Goal: Task Accomplishment & Management: Manage account settings

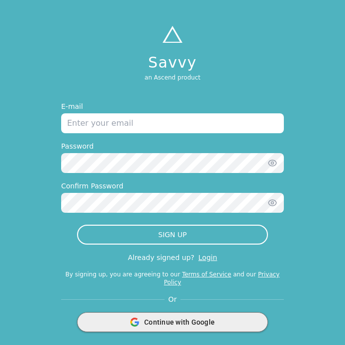
click at [133, 323] on icon "button" at bounding box center [134, 324] width 7 height 3
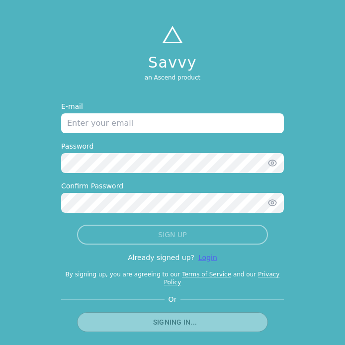
click at [202, 259] on link "Login" at bounding box center [207, 257] width 19 height 8
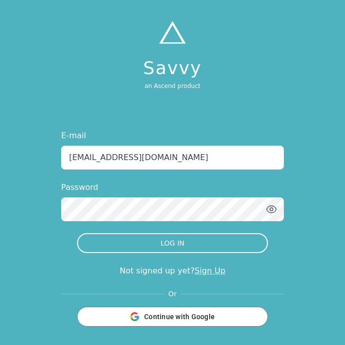
type input "[EMAIL_ADDRESS][DOMAIN_NAME]"
click at [172, 243] on button "LOG IN" at bounding box center [172, 243] width 191 height 20
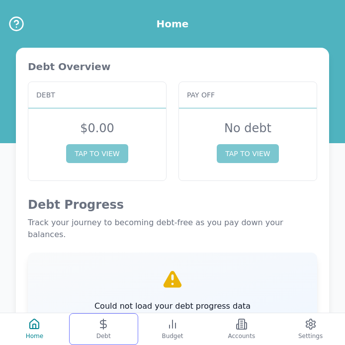
click at [121, 330] on button "Debt" at bounding box center [103, 329] width 69 height 32
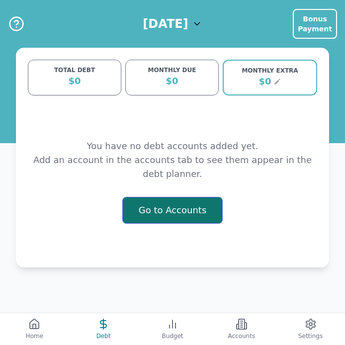
click at [189, 212] on button "Go to Accounts" at bounding box center [172, 210] width 101 height 27
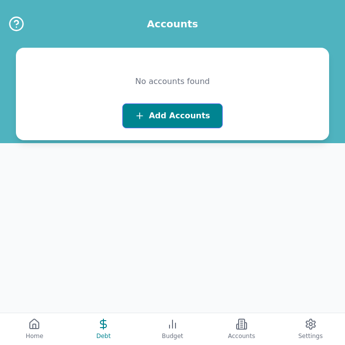
click at [200, 111] on span "Add Accounts" at bounding box center [179, 116] width 61 height 12
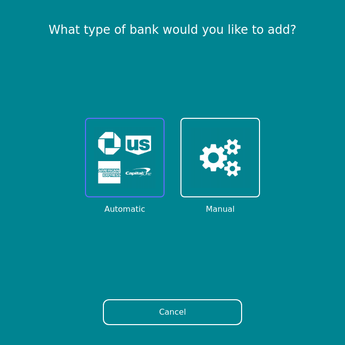
click at [134, 172] on img at bounding box center [125, 158] width 62 height 62
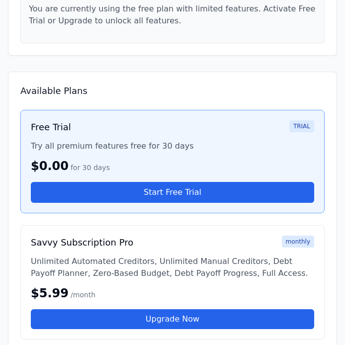
scroll to position [171, 0]
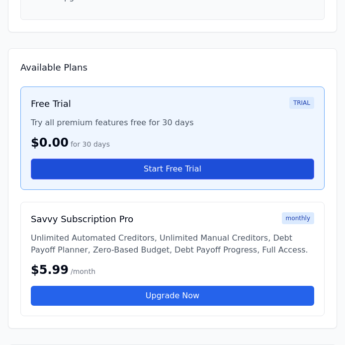
click at [165, 169] on button "Start Free Trial" at bounding box center [172, 168] width 283 height 21
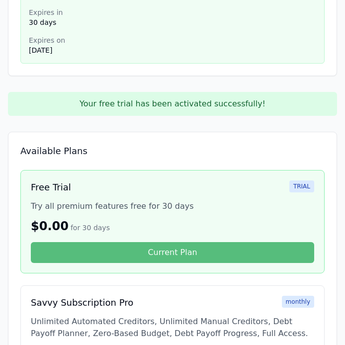
scroll to position [170, 0]
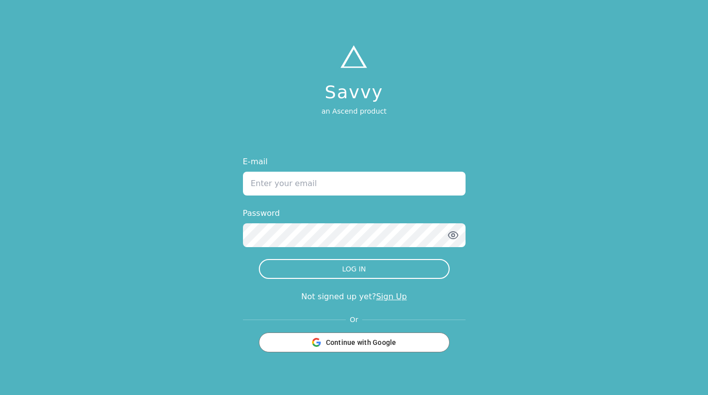
type input "[EMAIL_ADDRESS][DOMAIN_NAME]"
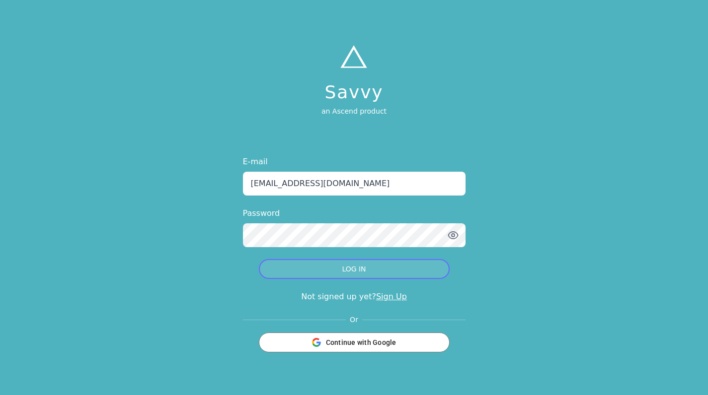
click at [320, 263] on button "LOG IN" at bounding box center [354, 269] width 191 height 20
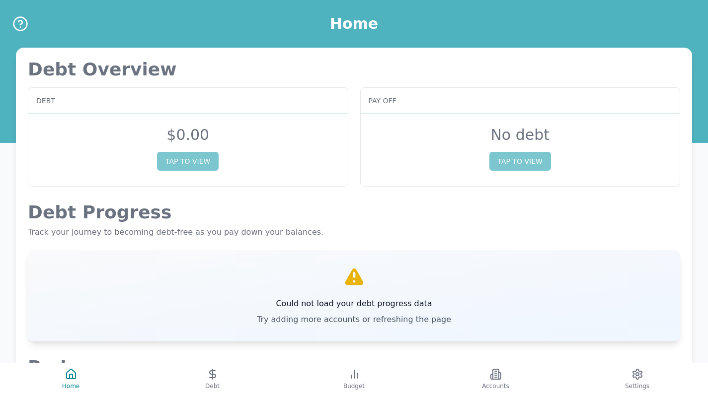
click at [348, 305] on h3 "Could not load your debt progress data" at bounding box center [354, 304] width 194 height 12
click at [224, 386] on button "Debt" at bounding box center [213, 380] width 142 height 32
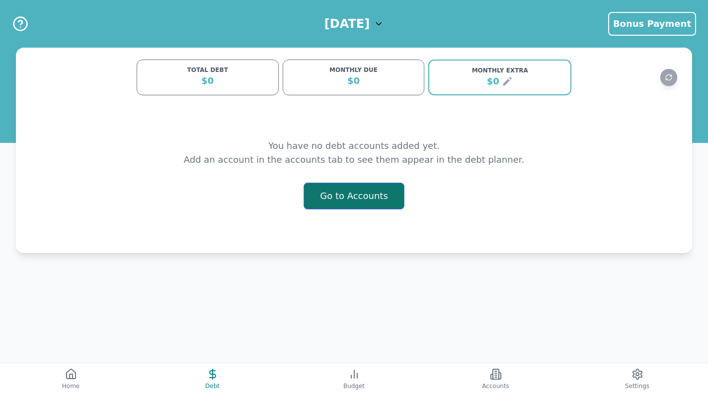
click at [327, 200] on button "Go to Accounts" at bounding box center [354, 196] width 101 height 27
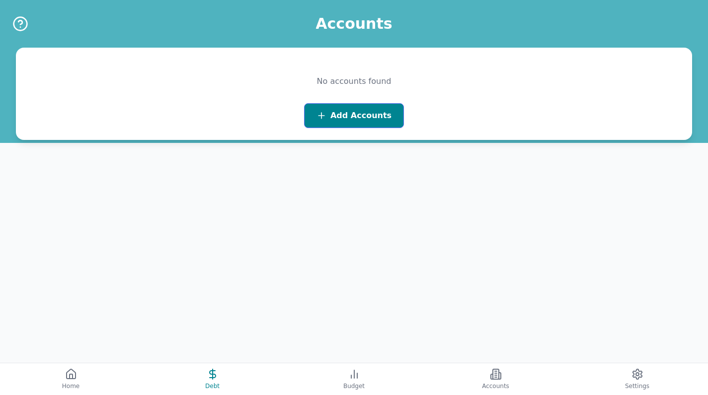
click at [336, 119] on span "Add Accounts" at bounding box center [360, 116] width 61 height 12
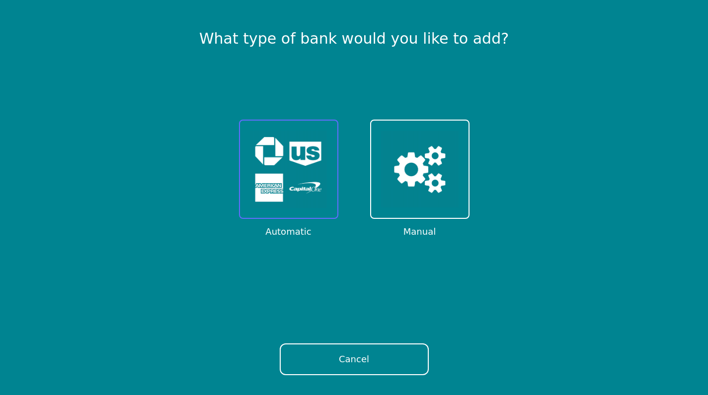
click at [298, 157] on img at bounding box center [289, 170] width 78 height 78
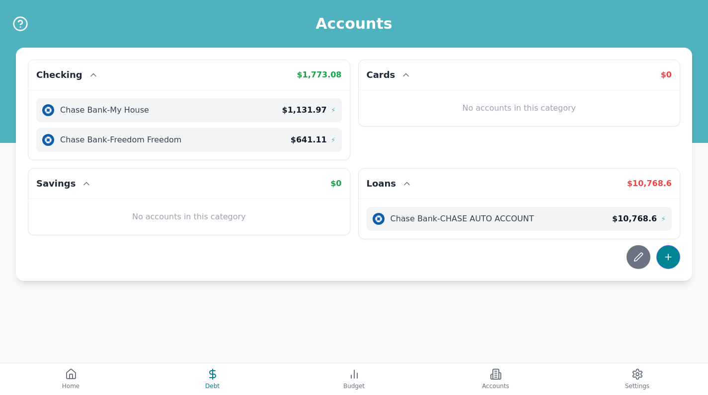
click at [668, 258] on icon at bounding box center [668, 257] width 10 height 10
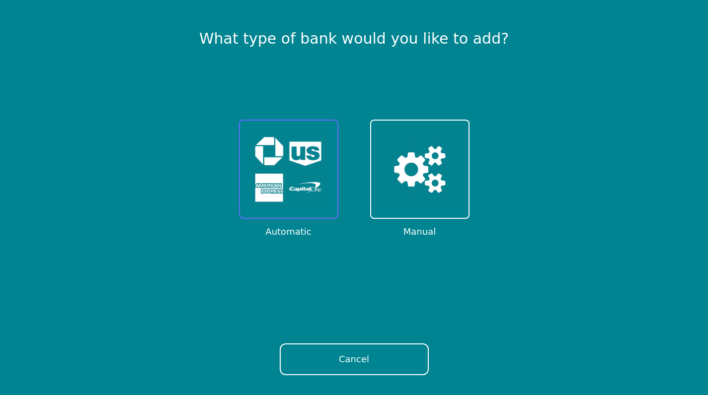
click at [268, 179] on img at bounding box center [289, 170] width 78 height 78
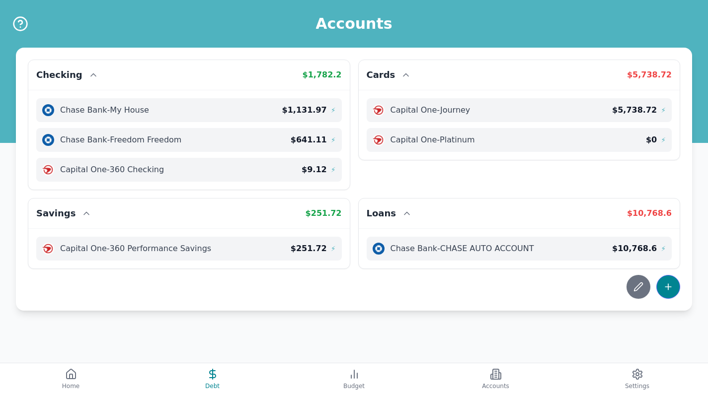
click at [667, 294] on button at bounding box center [668, 287] width 24 height 24
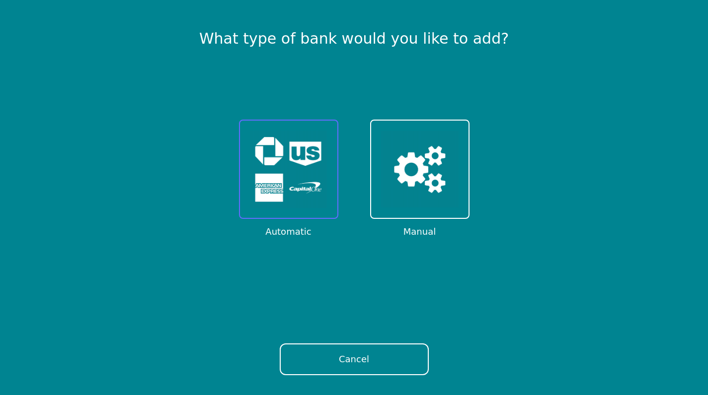
click at [297, 178] on img at bounding box center [289, 170] width 78 height 78
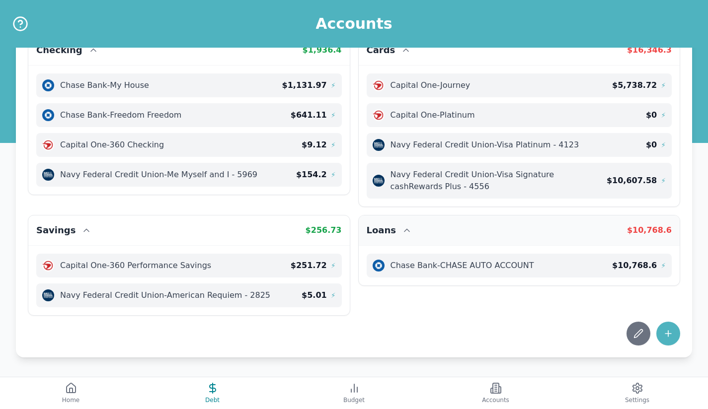
scroll to position [25, 0]
click at [676, 333] on button at bounding box center [668, 334] width 24 height 24
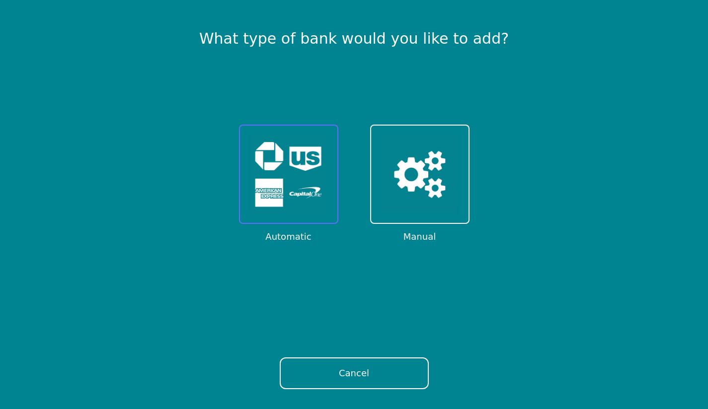
click at [300, 191] on img at bounding box center [289, 175] width 78 height 78
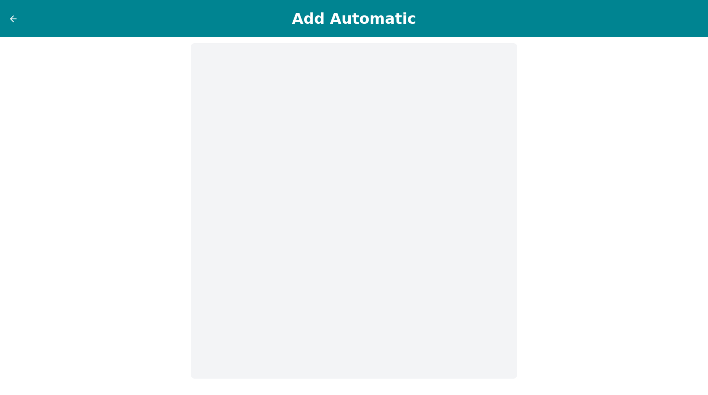
click at [537, 0] on div "Add Automatic" at bounding box center [354, 18] width 708 height 37
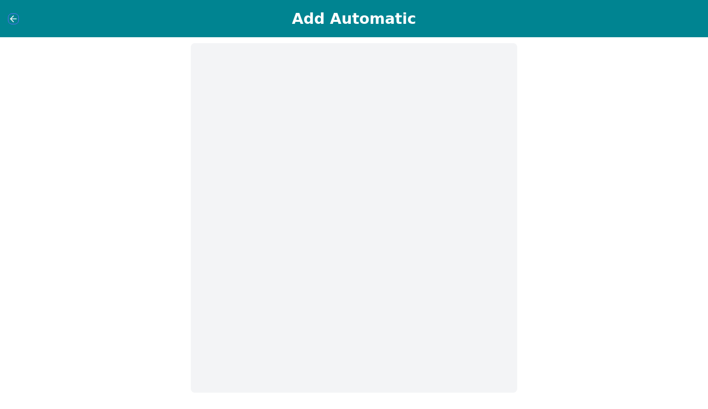
click at [18, 23] on icon at bounding box center [13, 19] width 10 height 10
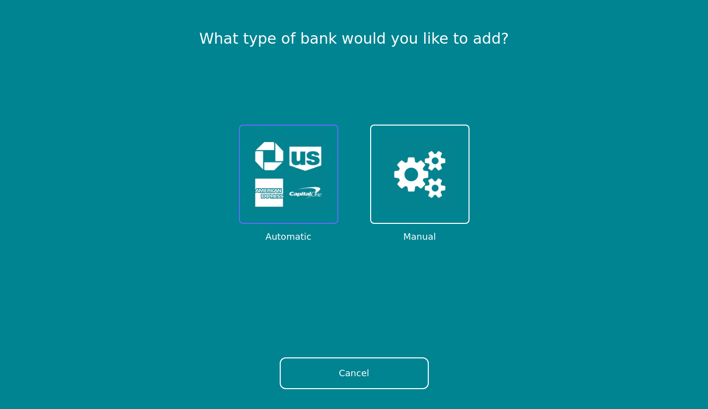
click at [316, 180] on img at bounding box center [289, 175] width 78 height 78
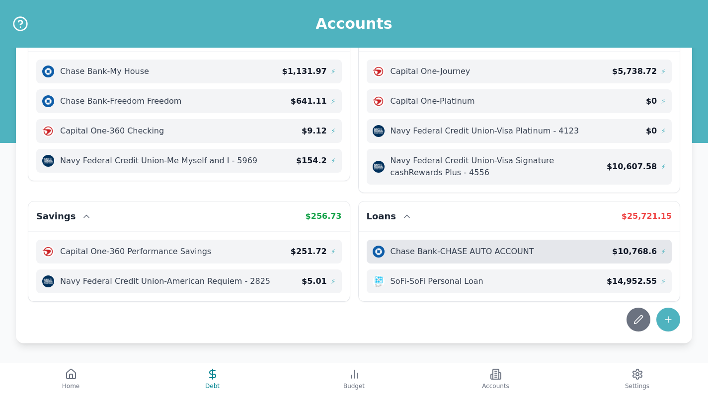
scroll to position [39, 0]
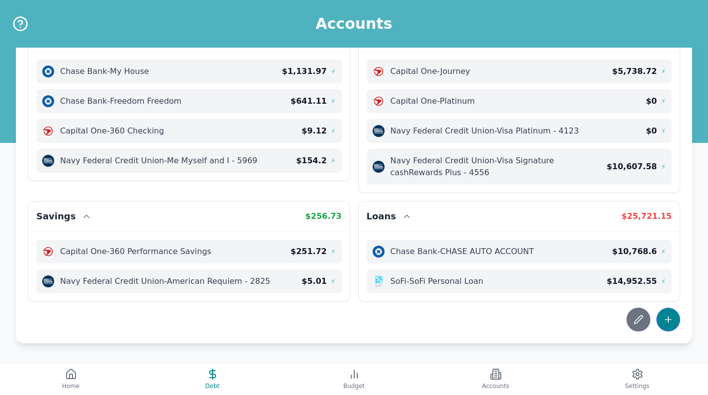
click at [670, 323] on icon at bounding box center [668, 320] width 10 height 10
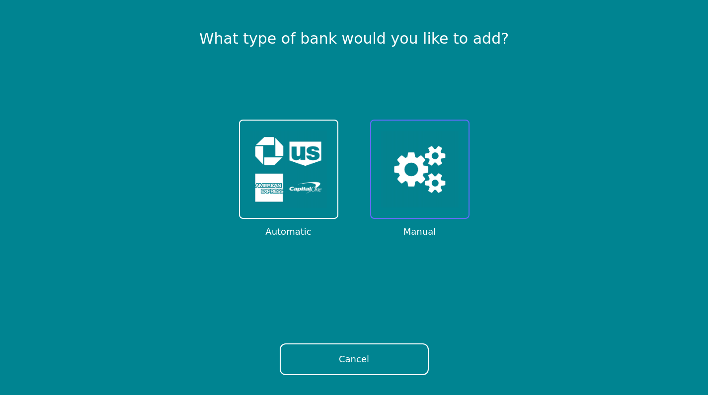
click at [396, 174] on img at bounding box center [420, 170] width 78 height 78
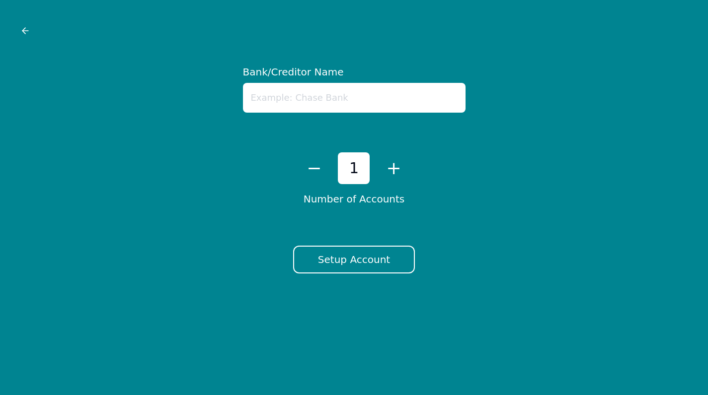
click at [402, 101] on input "text" at bounding box center [354, 98] width 223 height 30
type input "Discover Personal Loan"
click at [376, 270] on button "Setup Account" at bounding box center [354, 260] width 122 height 28
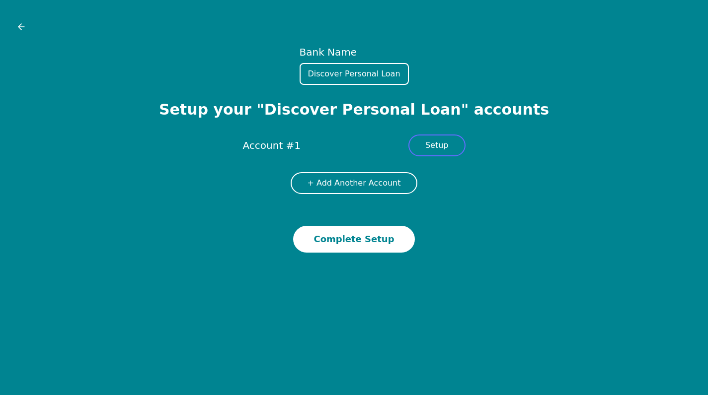
click at [428, 145] on button "Setup" at bounding box center [436, 146] width 57 height 22
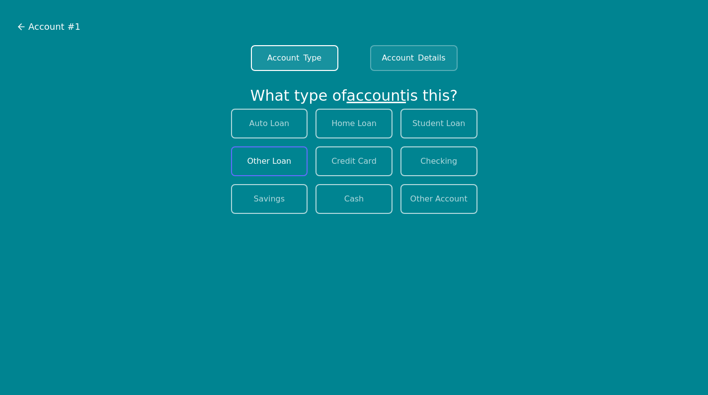
click at [292, 166] on button "Other Loan" at bounding box center [269, 162] width 77 height 30
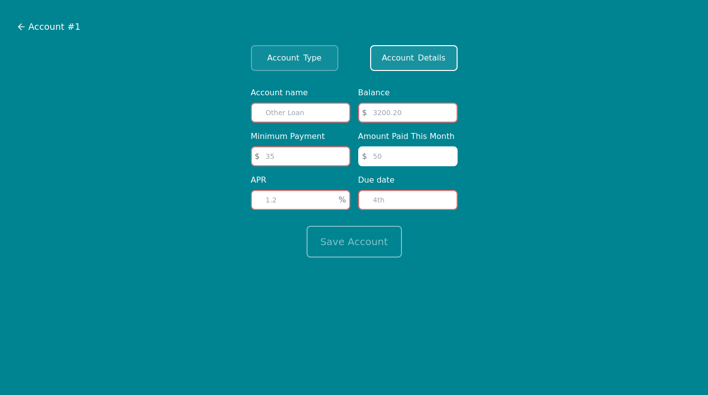
click at [319, 119] on input "text" at bounding box center [300, 113] width 99 height 20
type input "Discover Personal Loan"
click at [391, 110] on input "number" at bounding box center [407, 113] width 99 height 20
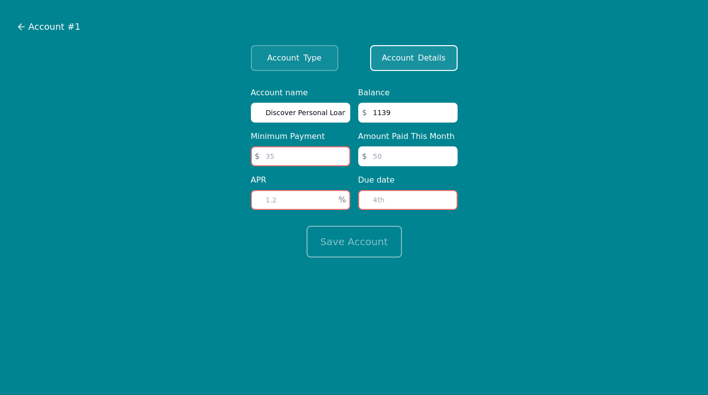
type input "11396"
type input "11396.31"
click at [290, 161] on input "number" at bounding box center [300, 157] width 99 height 20
type input "380.88"
type input "24.99"
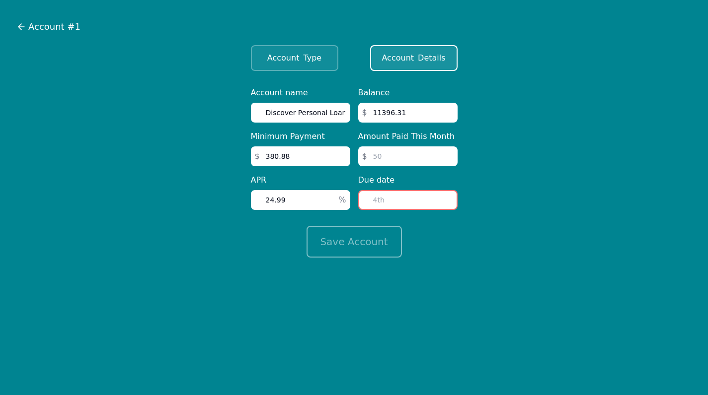
click at [410, 200] on input "number" at bounding box center [407, 200] width 99 height 20
type input "7"
click at [435, 161] on input "number" at bounding box center [407, 157] width 99 height 20
type input "0"
click at [443, 234] on div "Save Account" at bounding box center [354, 234] width 207 height 48
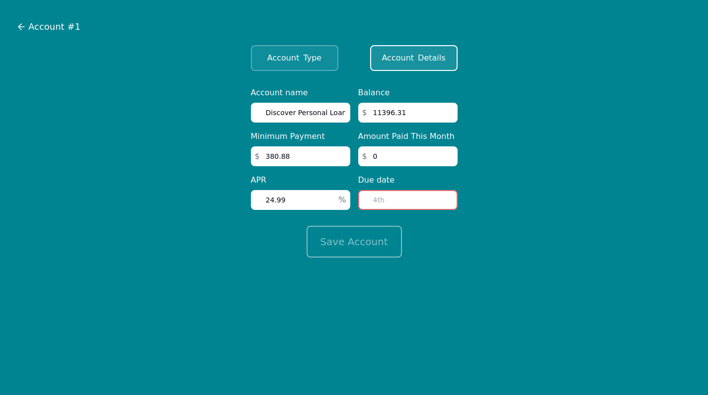
click at [422, 196] on input "number" at bounding box center [407, 200] width 99 height 20
click at [448, 201] on input "1" at bounding box center [407, 200] width 99 height 20
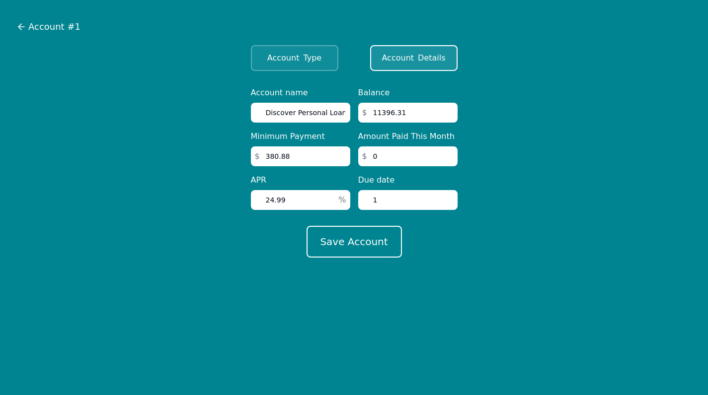
click at [448, 201] on input "1" at bounding box center [407, 200] width 99 height 20
type input "8"
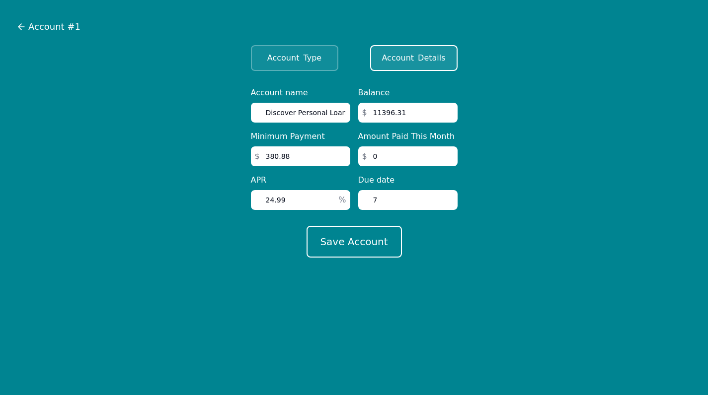
type input "7"
click at [493, 219] on form "Account name Discover Personal Loan Minimum Payment $ 380.88 APR 24.99 % Balanc…" at bounding box center [354, 172] width 692 height 171
click at [375, 253] on button "Save Account" at bounding box center [354, 242] width 95 height 32
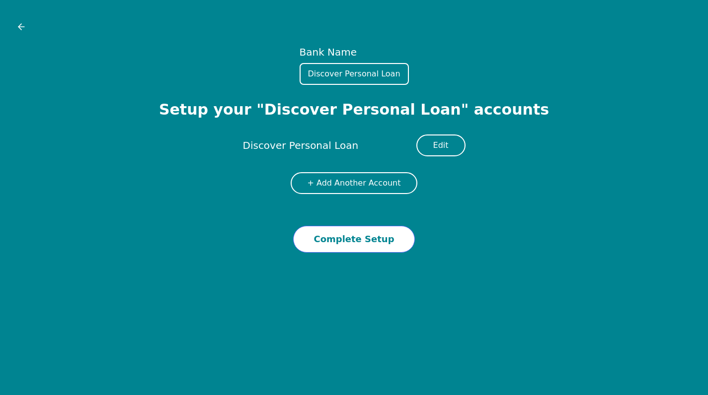
click at [372, 248] on button "Complete Setup" at bounding box center [353, 239] width 121 height 27
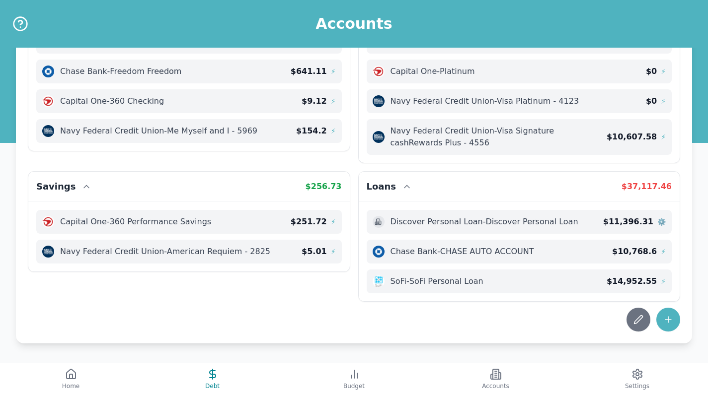
scroll to position [69, 0]
click at [663, 317] on icon at bounding box center [668, 320] width 10 height 10
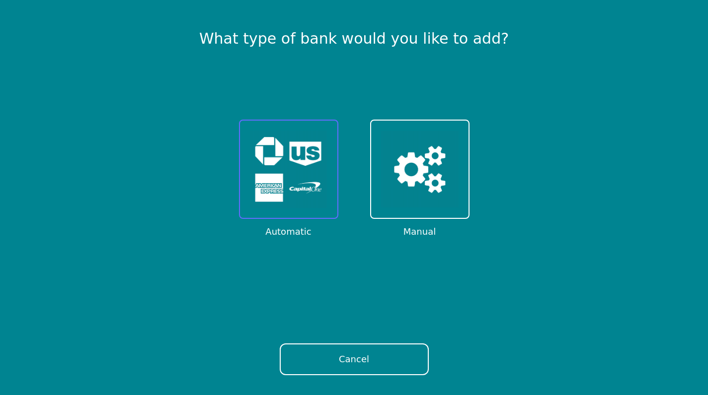
click at [315, 210] on button at bounding box center [288, 169] width 99 height 99
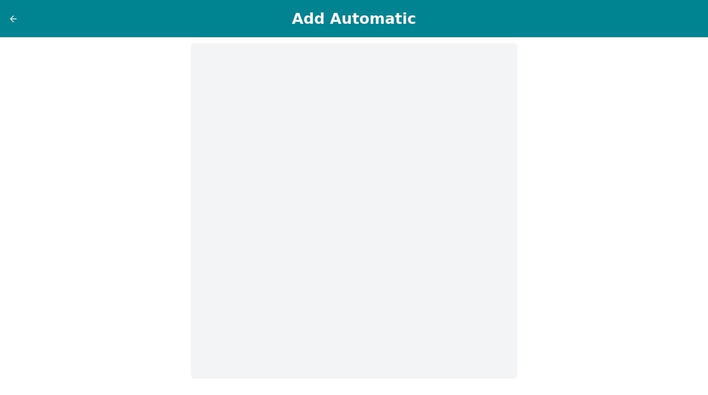
click at [18, 22] on div at bounding box center [33, 18] width 50 height 11
click at [15, 20] on icon at bounding box center [13, 19] width 10 height 10
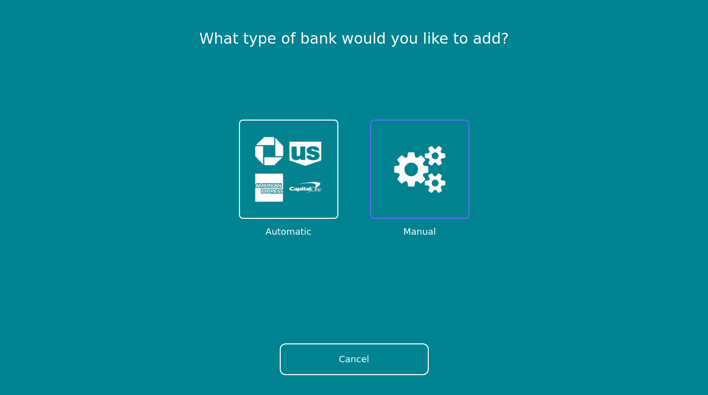
click at [398, 152] on img at bounding box center [420, 170] width 78 height 78
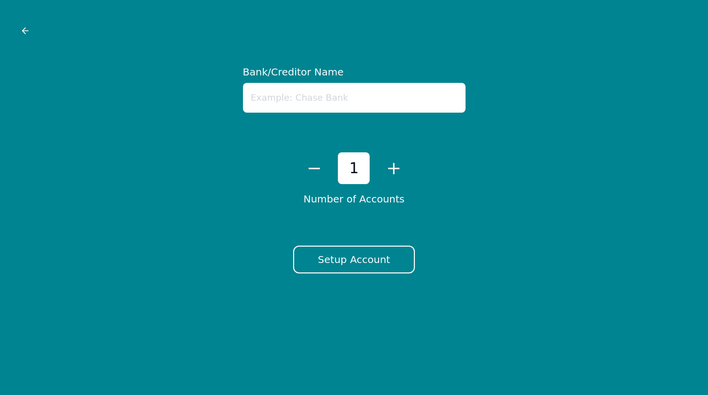
click at [377, 106] on input "text" at bounding box center [354, 98] width 223 height 30
type input "Chase United Card"
click at [380, 251] on button "Setup Account" at bounding box center [354, 260] width 122 height 28
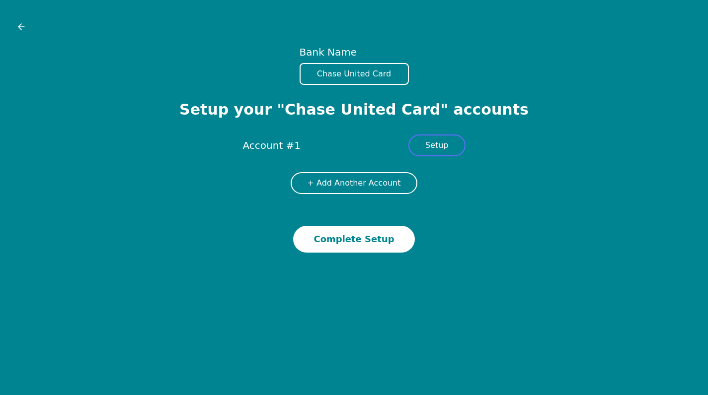
click at [440, 145] on button "Setup" at bounding box center [436, 146] width 57 height 22
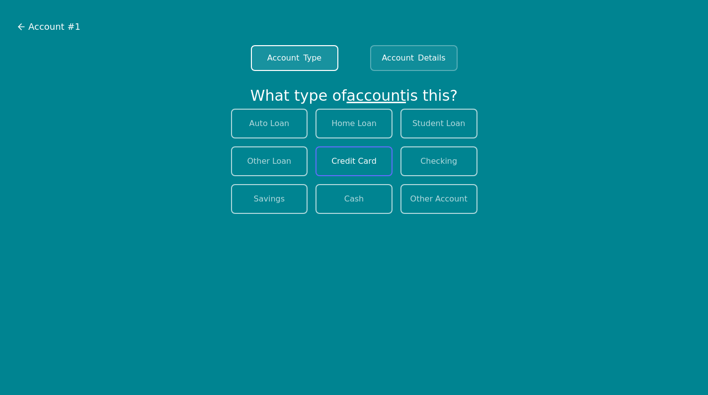
click at [355, 166] on button "Credit Card" at bounding box center [353, 162] width 77 height 30
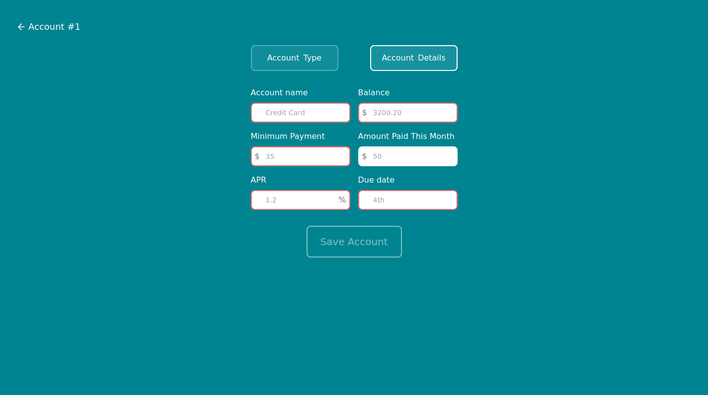
click at [325, 118] on input "text" at bounding box center [300, 113] width 99 height 20
type input "Chase United Card"
type input "147"
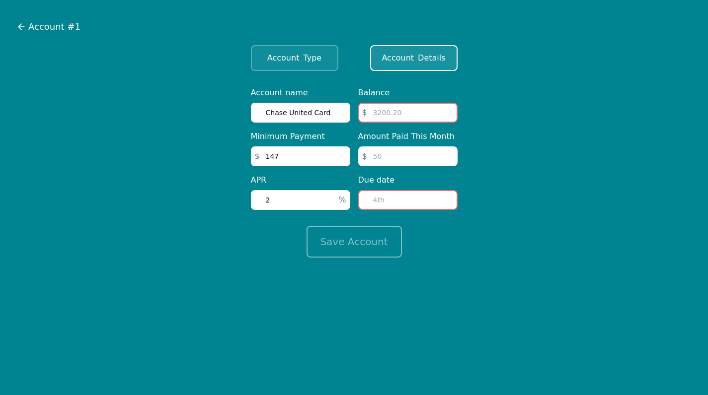
type input "2"
type input "4544.81"
type input "0"
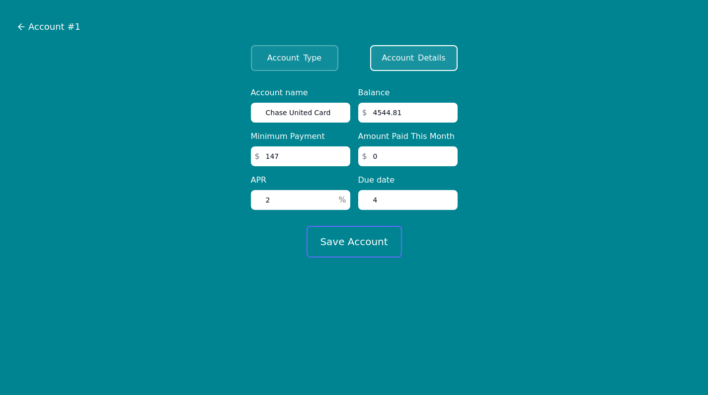
type input "4"
click at [342, 235] on button "Save Account" at bounding box center [354, 242] width 95 height 32
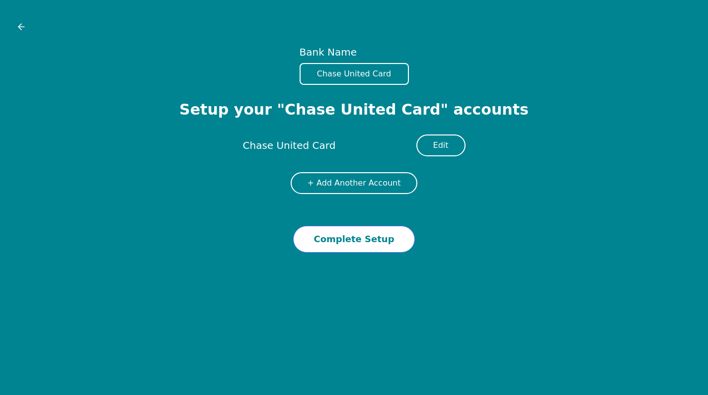
click at [353, 242] on button "Complete Setup" at bounding box center [353, 239] width 121 height 27
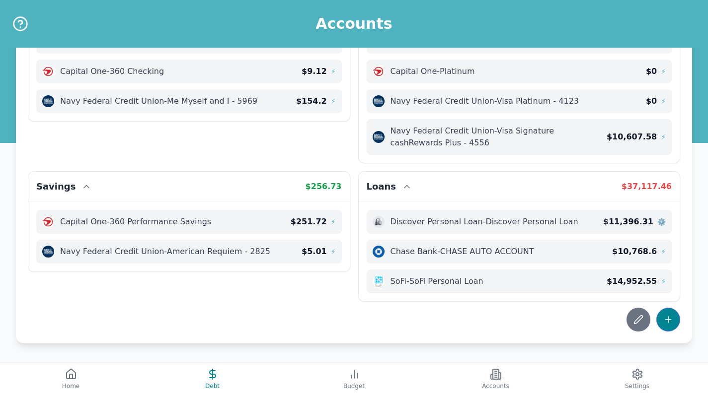
scroll to position [98, 0]
click at [671, 319] on icon at bounding box center [668, 320] width 10 height 10
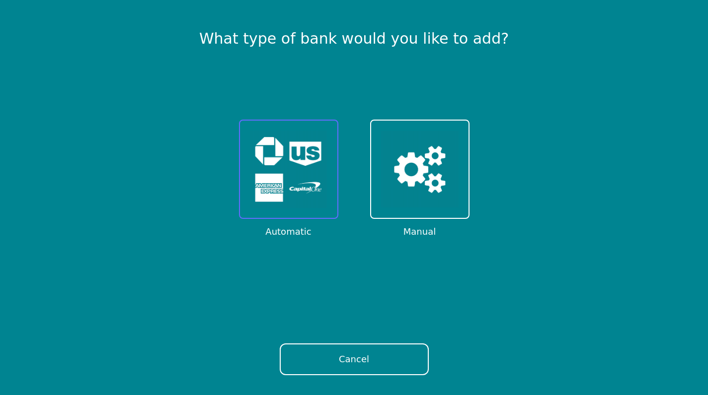
click at [325, 153] on img at bounding box center [289, 170] width 78 height 78
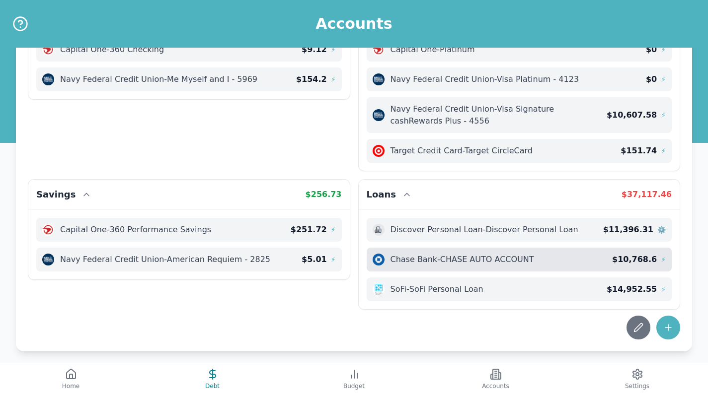
scroll to position [126, 0]
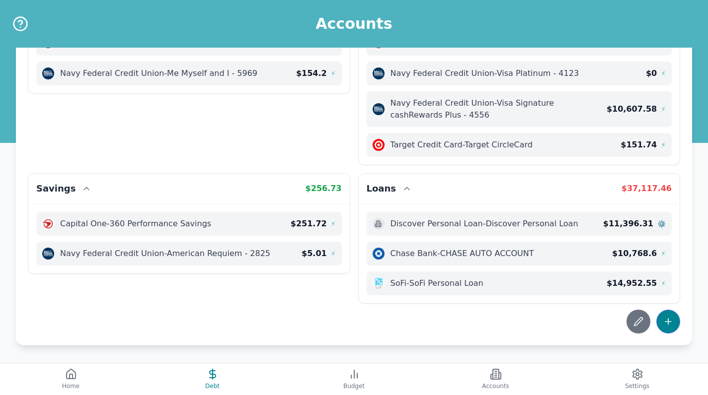
click at [671, 321] on icon at bounding box center [668, 322] width 10 height 10
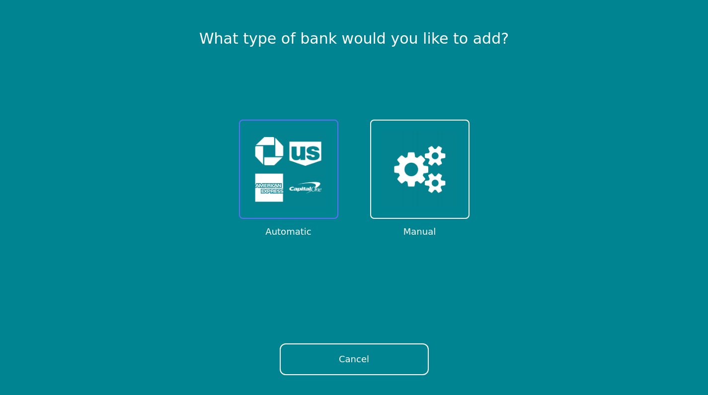
click at [300, 161] on img at bounding box center [289, 170] width 78 height 78
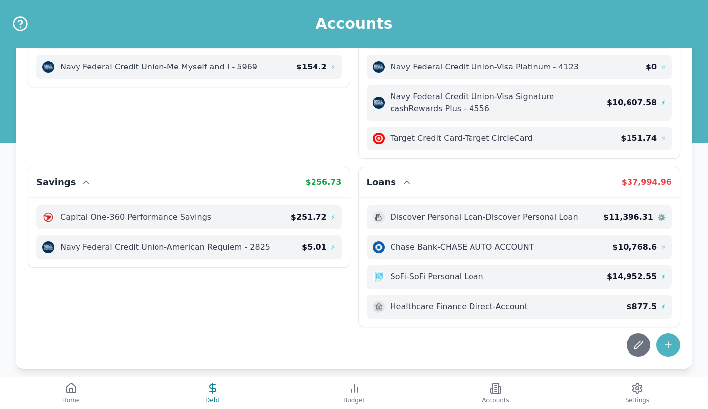
scroll to position [132, 0]
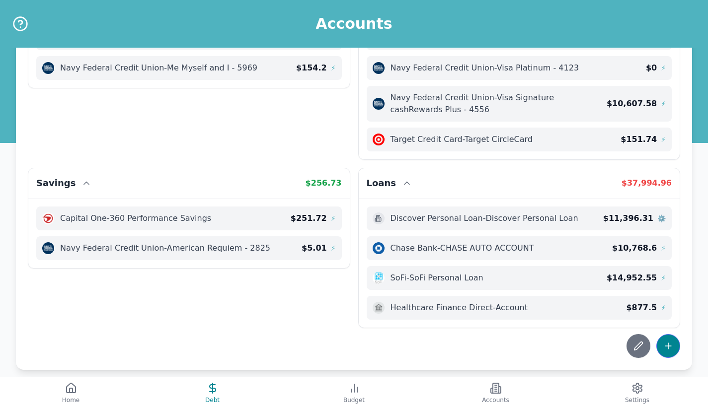
click at [668, 344] on icon at bounding box center [668, 346] width 0 height 6
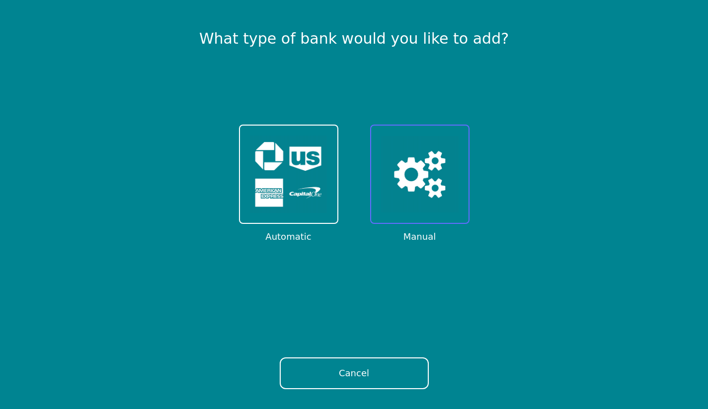
click at [407, 190] on img at bounding box center [420, 175] width 78 height 78
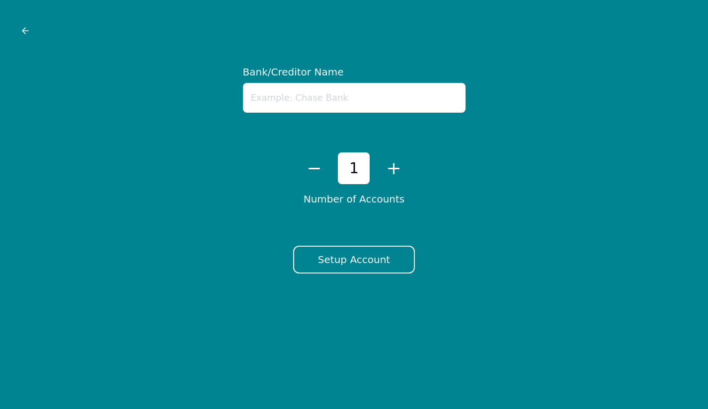
click at [376, 106] on input "text" at bounding box center [354, 98] width 223 height 30
type input "IRS Bank"
click at [329, 249] on button "Setup Account" at bounding box center [354, 260] width 122 height 28
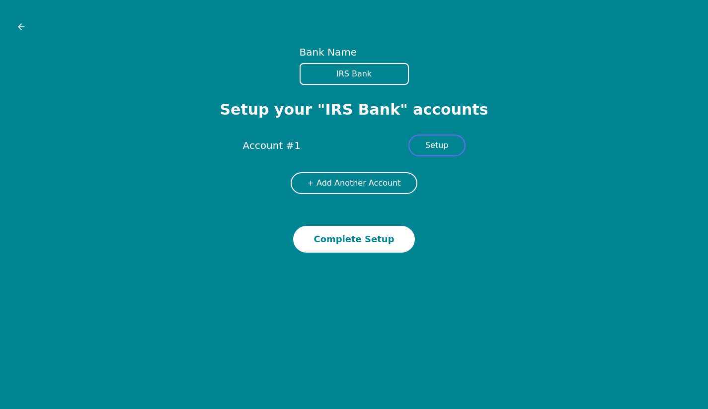
click at [431, 150] on button "Setup" at bounding box center [436, 146] width 57 height 22
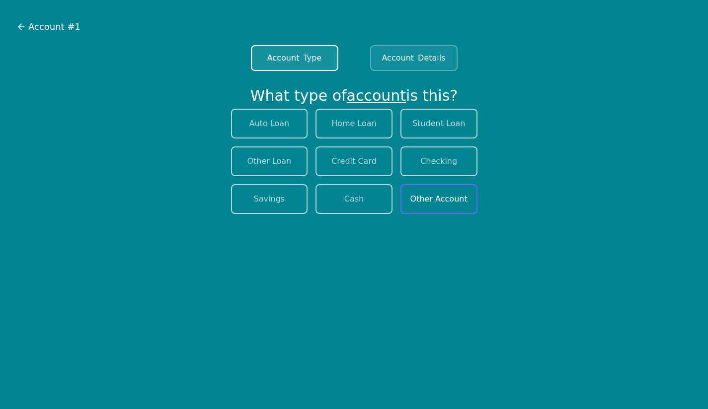
click at [428, 200] on button "Other Account" at bounding box center [438, 199] width 77 height 30
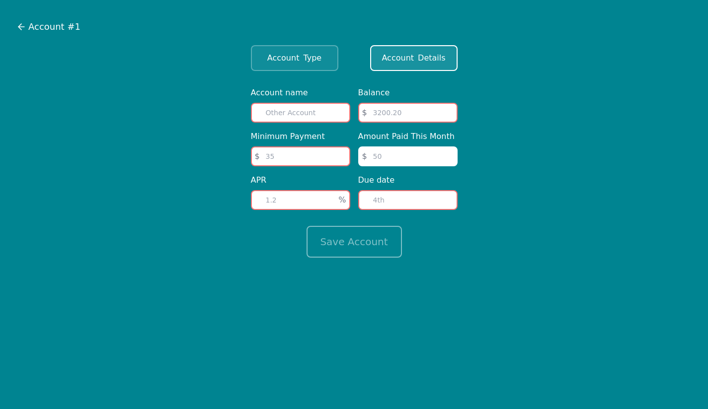
click at [319, 114] on input "text" at bounding box center [300, 113] width 99 height 20
type input "IRS"
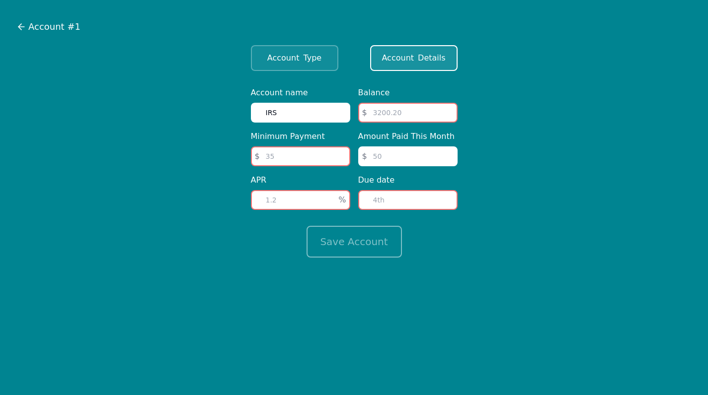
click at [389, 115] on input "number" at bounding box center [407, 113] width 99 height 20
type input "4506"
type input "4506.59"
click at [290, 162] on input "number" at bounding box center [300, 157] width 99 height 20
type input "250"
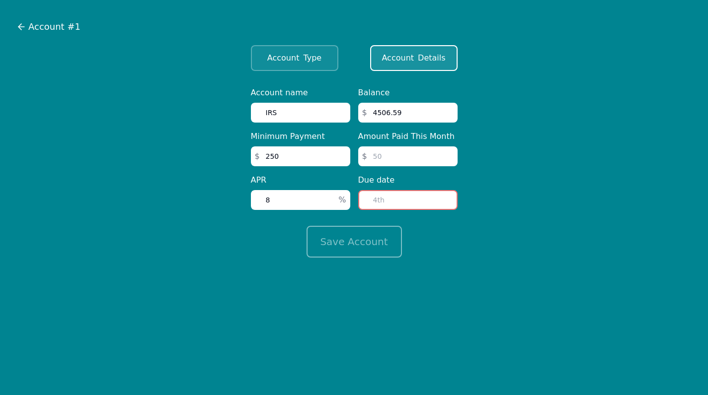
type input "8"
click at [390, 209] on input "number" at bounding box center [407, 200] width 99 height 20
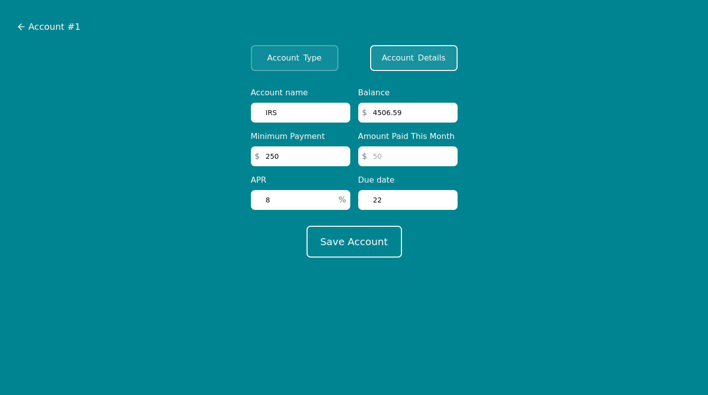
type input "22"
click at [387, 158] on input "number" at bounding box center [407, 157] width 99 height 20
type input "0"
click at [381, 247] on button "Save Account" at bounding box center [354, 242] width 95 height 32
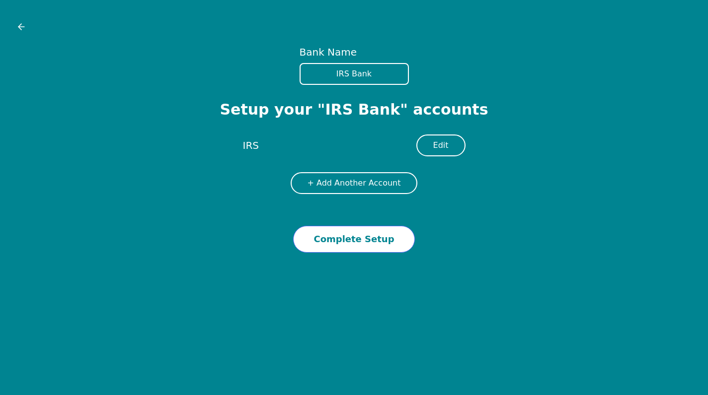
click at [361, 244] on button "Complete Setup" at bounding box center [353, 239] width 121 height 27
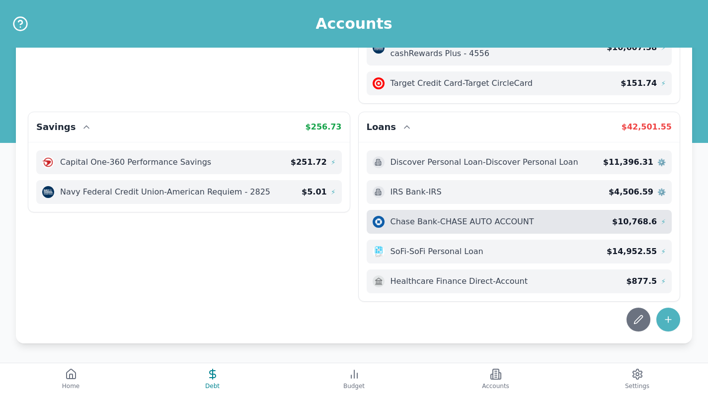
scroll to position [188, 0]
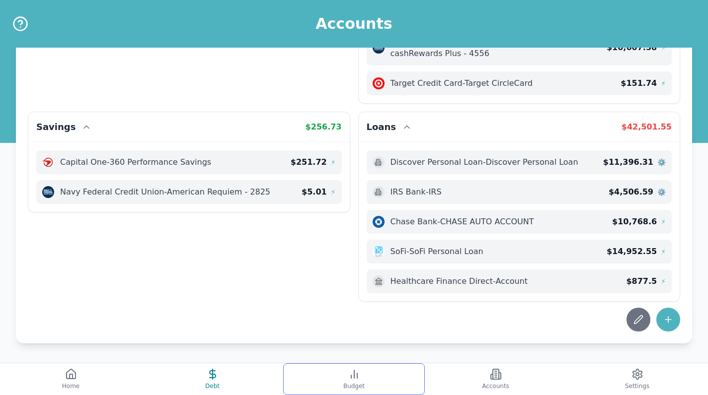
click at [357, 376] on line at bounding box center [357, 376] width 0 height 5
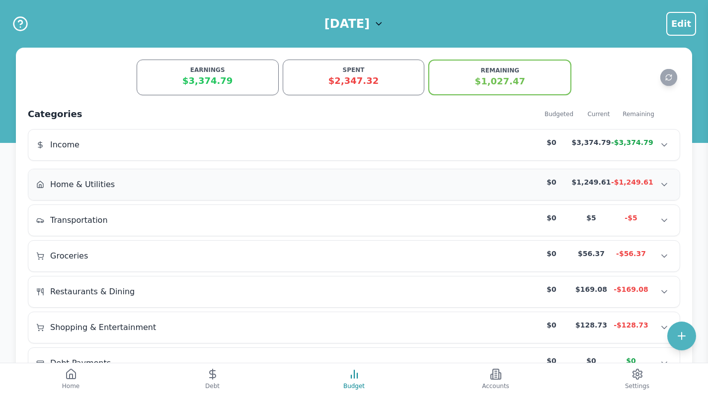
click at [486, 192] on div "Home & Utilities $0 $1,249.61 -$1,249.61" at bounding box center [353, 184] width 635 height 15
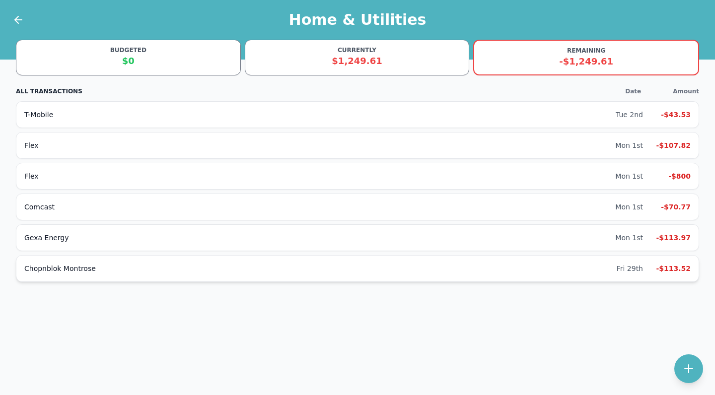
click at [577, 265] on div "Chopnblok Montrose" at bounding box center [320, 269] width 593 height 10
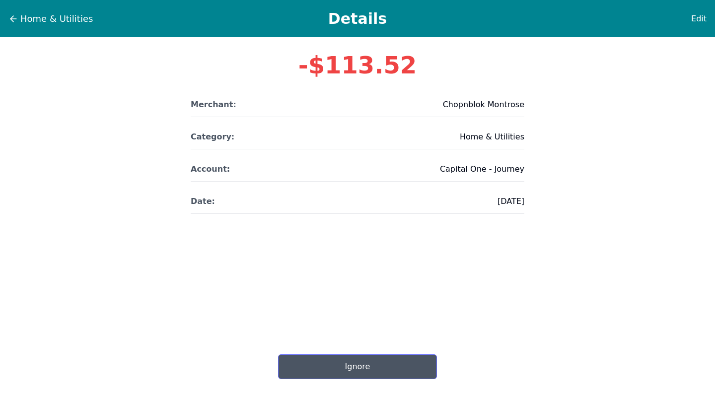
click at [402, 365] on button "Ignore" at bounding box center [357, 367] width 159 height 25
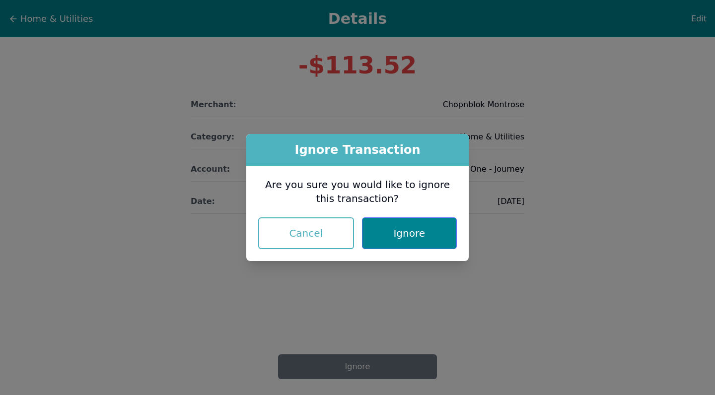
click at [421, 231] on button "Ignore" at bounding box center [409, 234] width 95 height 32
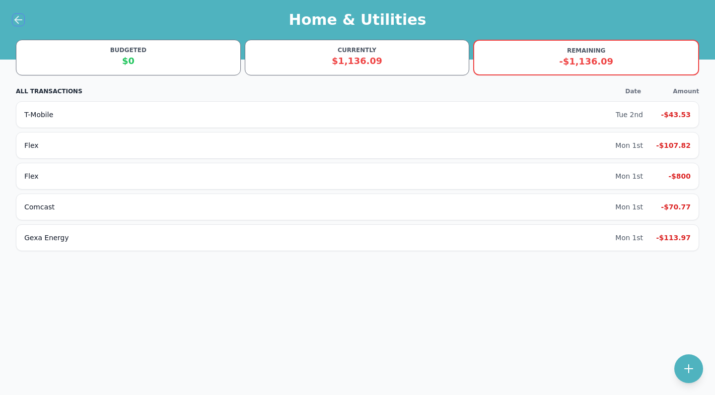
click at [20, 22] on icon at bounding box center [18, 20] width 12 height 12
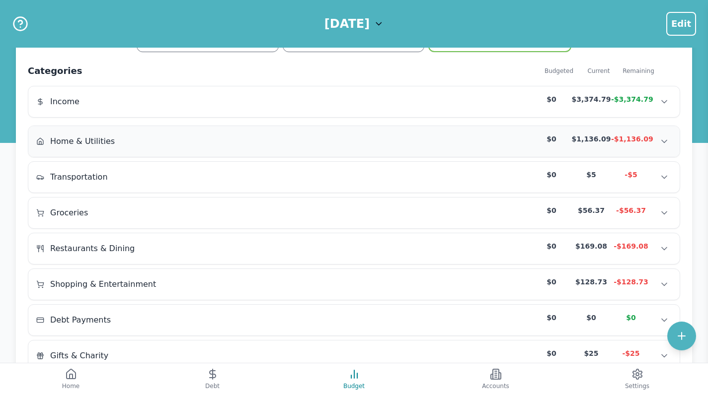
scroll to position [45, 0]
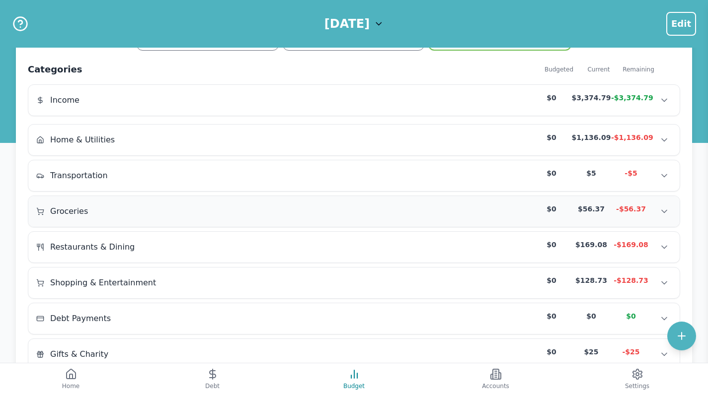
click at [394, 206] on div "Groceries $0 $56.37 -$56.37" at bounding box center [353, 211] width 635 height 15
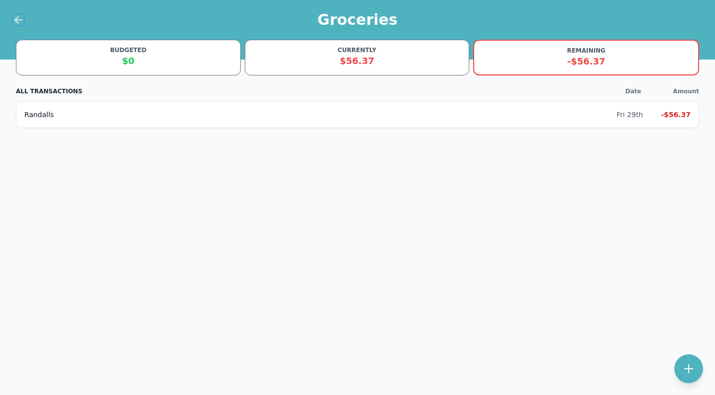
click at [18, 23] on icon at bounding box center [16, 19] width 3 height 7
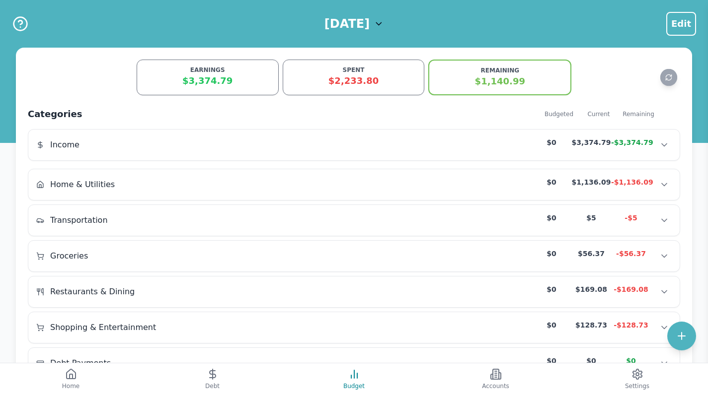
click at [410, 238] on div "Home & Utilities $0 $1,136.09 -$1,136.09 Home & Utilities $0 $1,136.09 -$1,136.…" at bounding box center [354, 310] width 652 height 282
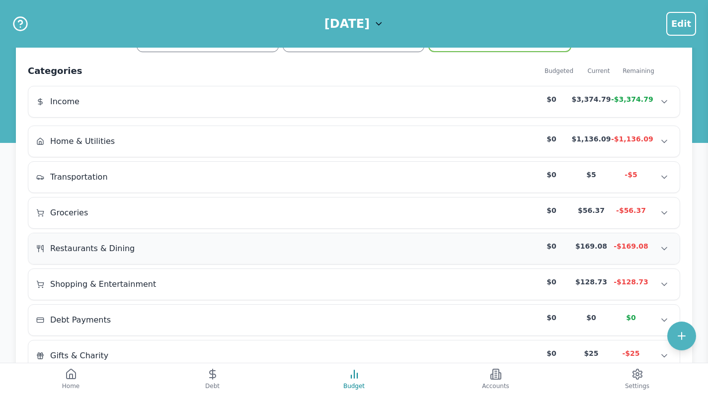
scroll to position [44, 0]
click at [456, 219] on div "Groceries $0 $56.37 -$56.37" at bounding box center [353, 212] width 635 height 15
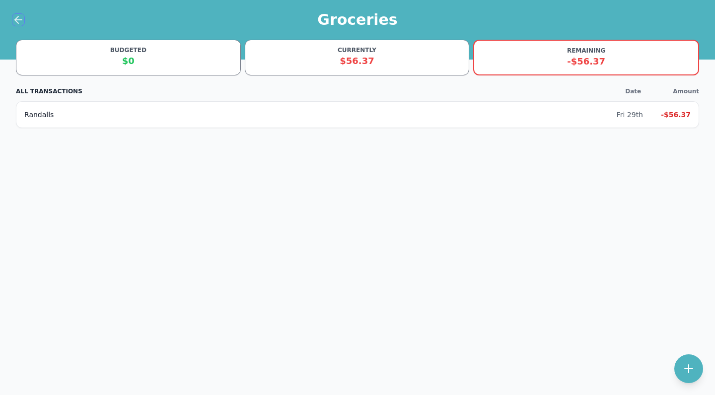
click at [16, 16] on icon at bounding box center [18, 20] width 12 height 12
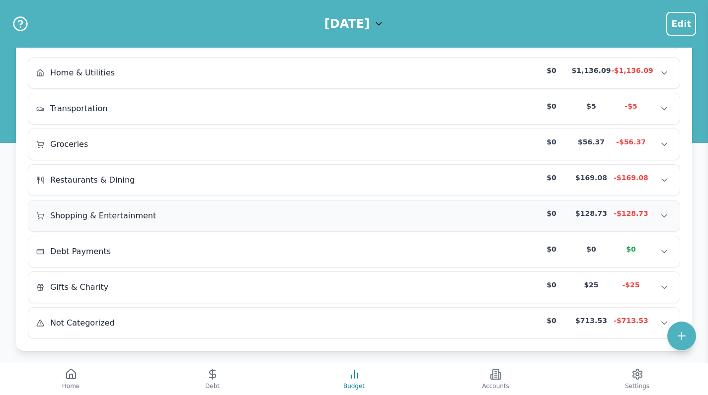
scroll to position [117, 0]
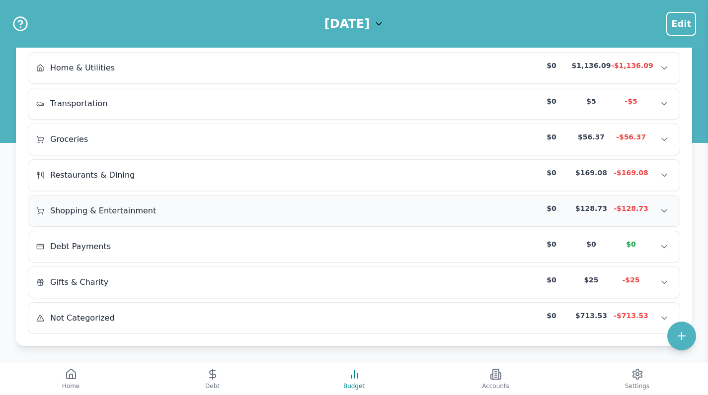
click at [179, 222] on div "Shopping & Entertainment $0 $128.73 -$128.73 Shopping & Entertainment $0 $128.7…" at bounding box center [353, 211] width 651 height 31
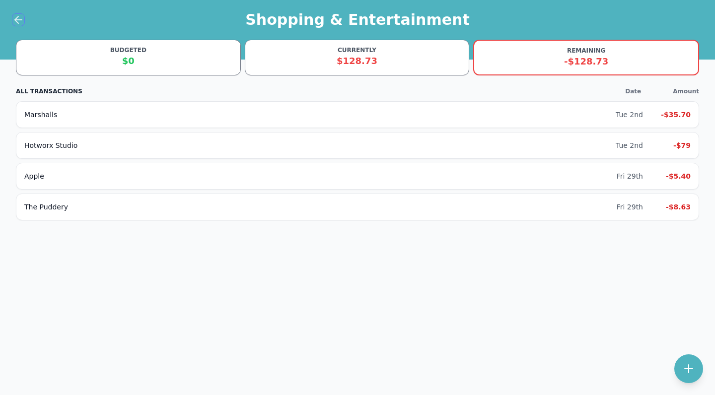
click at [20, 21] on icon at bounding box center [18, 20] width 12 height 12
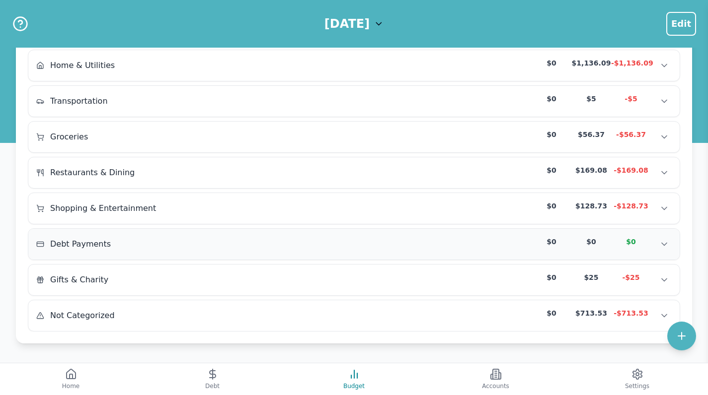
scroll to position [119, 0]
click at [262, 285] on div "Gifts & Charity $0 $25 -$25" at bounding box center [353, 280] width 635 height 15
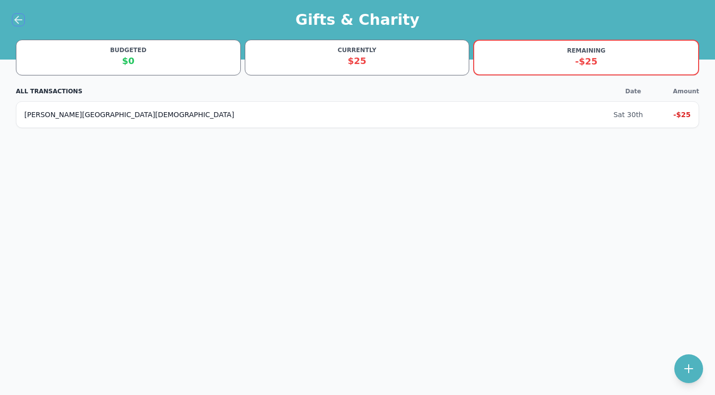
click at [21, 18] on icon at bounding box center [18, 20] width 12 height 12
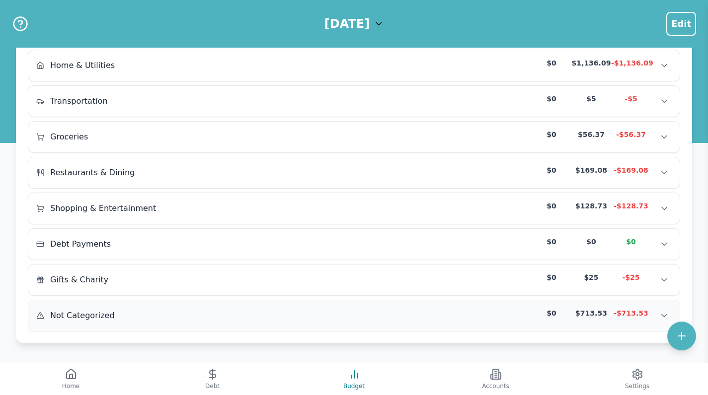
scroll to position [119, 0]
click at [199, 327] on div "Not Categorized $0 $713.53 -$713.53 Not Categorized $0 $713.53 -$713.53 Not Cat…" at bounding box center [353, 316] width 651 height 31
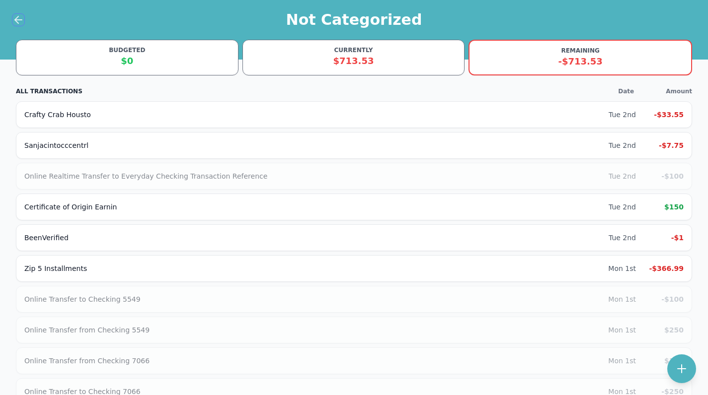
click at [15, 17] on icon at bounding box center [18, 20] width 12 height 12
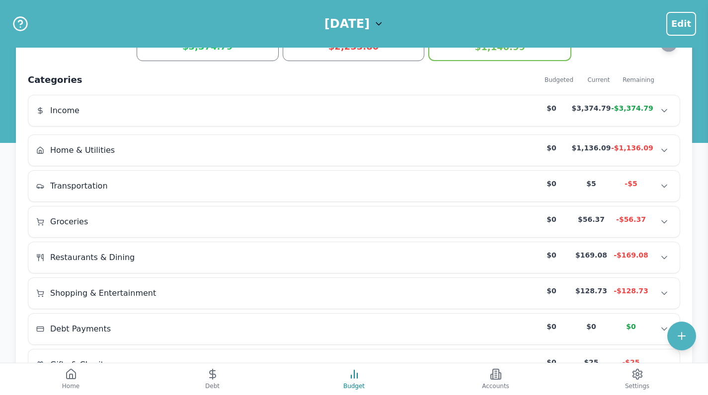
scroll to position [76, 0]
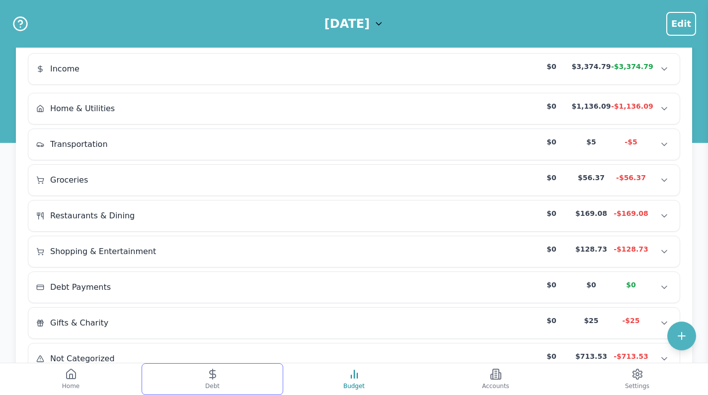
click at [201, 374] on button "Debt" at bounding box center [213, 380] width 142 height 32
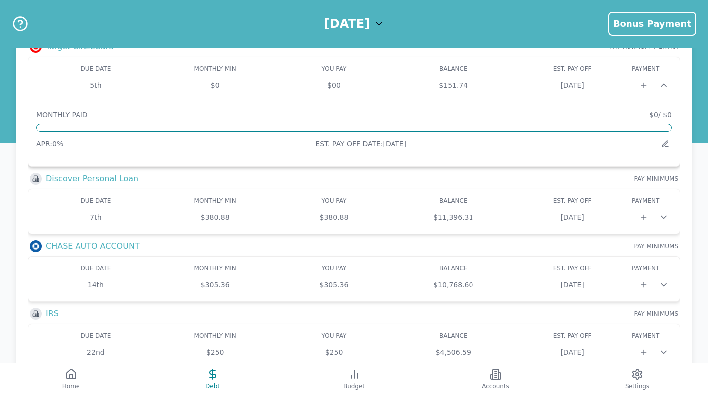
scroll to position [208, 0]
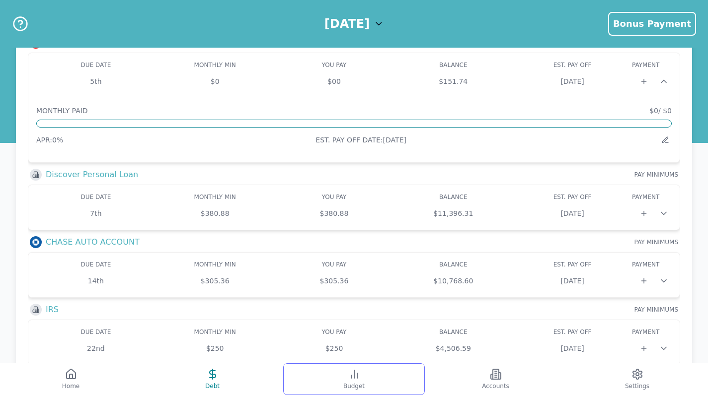
click at [349, 375] on icon at bounding box center [354, 375] width 12 height 12
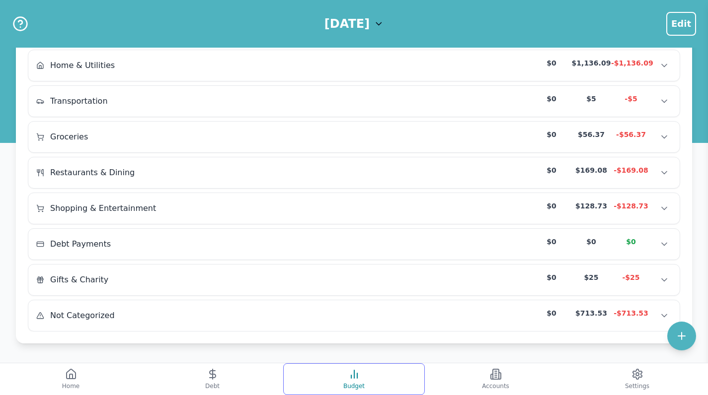
scroll to position [119, 0]
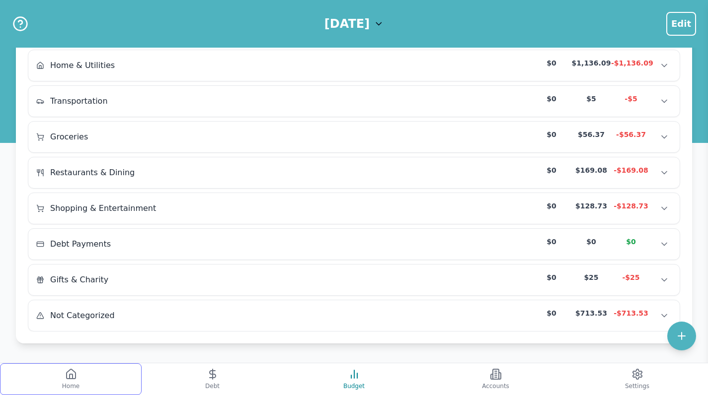
click at [94, 388] on button "Home" at bounding box center [71, 380] width 142 height 32
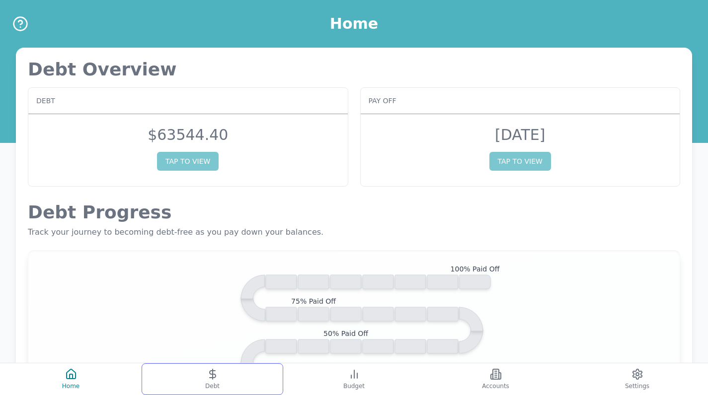
click at [225, 380] on button "Debt" at bounding box center [213, 380] width 142 height 32
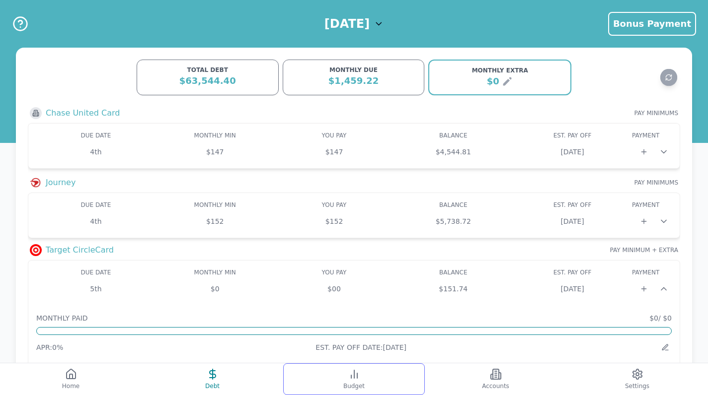
click at [370, 382] on button "Budget" at bounding box center [354, 380] width 142 height 32
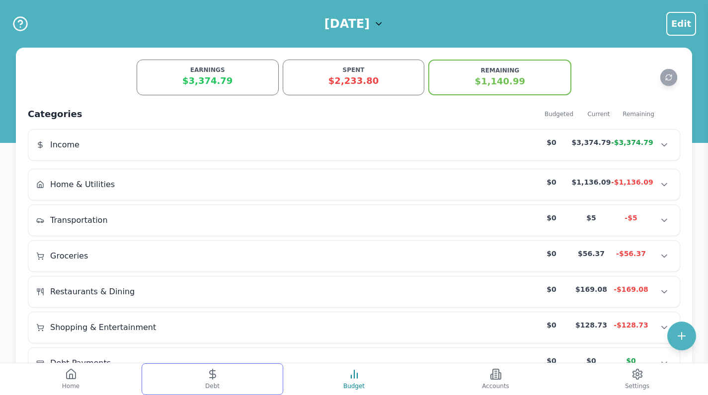
click at [262, 384] on button "Debt" at bounding box center [213, 380] width 142 height 32
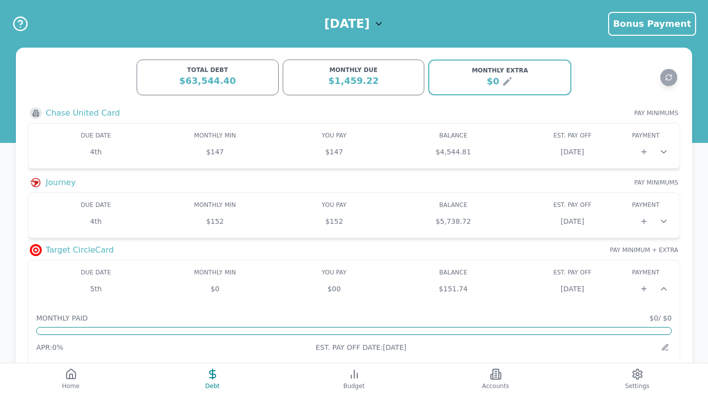
click at [384, 27] on div "[DATE]" at bounding box center [353, 24] width 59 height 16
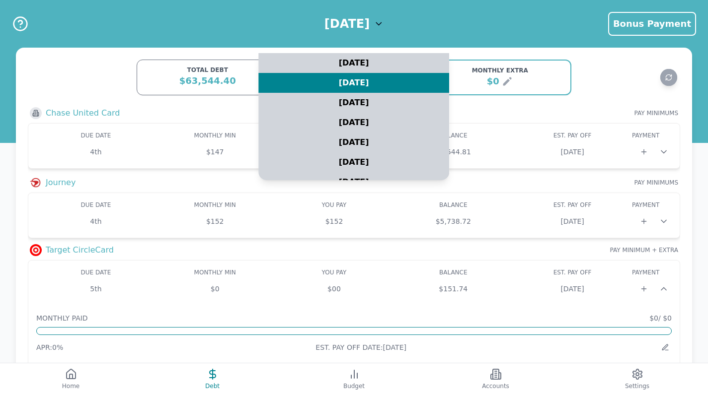
click at [421, 34] on div "[DATE] [DATE] [DATE] [DATE] [DATE] [DATE] [DATE] [DATE] [DATE] [DATE] [DATE] [D…" at bounding box center [354, 24] width 708 height 48
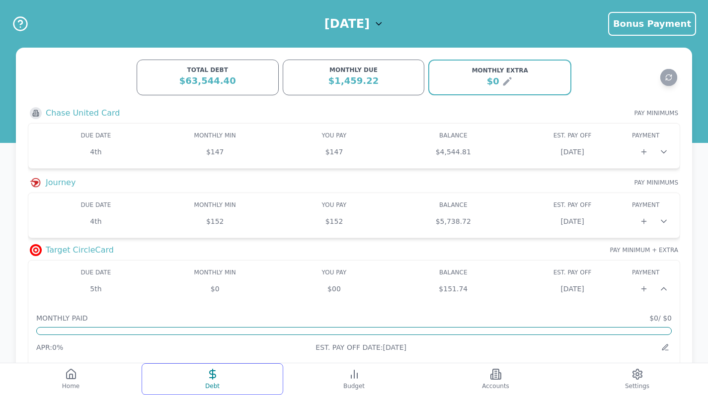
click at [205, 379] on button "Debt" at bounding box center [213, 380] width 142 height 32
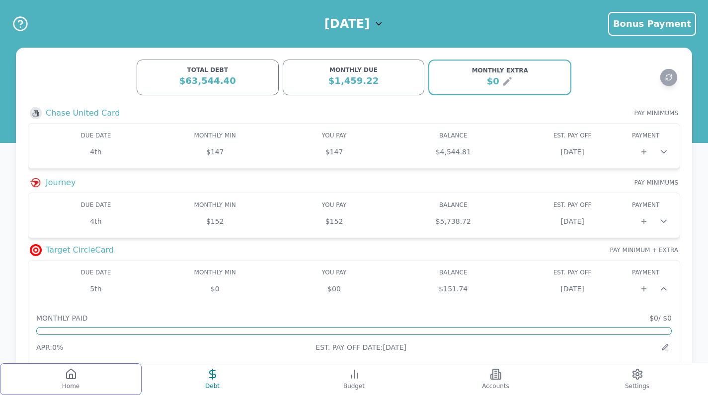
click at [107, 378] on button "Home" at bounding box center [71, 380] width 142 height 32
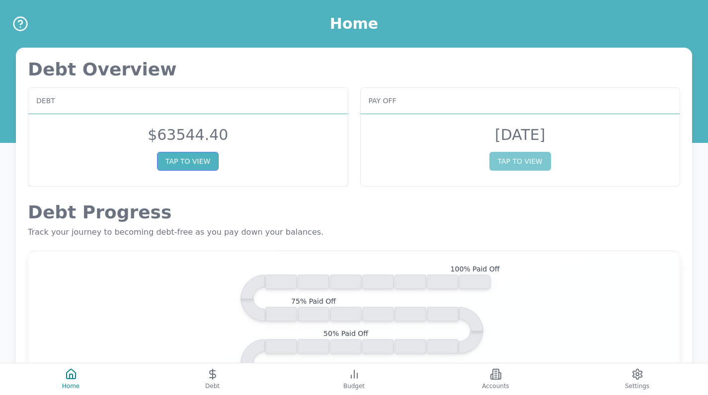
click at [215, 162] on button "TAP TO VIEW" at bounding box center [188, 161] width 62 height 19
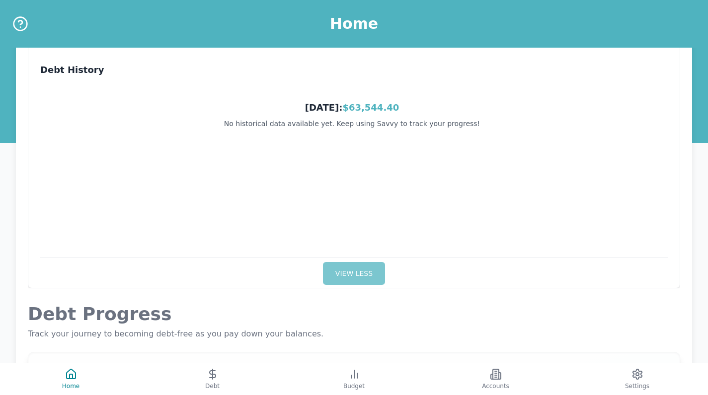
scroll to position [112, 0]
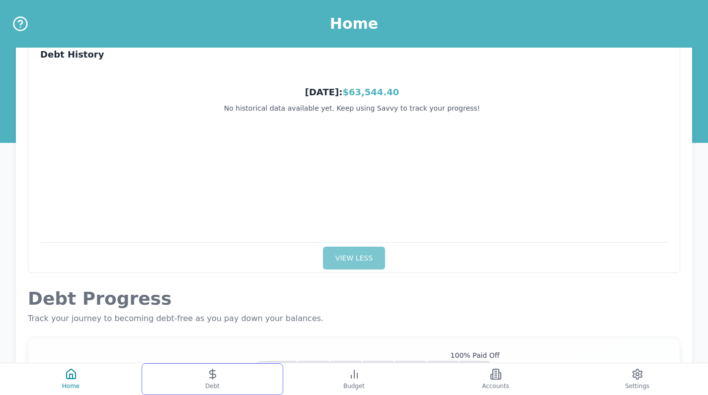
click at [214, 366] on button "Debt" at bounding box center [213, 380] width 142 height 32
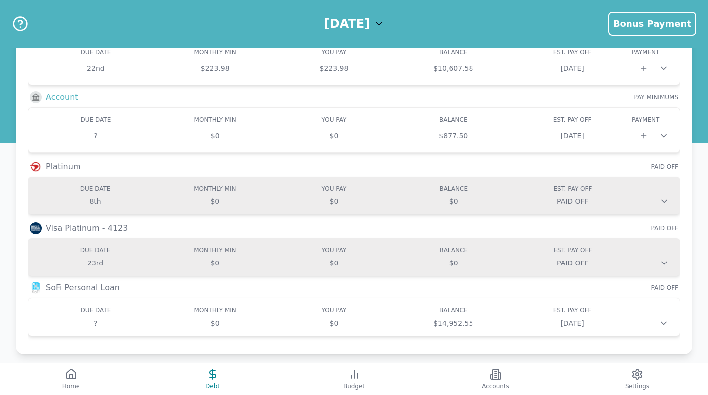
scroll to position [552, 0]
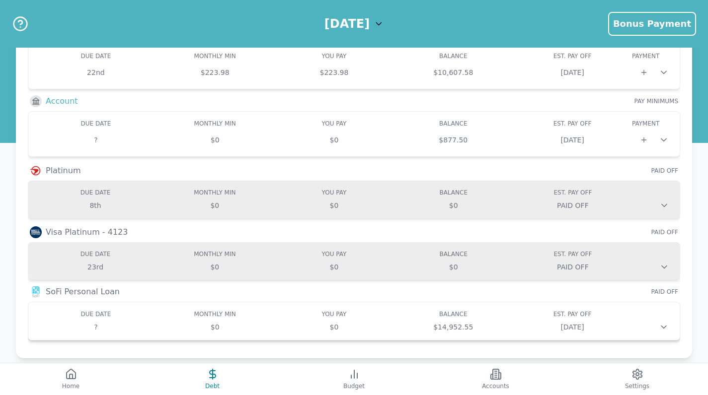
click at [635, 327] on div at bounding box center [652, 327] width 40 height 10
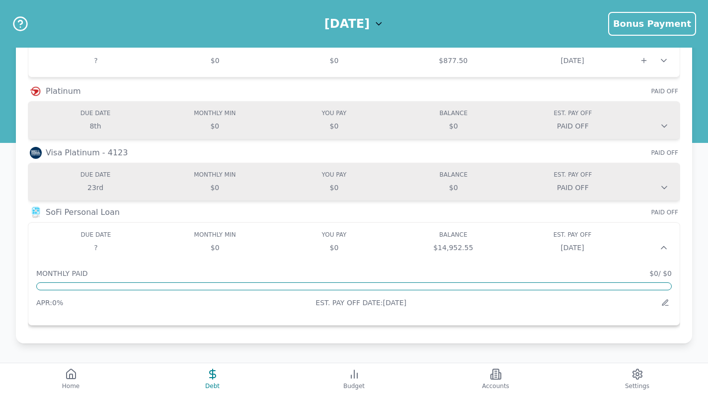
scroll to position [631, 0]
click at [668, 304] on icon at bounding box center [665, 303] width 8 height 8
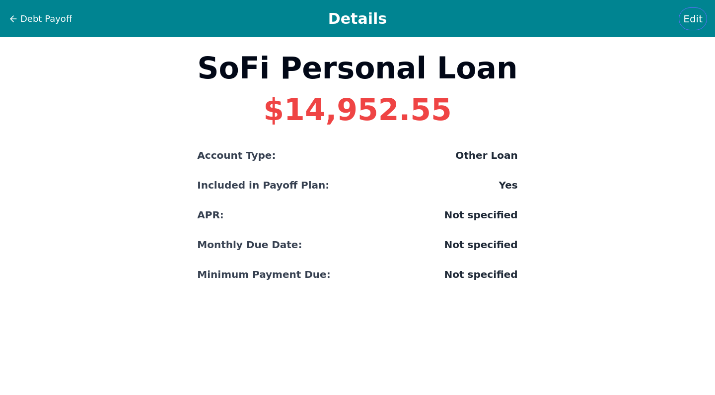
click at [692, 18] on span "Edit" at bounding box center [693, 19] width 19 height 14
select select "other"
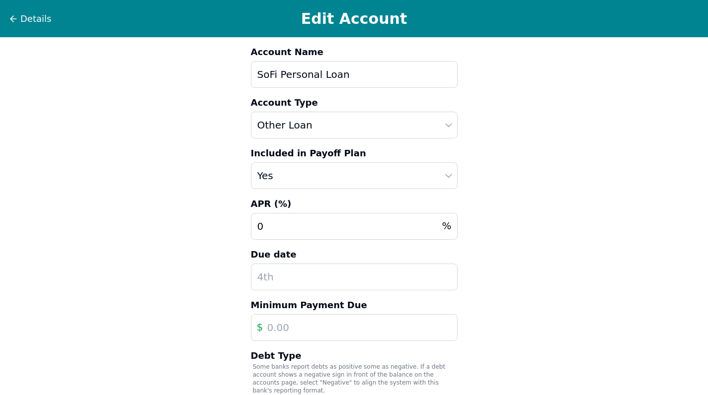
click at [315, 285] on input "text" at bounding box center [354, 277] width 207 height 27
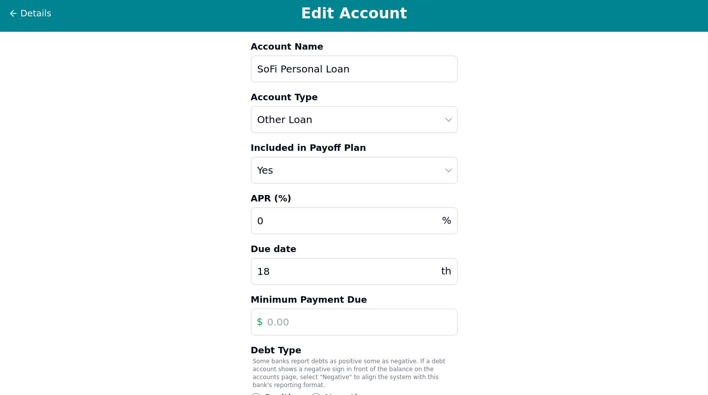
scroll to position [9, 0]
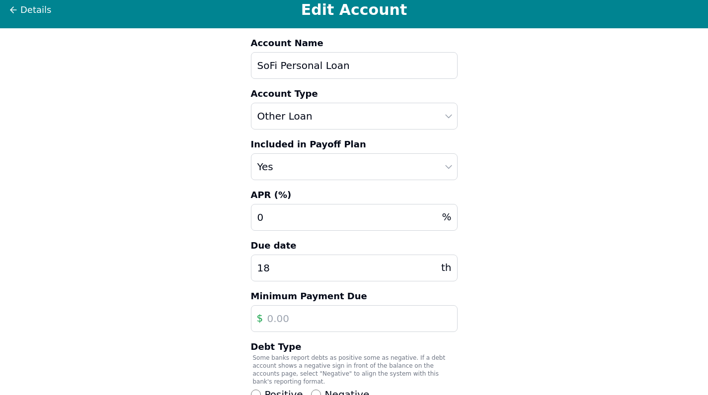
type input "18"
click at [278, 320] on input "text" at bounding box center [354, 319] width 207 height 27
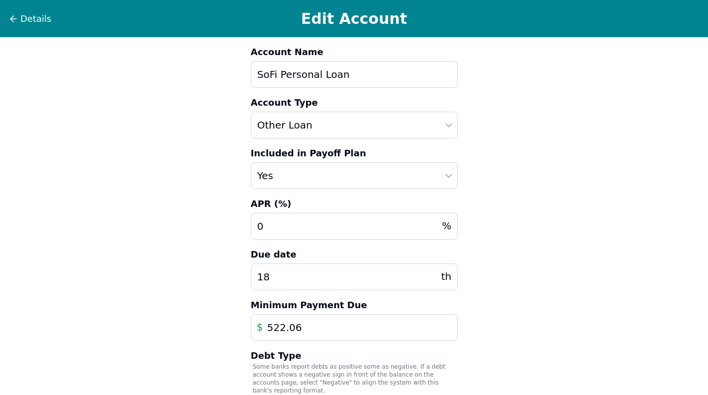
scroll to position [0, 0]
type input "522.06"
click at [281, 233] on input "0" at bounding box center [354, 226] width 207 height 27
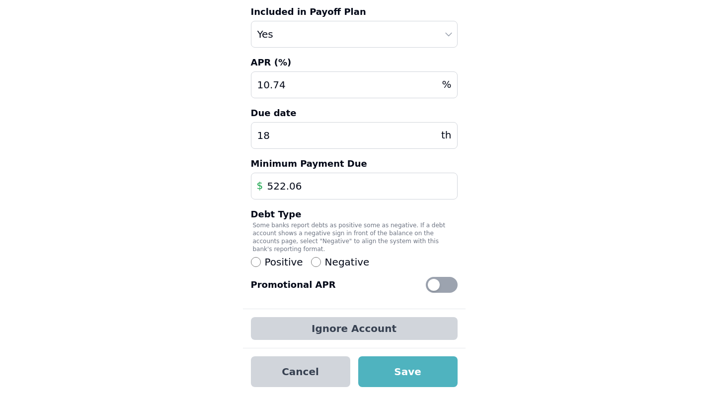
scroll to position [142, 0]
type input "10.74"
click at [395, 374] on button "Save" at bounding box center [407, 372] width 99 height 31
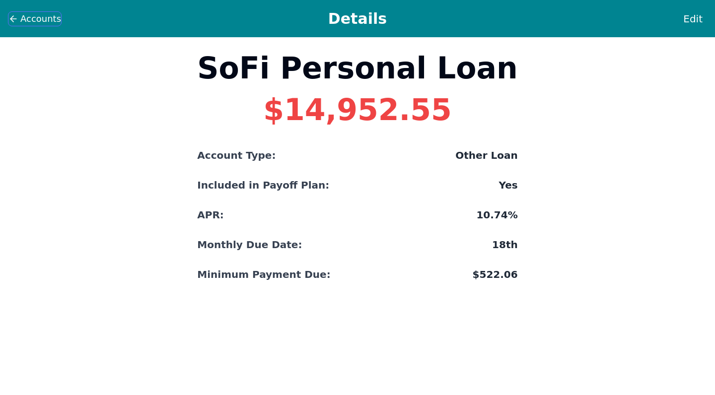
click at [47, 22] on span "Accounts" at bounding box center [40, 19] width 41 height 14
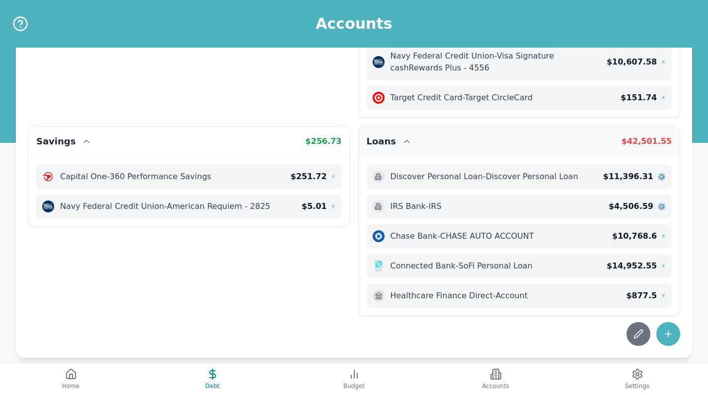
scroll to position [181, 0]
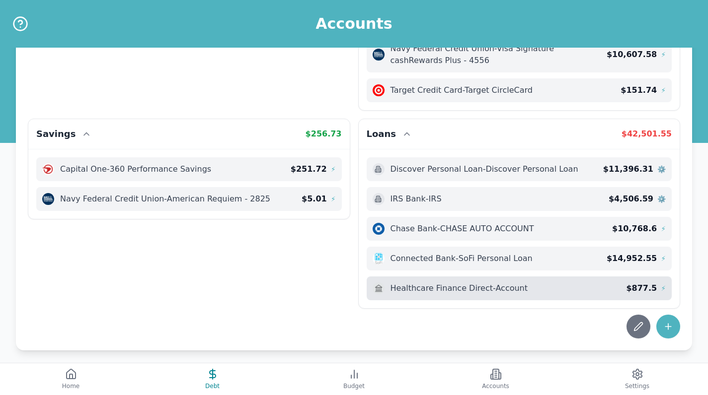
click at [569, 290] on div "Healthcare Finance Direct - Account" at bounding box center [500, 289] width 254 height 12
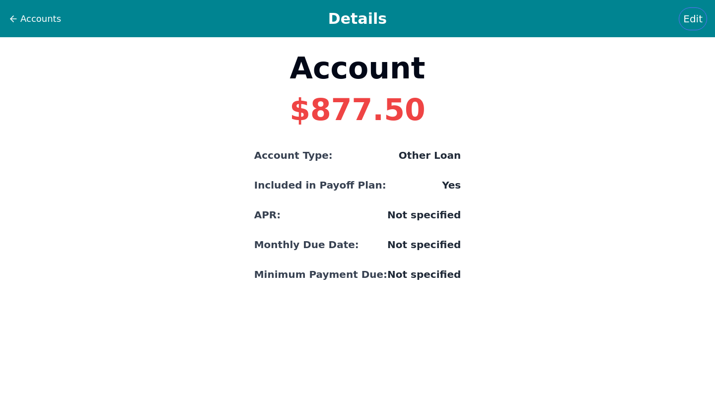
click at [699, 19] on span "Edit" at bounding box center [693, 19] width 19 height 14
select select "other"
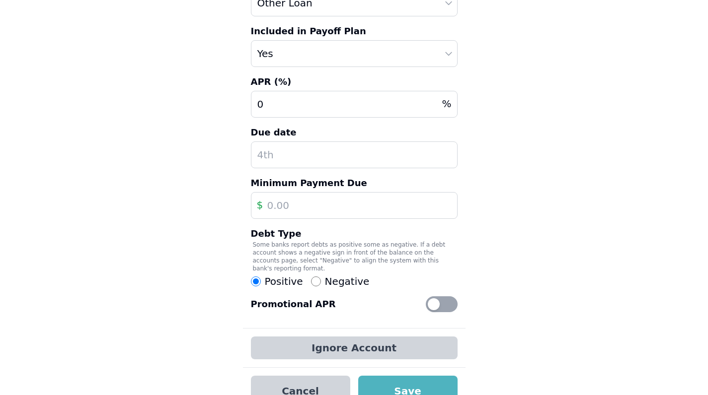
scroll to position [115, 0]
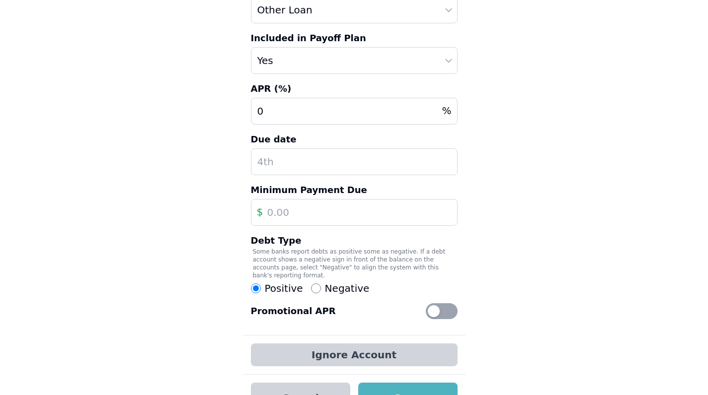
click at [311, 285] on input "Negative" at bounding box center [316, 289] width 10 height 10
radio input "true"
radio input "false"
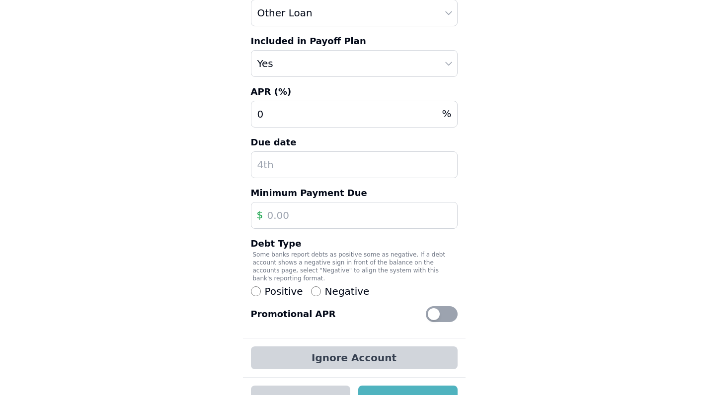
scroll to position [139, 0]
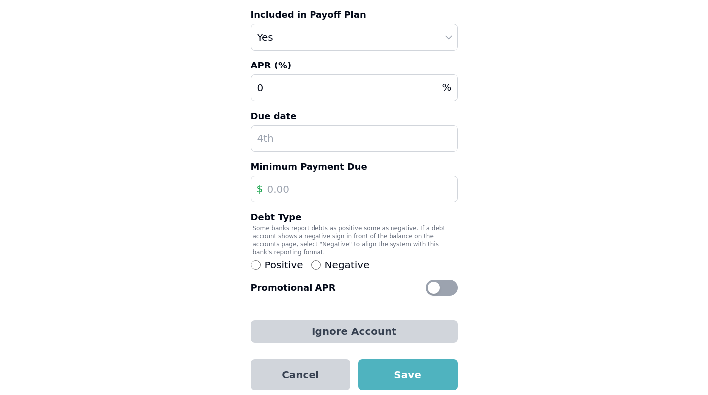
click at [448, 278] on div "Account Name Account Account Type Auto Loan Home Loan Student Loan Other Loan C…" at bounding box center [354, 105] width 223 height 413
click at [439, 289] on div at bounding box center [434, 288] width 12 height 12
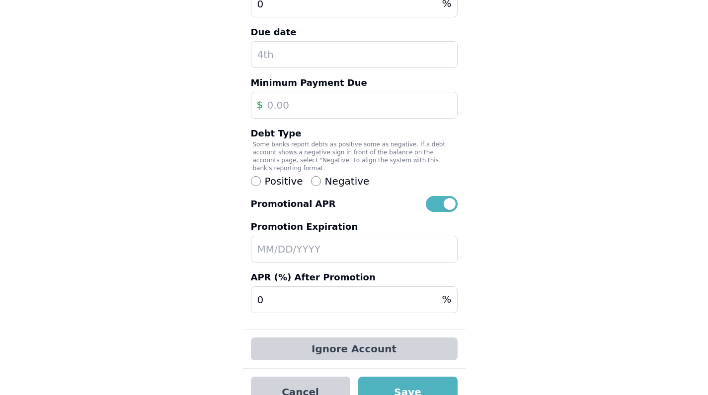
scroll to position [226, 0]
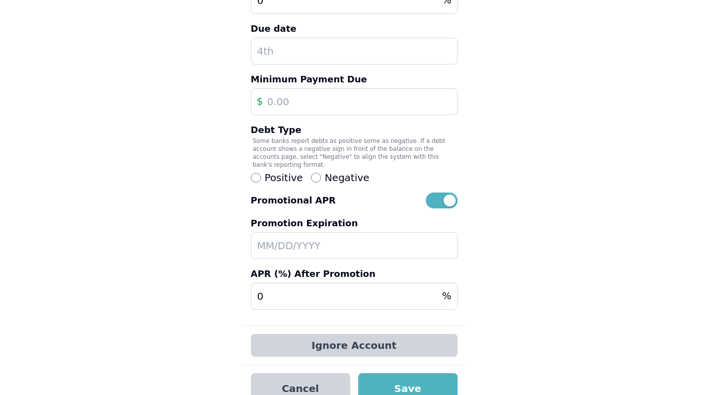
click at [558, 3] on div "Details Edit Account Account Name Account Account Type Auto Loan Home Loan Stud…" at bounding box center [354, 93] width 708 height 638
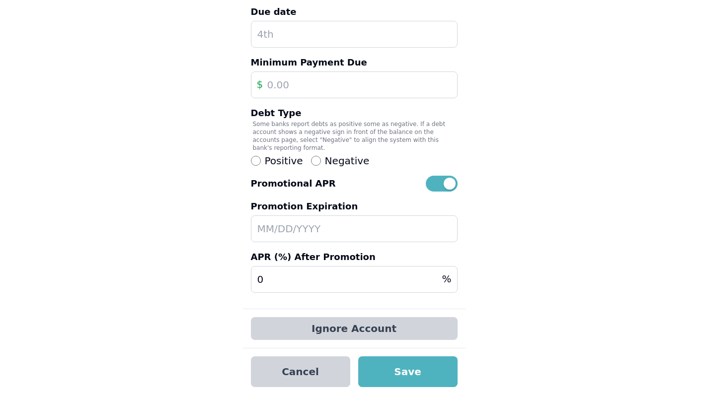
scroll to position [243, 0]
click at [314, 231] on input "text" at bounding box center [354, 229] width 207 height 27
type input "[DATE]"
click at [282, 286] on input "0" at bounding box center [354, 279] width 207 height 27
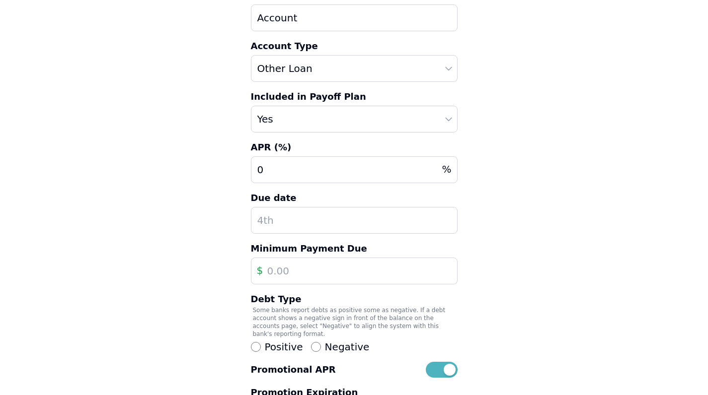
scroll to position [54, 0]
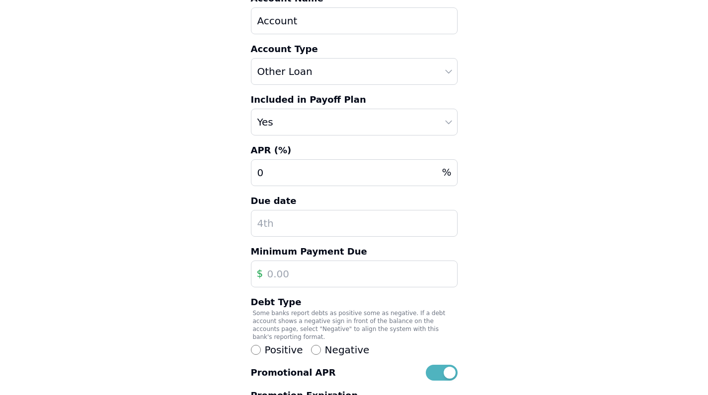
click at [283, 275] on input "text" at bounding box center [354, 274] width 207 height 27
type input "292.50"
click at [323, 234] on input "text" at bounding box center [354, 223] width 207 height 27
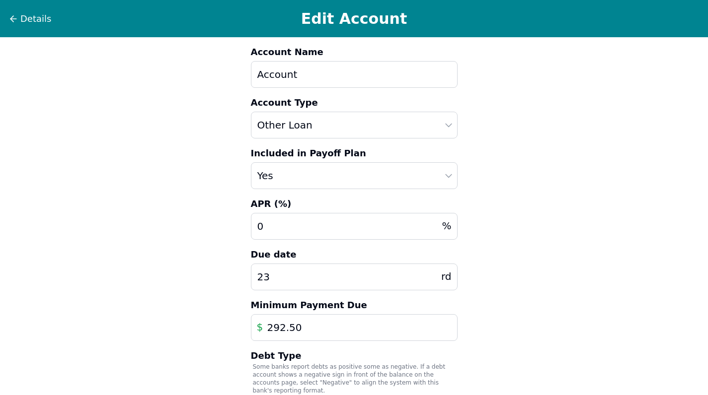
scroll to position [0, 0]
type input "23"
click at [329, 226] on input "0" at bounding box center [354, 226] width 207 height 27
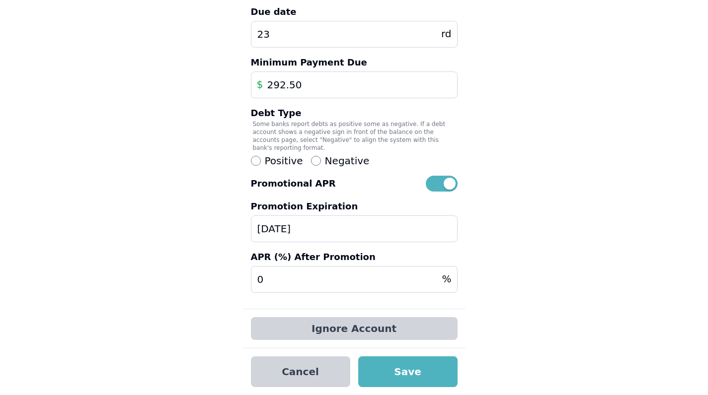
scroll to position [243, 0]
click at [290, 277] on input "0" at bounding box center [354, 279] width 207 height 27
type input "23"
click at [464, 316] on div "Ignore Account" at bounding box center [354, 328] width 223 height 39
click at [416, 374] on button "Save" at bounding box center [407, 372] width 99 height 31
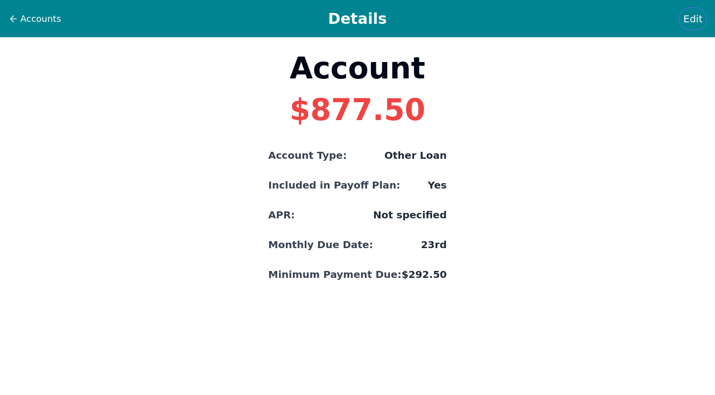
click at [694, 16] on span "Edit" at bounding box center [693, 19] width 19 height 14
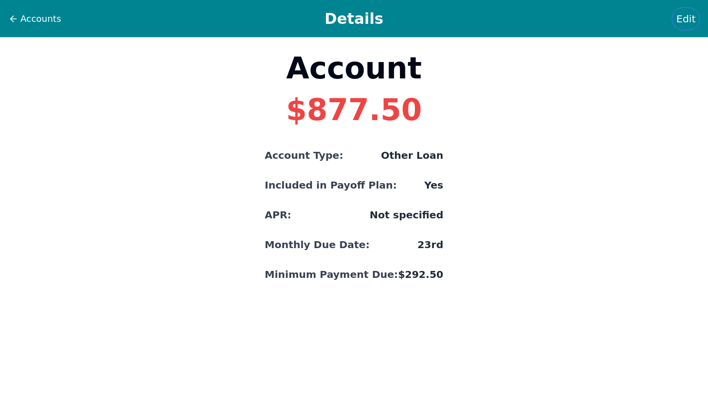
select select "other"
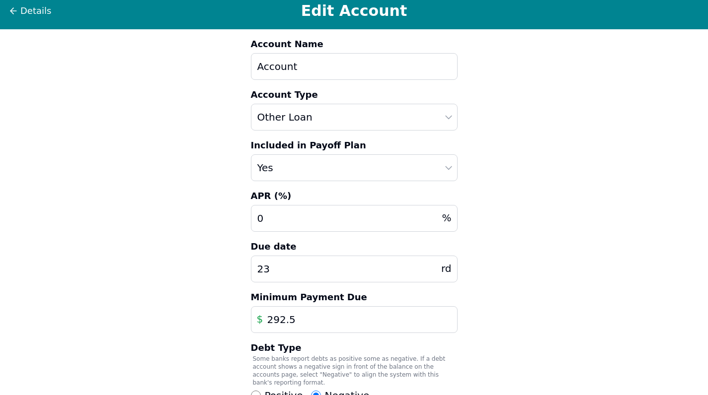
scroll to position [11, 0]
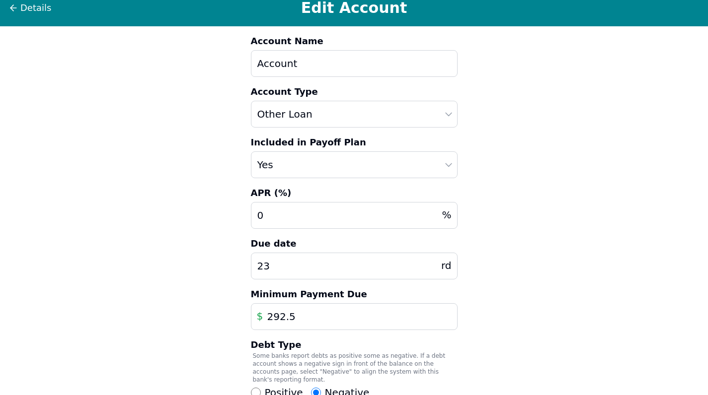
click at [394, 71] on input "Account" at bounding box center [354, 63] width 207 height 27
type input "A"
type input "[MEDICAL_DATA]"
click at [330, 121] on select "Auto Loan Home Loan Student Loan Other Loan Credit Card Checking Savings Cash O…" at bounding box center [354, 114] width 207 height 27
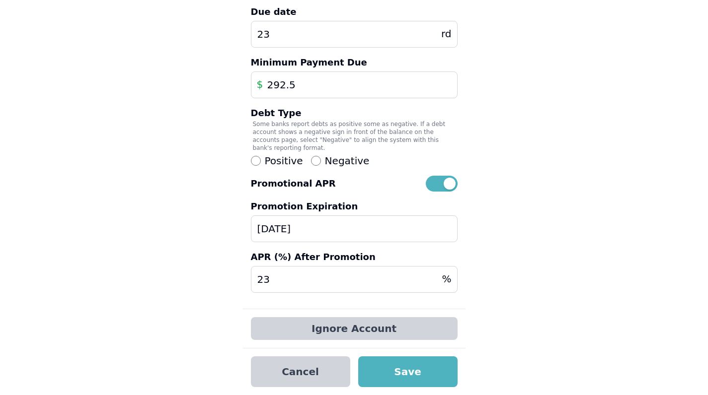
scroll to position [243, 0]
click at [398, 375] on button "Save" at bounding box center [407, 372] width 99 height 31
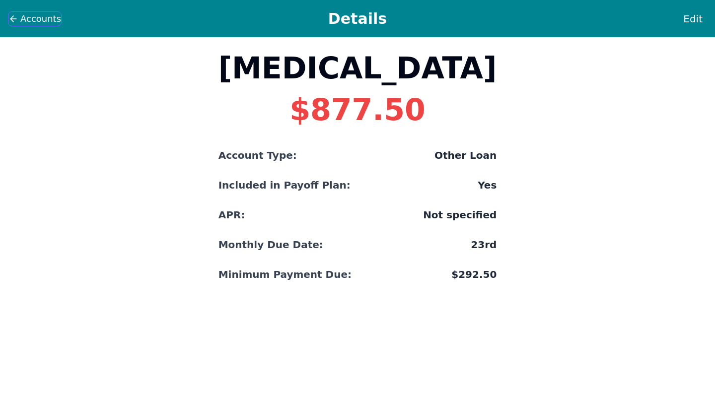
click at [25, 15] on span "Accounts" at bounding box center [40, 19] width 41 height 14
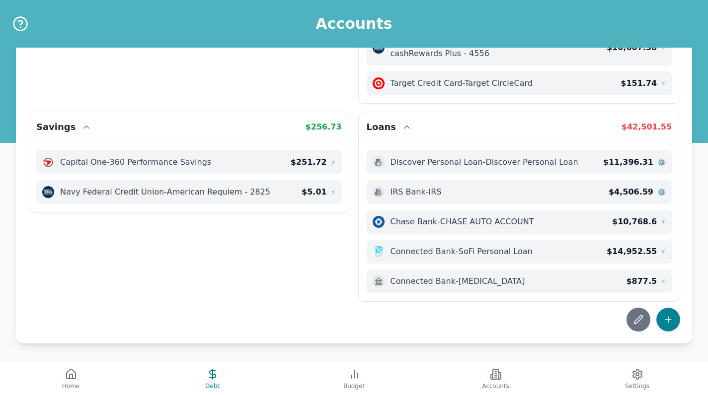
scroll to position [188, 0]
click at [670, 317] on icon at bounding box center [668, 320] width 10 height 10
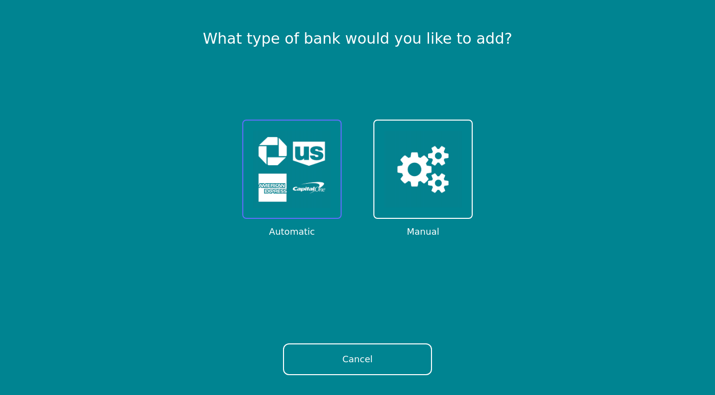
click at [298, 189] on img at bounding box center [292, 170] width 78 height 78
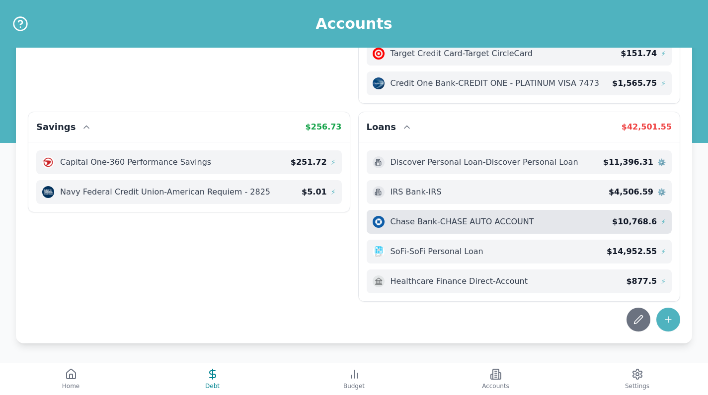
scroll to position [218, 0]
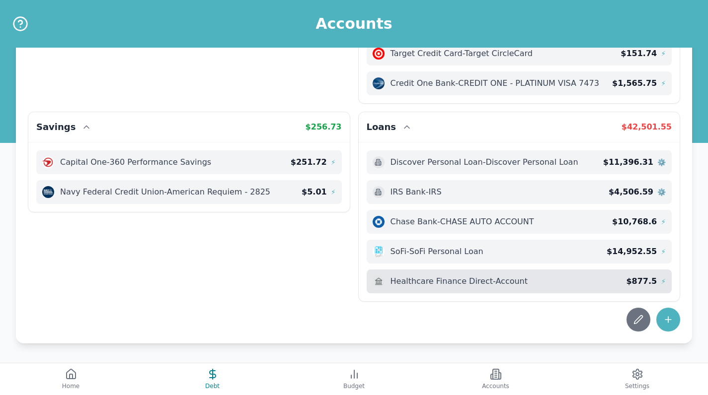
click at [523, 290] on div "Healthcare Finance Direct - Account $ 877.5 ⚡" at bounding box center [520, 282] width 306 height 24
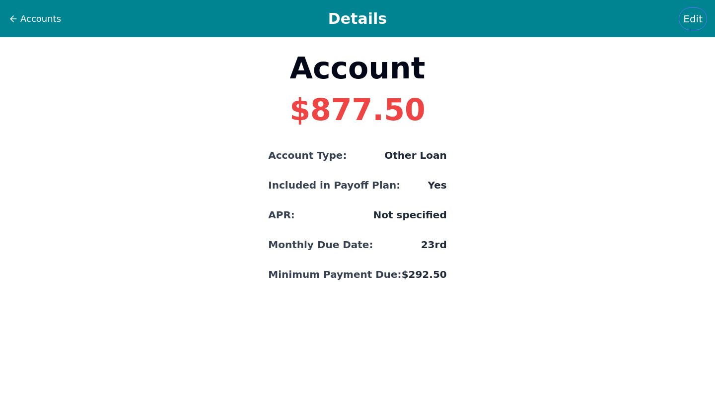
click at [694, 21] on span "Edit" at bounding box center [693, 19] width 19 height 14
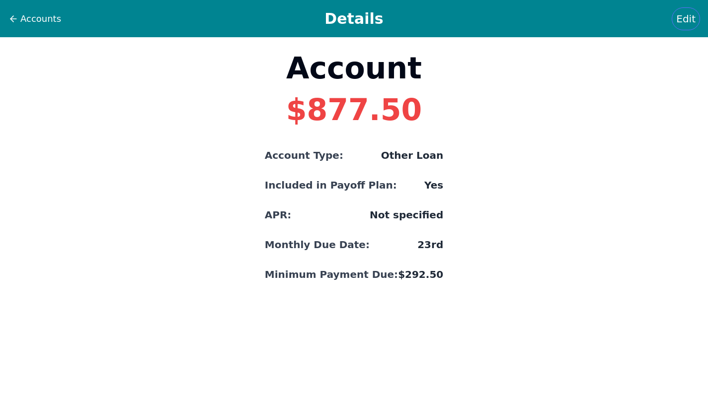
select select "other"
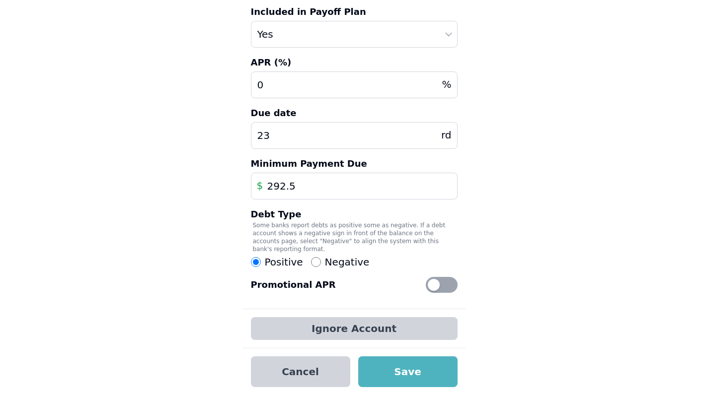
scroll to position [142, 0]
click at [364, 334] on button "Ignore Account" at bounding box center [354, 328] width 207 height 23
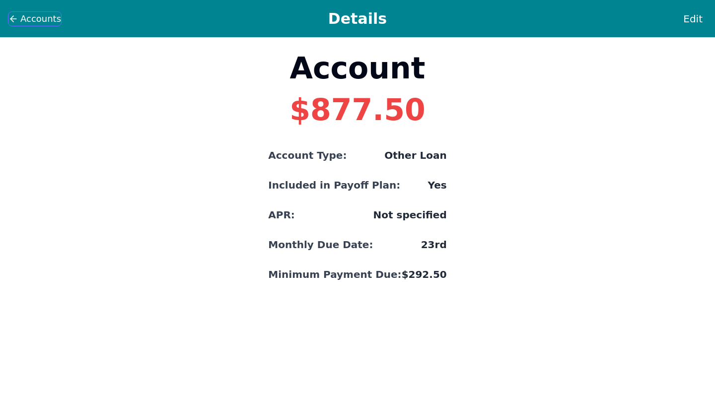
click at [40, 25] on span "Accounts" at bounding box center [40, 19] width 41 height 14
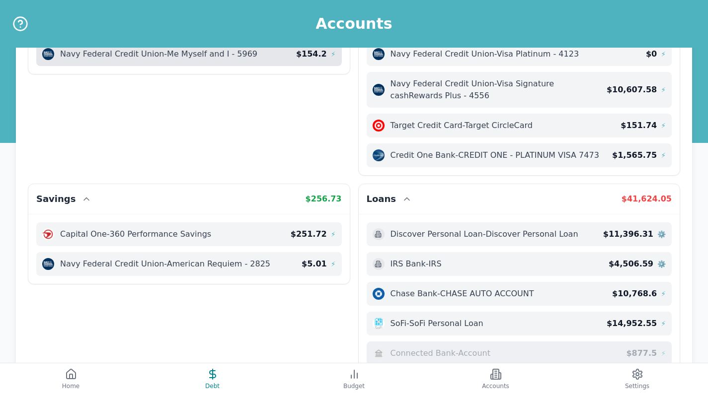
scroll to position [205, 0]
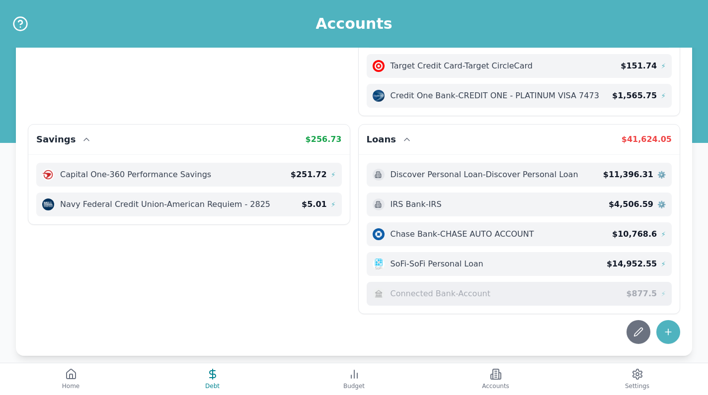
click at [634, 295] on span "$ 877.5" at bounding box center [641, 294] width 31 height 12
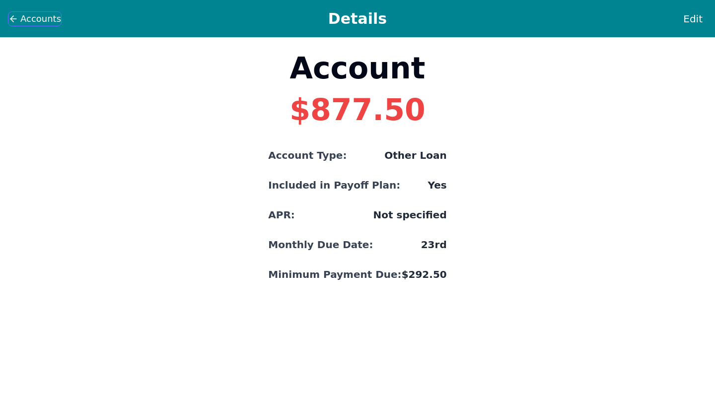
click at [40, 21] on span "Accounts" at bounding box center [40, 19] width 41 height 14
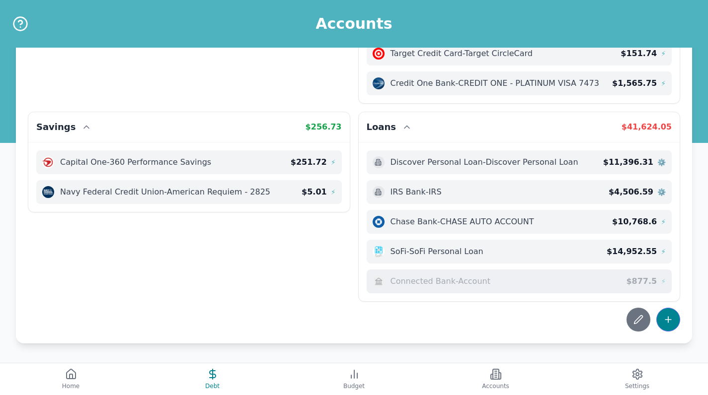
scroll to position [218, 0]
click at [668, 318] on icon at bounding box center [668, 320] width 10 height 10
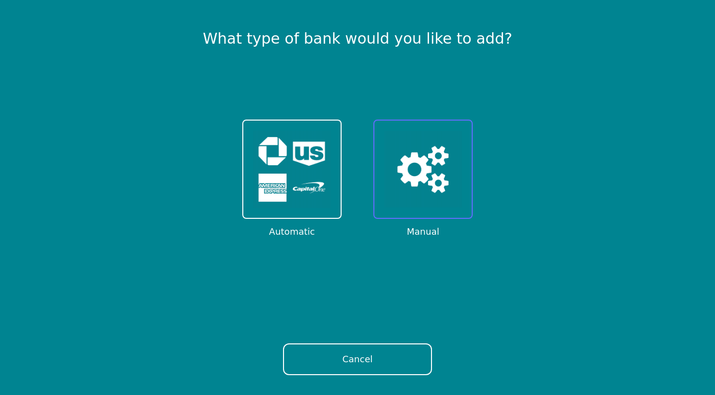
click at [403, 188] on img at bounding box center [424, 170] width 78 height 78
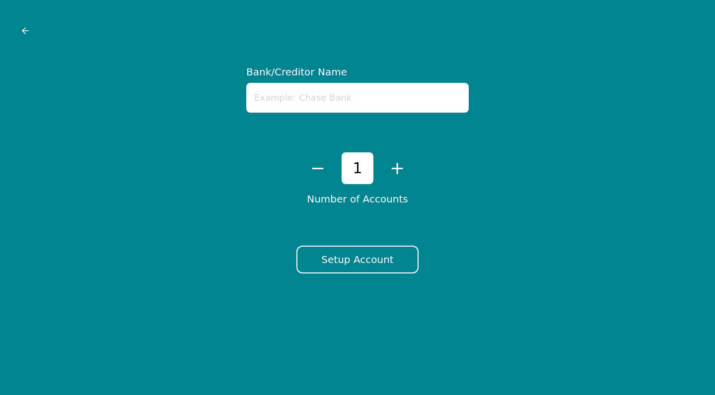
click at [328, 100] on input "text" at bounding box center [357, 98] width 223 height 30
type input "[MEDICAL_DATA]"
click at [321, 251] on button "Setup Account" at bounding box center [358, 260] width 122 height 28
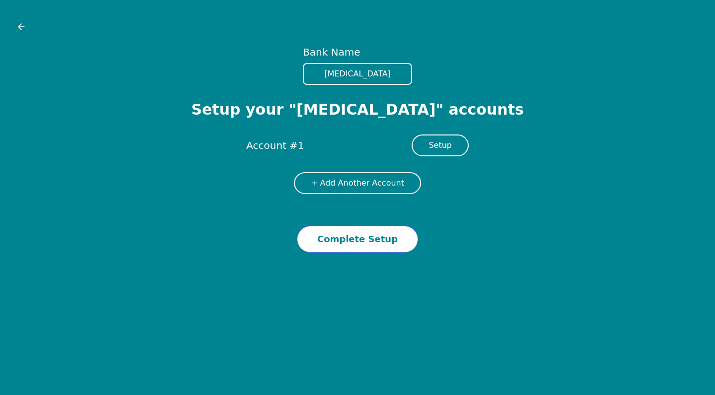
click at [354, 245] on button "Complete Setup" at bounding box center [357, 239] width 121 height 27
click at [442, 137] on button "Setup" at bounding box center [440, 146] width 57 height 22
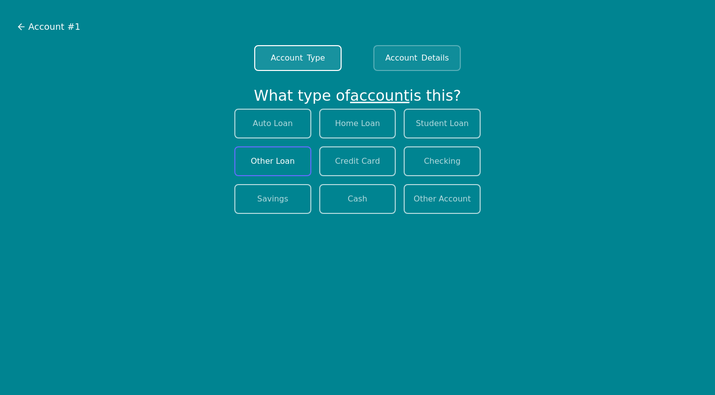
click at [308, 166] on button "Other Loan" at bounding box center [273, 162] width 77 height 30
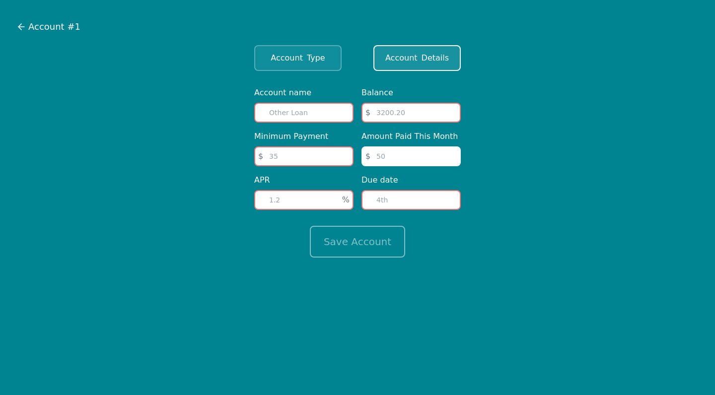
click at [340, 114] on input "text" at bounding box center [303, 113] width 99 height 20
type input "[MEDICAL_DATA]"
click at [394, 120] on input "number" at bounding box center [411, 113] width 99 height 20
click at [326, 151] on input "number" at bounding box center [303, 157] width 99 height 20
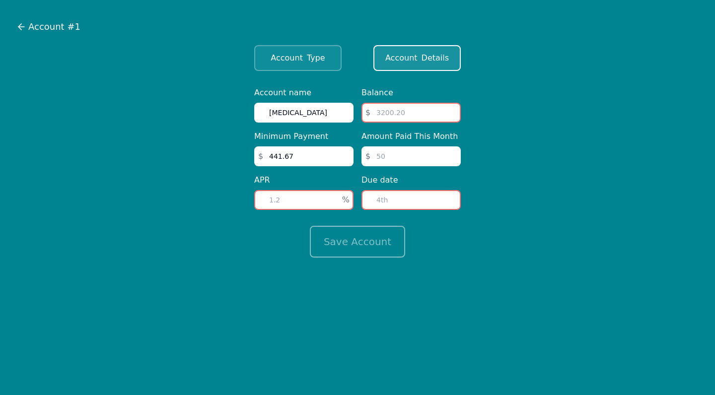
type input "441.67"
click at [398, 162] on input "number" at bounding box center [411, 157] width 99 height 20
click at [328, 196] on input "number" at bounding box center [303, 200] width 99 height 20
type input "0"
click at [408, 198] on input "number" at bounding box center [411, 200] width 99 height 20
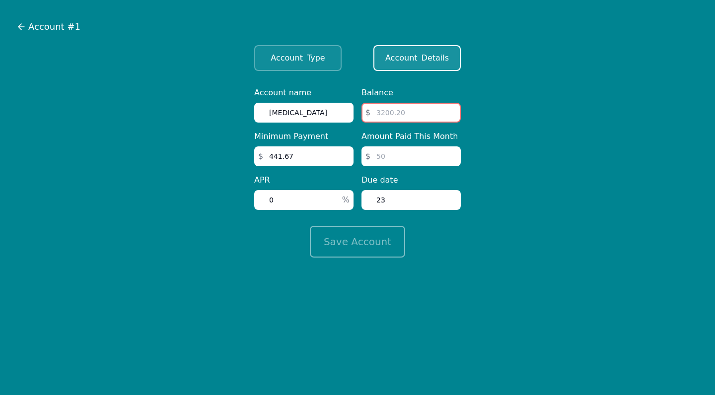
type input "23"
click at [394, 158] on input "number" at bounding box center [411, 157] width 99 height 20
type input "0"
click at [473, 216] on form "Account name [MEDICAL_DATA] Minimum Payment $ 441.67 APR 0 % Balance $ Amount P…" at bounding box center [358, 172] width 700 height 171
click at [423, 118] on input "number" at bounding box center [411, 113] width 99 height 20
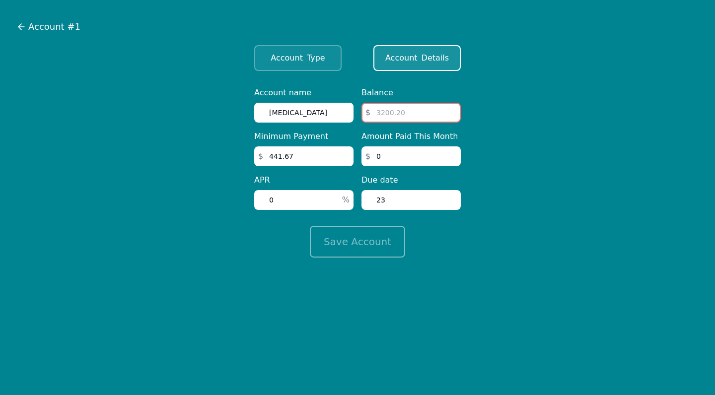
click at [383, 113] on input "number" at bounding box center [411, 113] width 99 height 20
type input "4774.73"
click at [369, 244] on button "Save Account" at bounding box center [357, 242] width 95 height 32
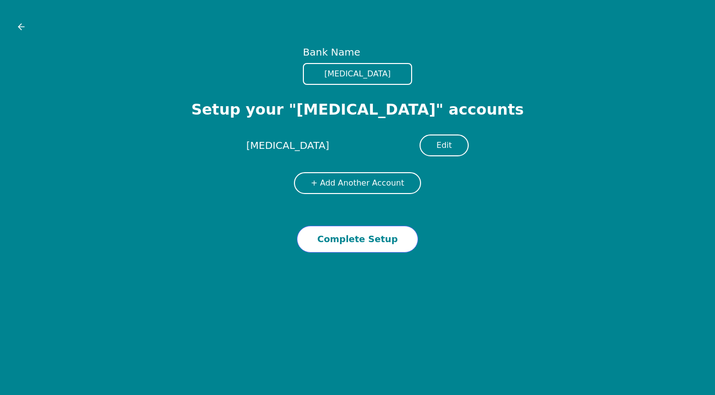
click at [367, 234] on button "Complete Setup" at bounding box center [357, 239] width 121 height 27
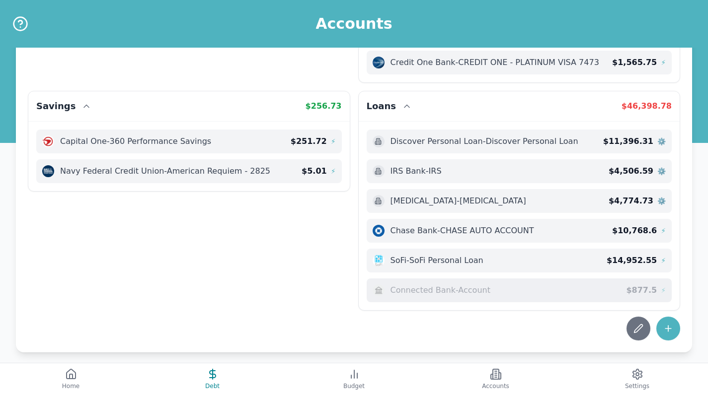
scroll to position [244, 0]
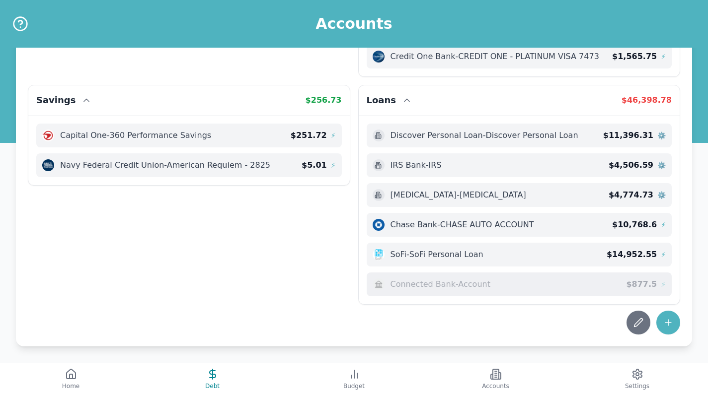
click at [406, 284] on span "Connected Bank - Account" at bounding box center [441, 285] width 100 height 12
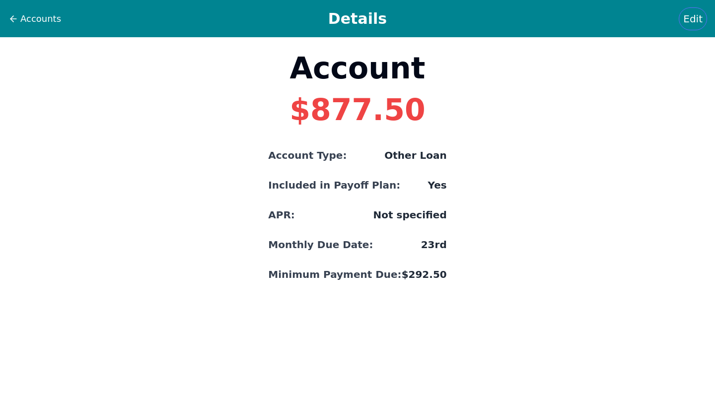
click at [685, 25] on button "Edit" at bounding box center [693, 18] width 28 height 23
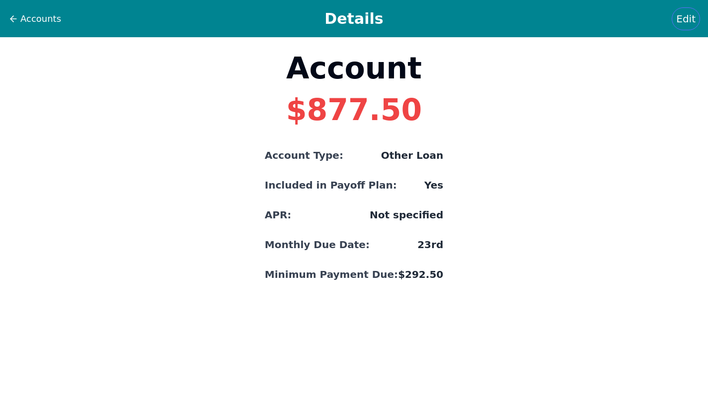
select select "other"
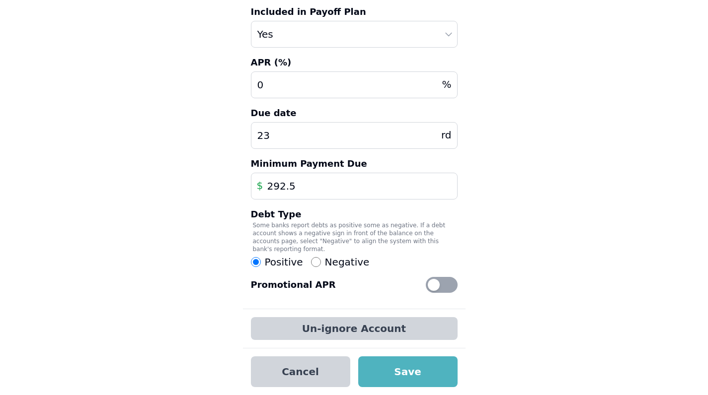
scroll to position [142, 0]
click at [327, 378] on button "Cancel" at bounding box center [300, 372] width 99 height 31
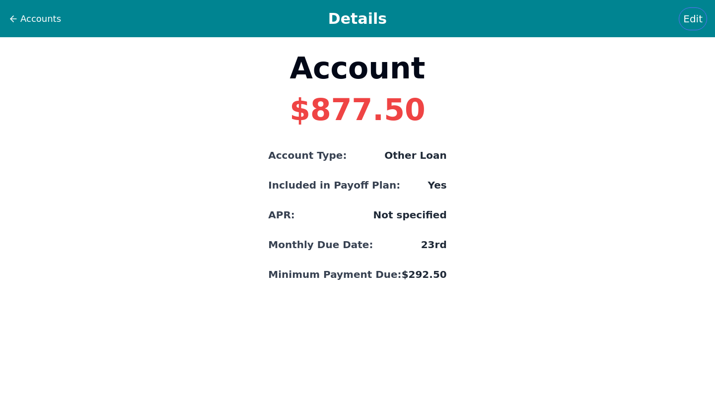
click at [703, 15] on button "Edit" at bounding box center [693, 18] width 28 height 23
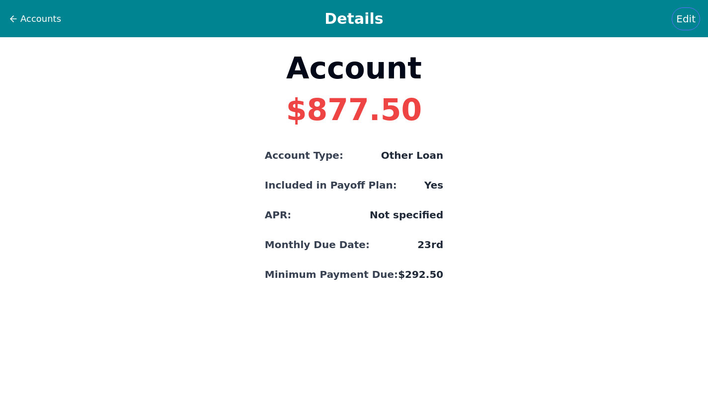
select select "other"
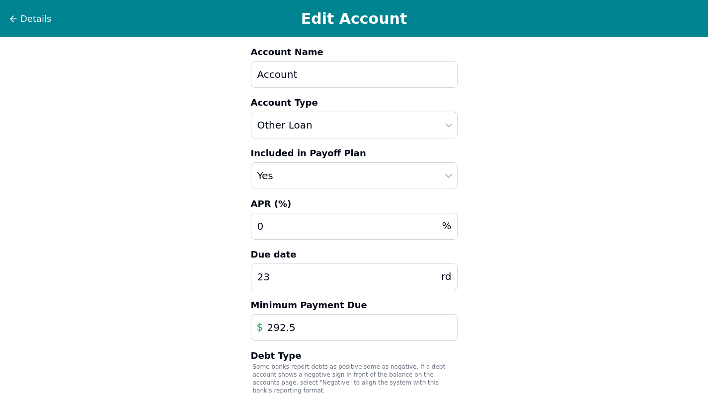
click at [28, 10] on div "Details Edit Account" at bounding box center [354, 18] width 708 height 37
click at [31, 23] on span "Details" at bounding box center [35, 19] width 31 height 14
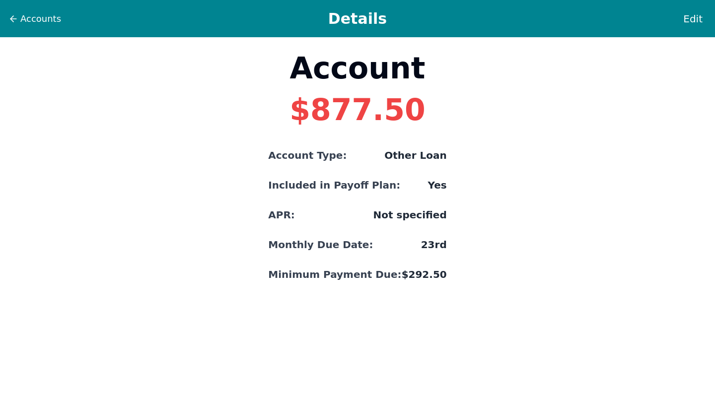
click at [31, 23] on span "Accounts" at bounding box center [40, 19] width 41 height 14
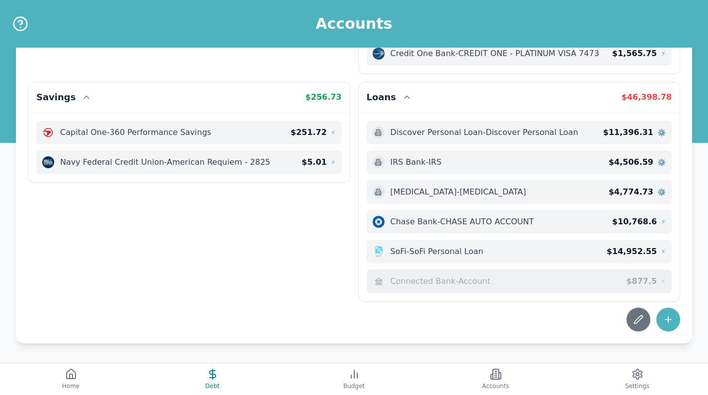
scroll to position [247, 0]
click at [242, 383] on button "Debt" at bounding box center [213, 380] width 142 height 32
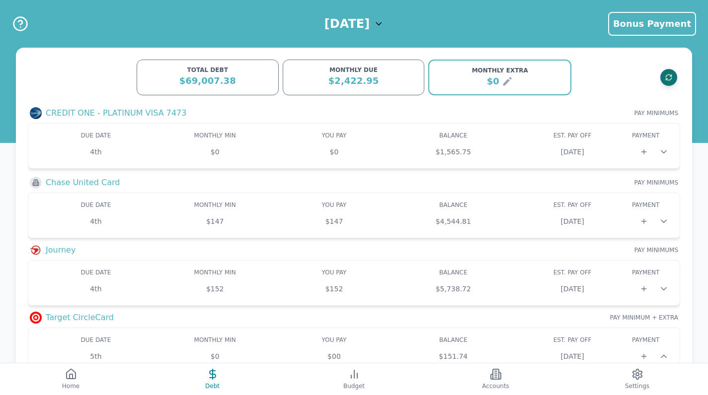
click at [669, 76] on icon "Refresh data" at bounding box center [668, 77] width 7 height 7
click at [684, 30] on span "Bonus Payment Bonus Payment" at bounding box center [652, 24] width 78 height 14
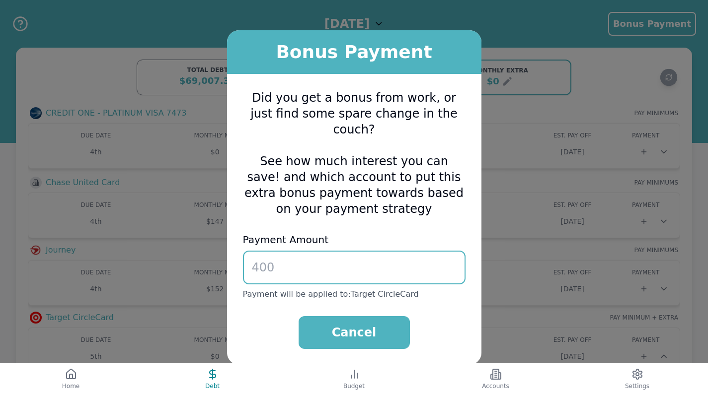
click at [410, 251] on input "number" at bounding box center [354, 268] width 223 height 34
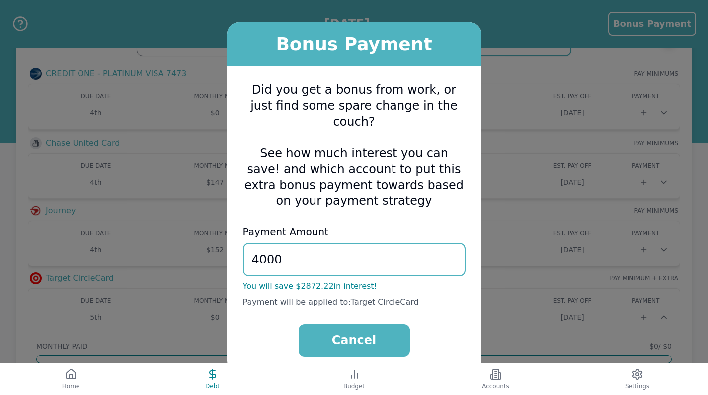
scroll to position [76, 0]
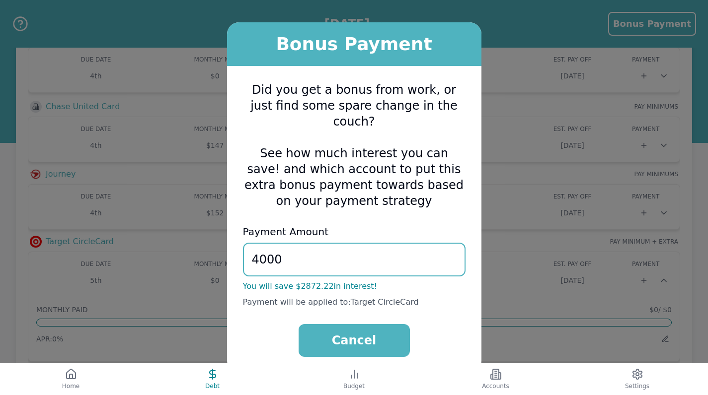
click at [424, 205] on div "Did you get a bonus from work, or just find some spare change in the couch? See…" at bounding box center [354, 219] width 254 height 307
click at [377, 251] on input "4000" at bounding box center [354, 260] width 223 height 34
type input "4"
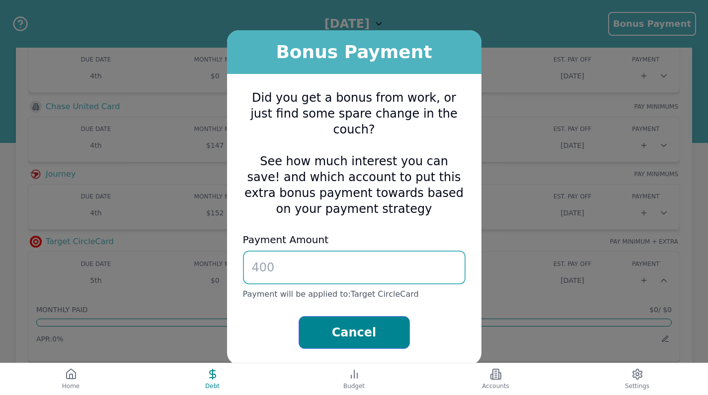
click at [353, 325] on button "Cancel" at bounding box center [354, 332] width 111 height 33
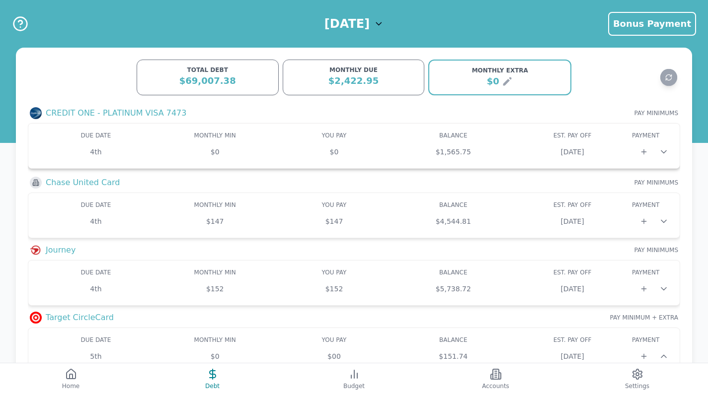
scroll to position [0, 0]
click at [478, 147] on div "$1,565.75" at bounding box center [453, 152] width 119 height 10
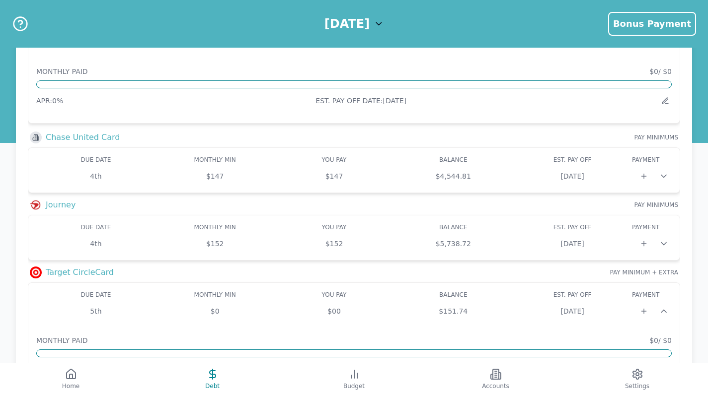
scroll to position [113, 0]
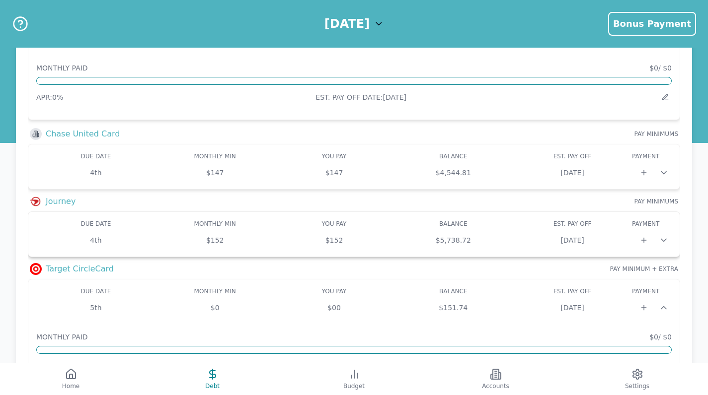
click at [565, 229] on div "DUE DATE MONTHLY MIN MIN YOU PAY BALANCE EST. PAY OFF PAYOFF PAYMENT PAY 4th $1…" at bounding box center [353, 234] width 635 height 29
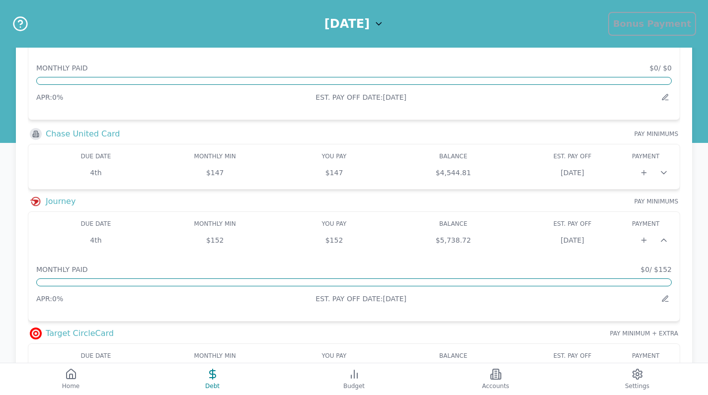
click at [673, 25] on span "Bonus Payment" at bounding box center [652, 23] width 78 height 10
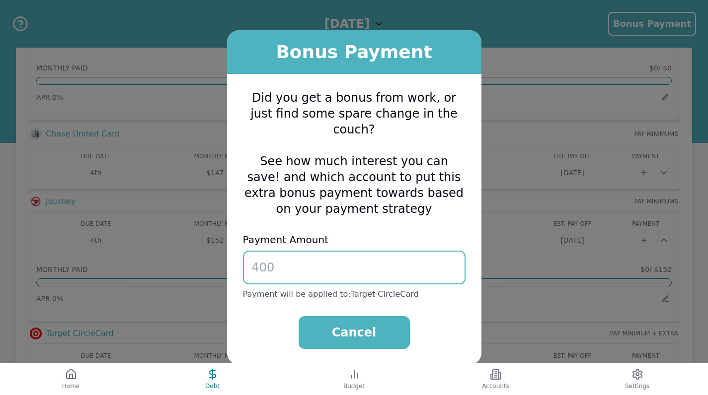
click at [407, 265] on input "number" at bounding box center [354, 268] width 223 height 34
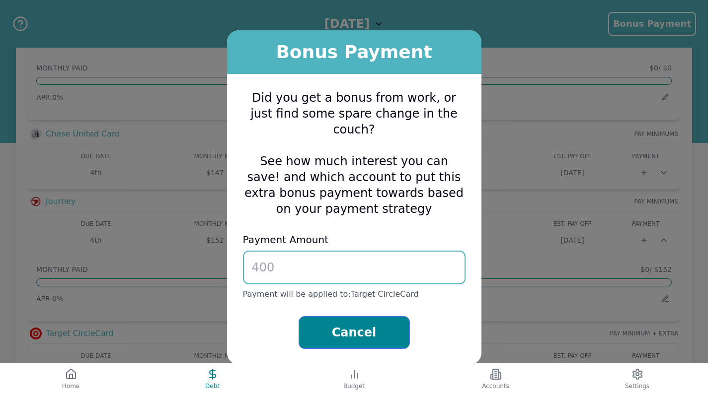
click at [381, 320] on button "Cancel" at bounding box center [354, 332] width 111 height 33
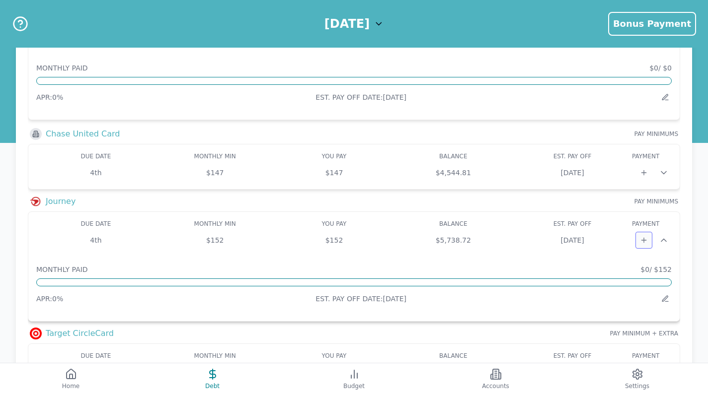
click at [641, 240] on icon at bounding box center [643, 240] width 4 height 0
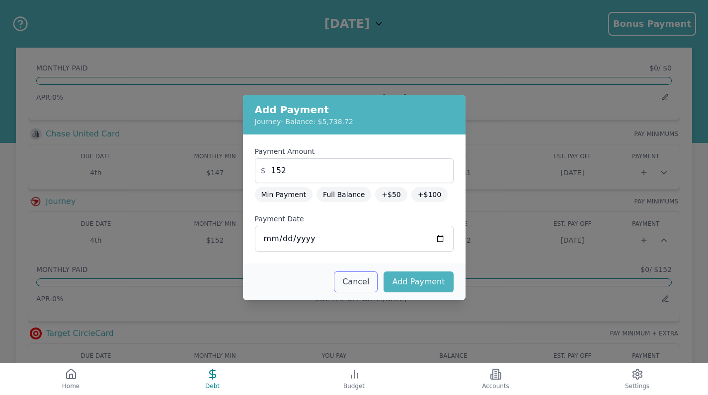
click at [371, 283] on button "Cancel" at bounding box center [356, 282] width 44 height 21
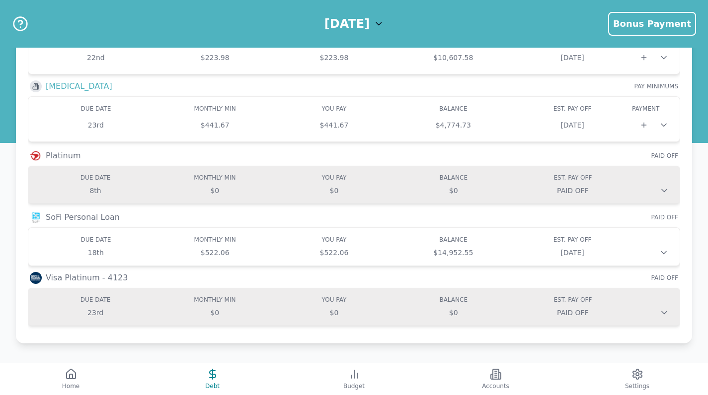
scroll to position [763, 0]
click at [82, 378] on button "Home" at bounding box center [71, 380] width 142 height 32
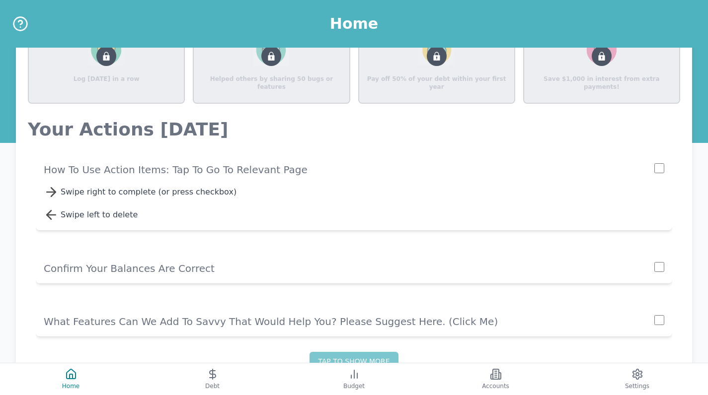
click at [219, 269] on p "Confirm Your Balances Are Correct" at bounding box center [349, 269] width 611 height 14
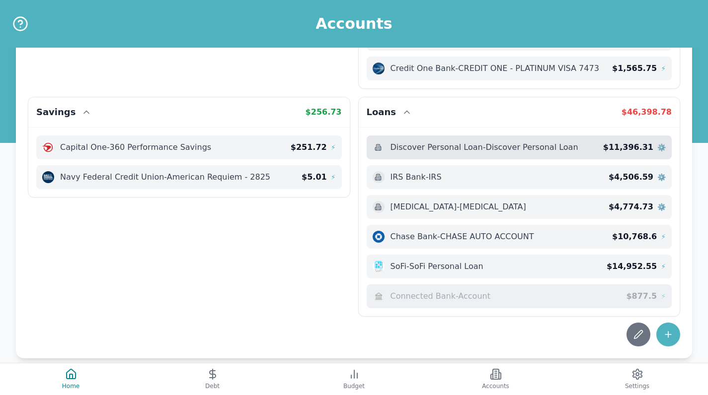
scroll to position [239, 0]
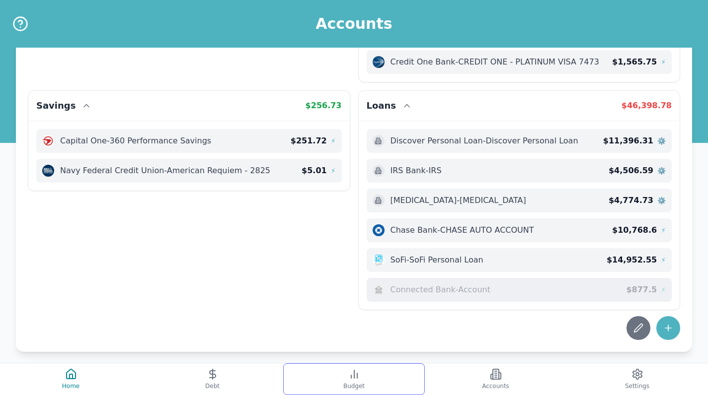
click at [357, 367] on button "Budget" at bounding box center [354, 380] width 142 height 32
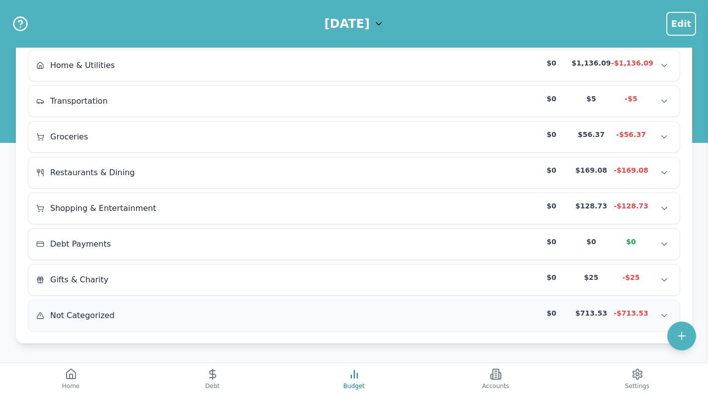
click at [349, 315] on div "Not Categorized $0 $713.53 -$713.53" at bounding box center [353, 316] width 635 height 15
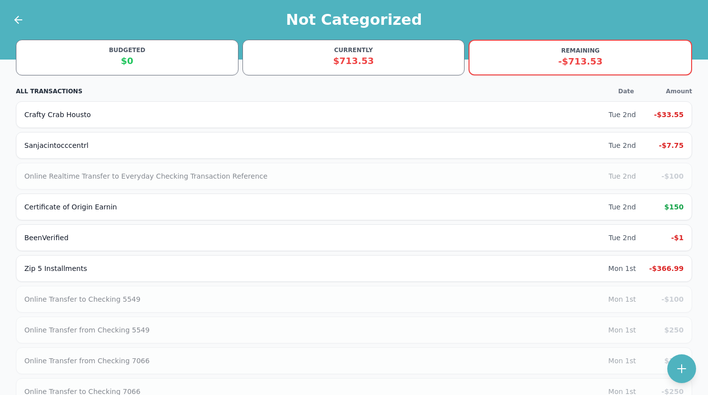
click at [25, 19] on div "Not Categorized" at bounding box center [354, 20] width 708 height 40
click at [17, 22] on icon at bounding box center [16, 19] width 3 height 7
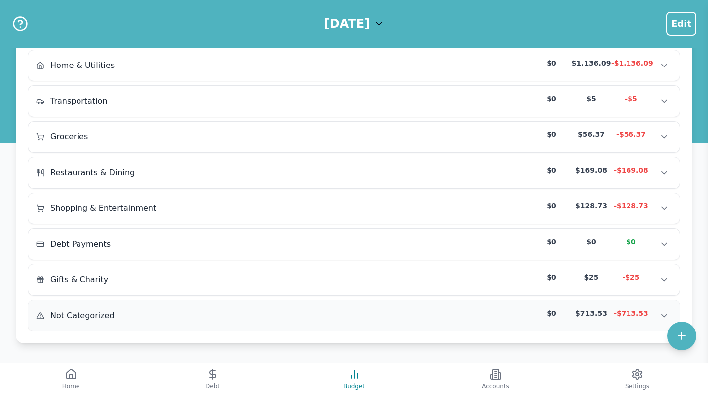
scroll to position [119, 0]
click at [473, 381] on button "Accounts" at bounding box center [496, 380] width 142 height 32
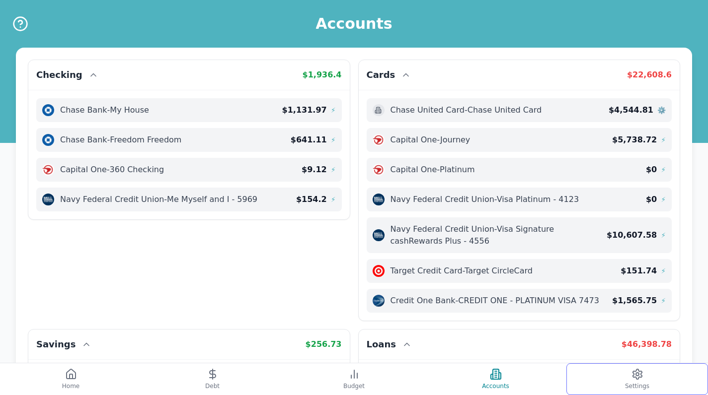
click at [630, 386] on span "Settings" at bounding box center [637, 387] width 24 height 8
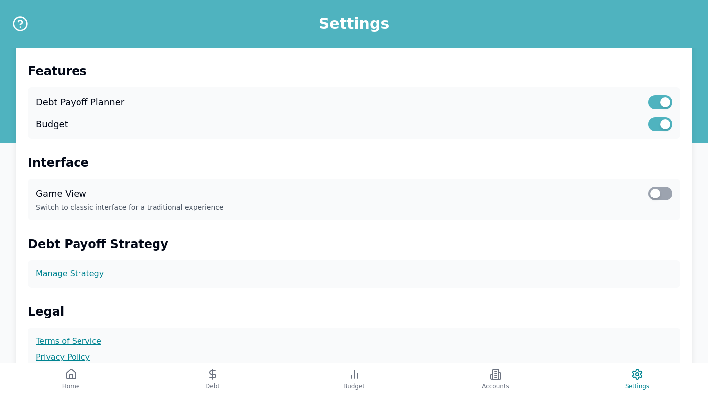
scroll to position [187, 0]
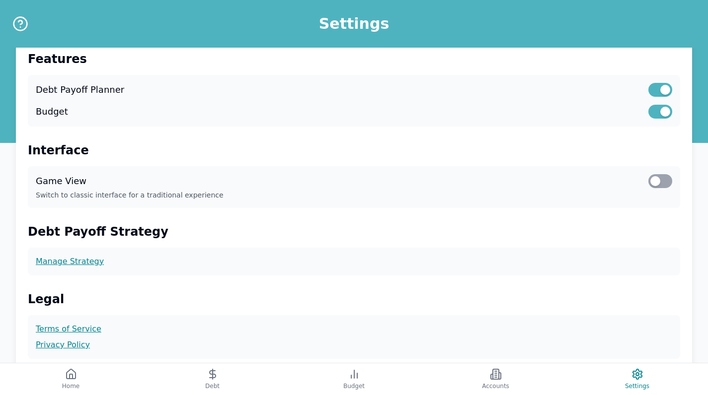
click at [665, 182] on div at bounding box center [660, 181] width 24 height 14
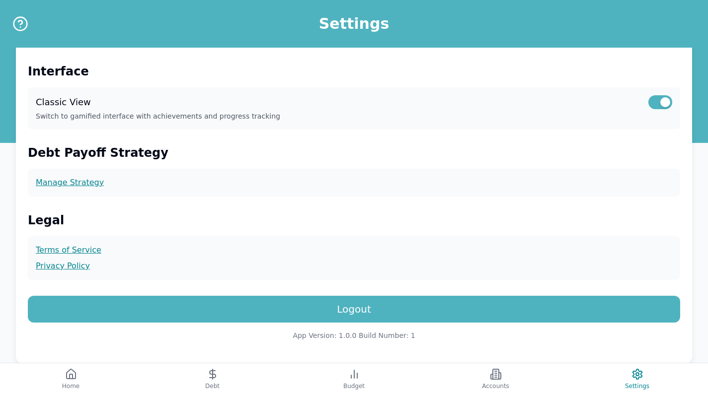
scroll to position [268, 0]
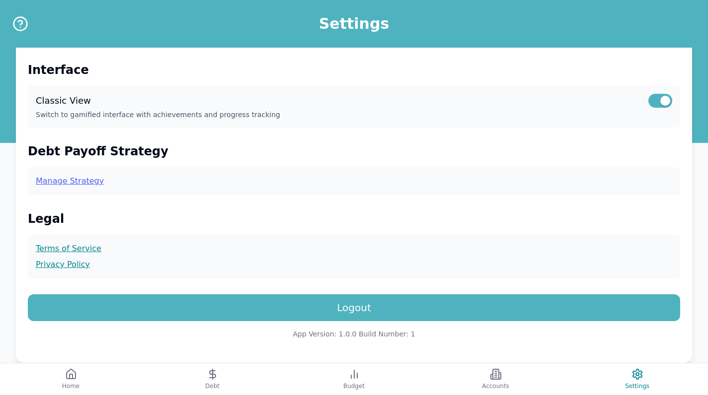
click at [545, 183] on link "Manage Strategy" at bounding box center [354, 181] width 636 height 12
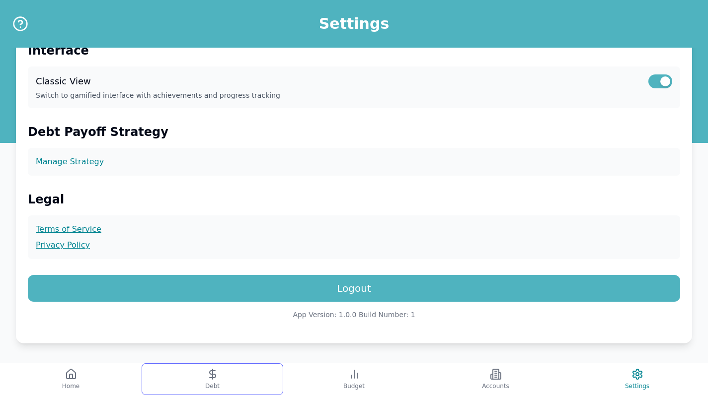
scroll to position [287, 0]
click at [217, 378] on icon at bounding box center [213, 375] width 12 height 12
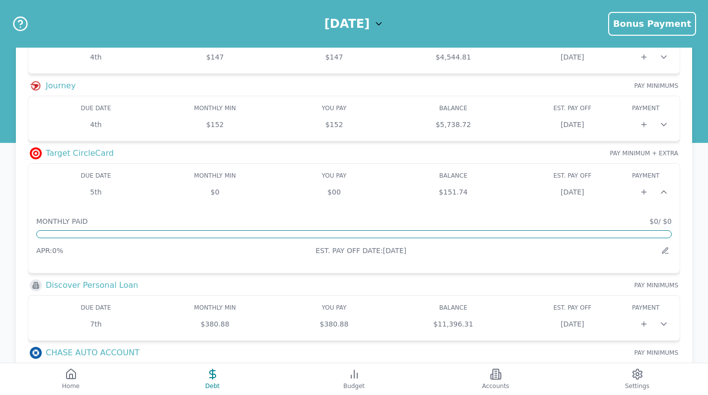
scroll to position [116, 0]
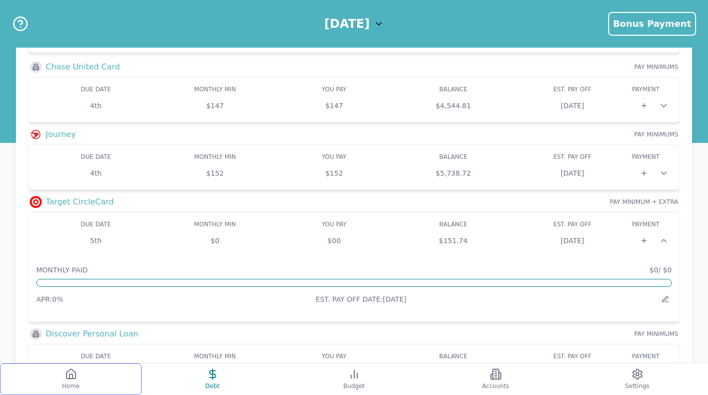
click at [76, 368] on button "Home" at bounding box center [71, 380] width 142 height 32
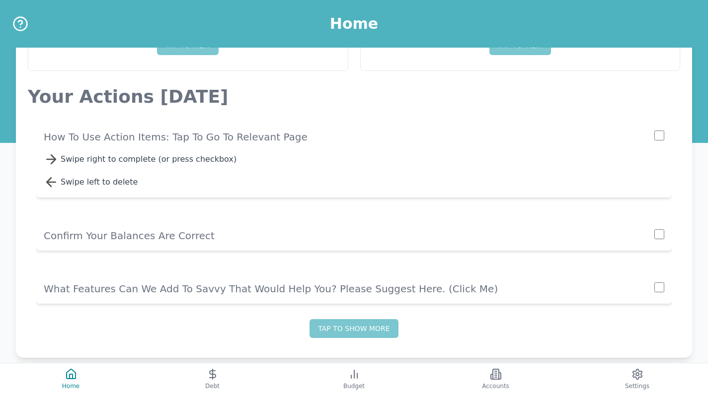
click at [324, 165] on div "Swipe right to complete (or press checkbox)" at bounding box center [363, 160] width 604 height 12
click at [237, 229] on p "Confirm Your Balances Are Correct" at bounding box center [349, 236] width 611 height 14
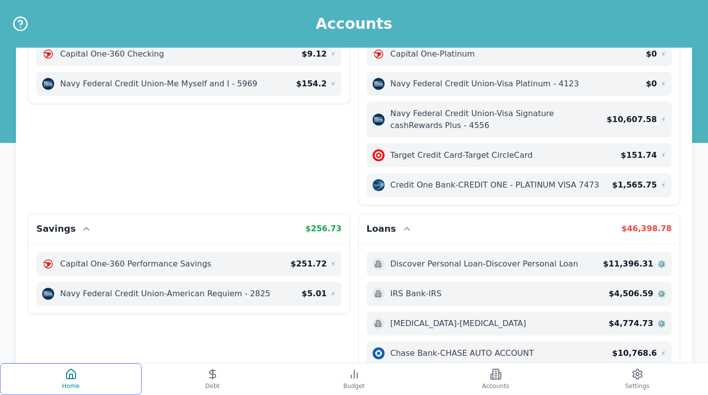
click at [86, 386] on button "Home" at bounding box center [71, 380] width 142 height 32
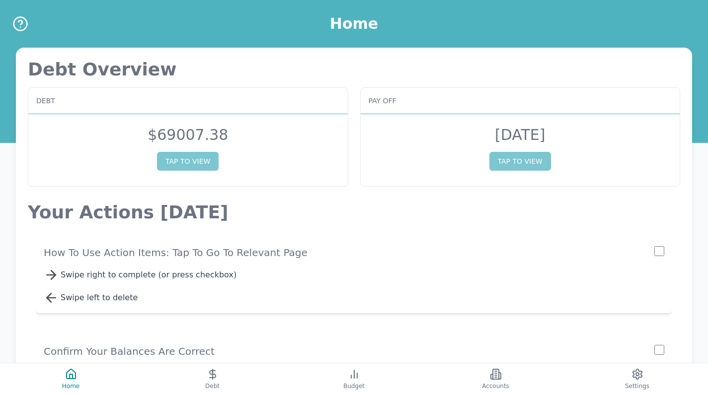
click at [171, 256] on p "How to use action items: Tap to go to relevant page" at bounding box center [349, 253] width 611 height 14
click at [205, 162] on button "TAP TO VIEW" at bounding box center [188, 161] width 62 height 19
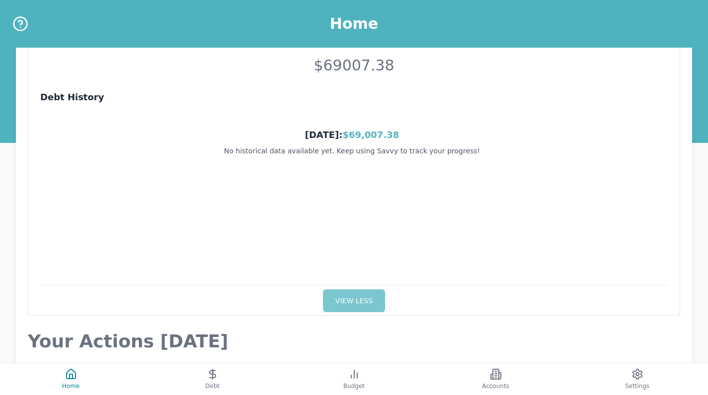
scroll to position [92, 0]
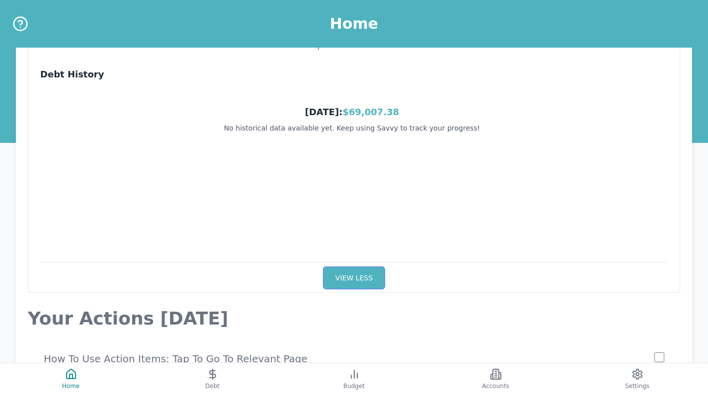
click at [338, 276] on button "VIEW LESS" at bounding box center [354, 278] width 62 height 23
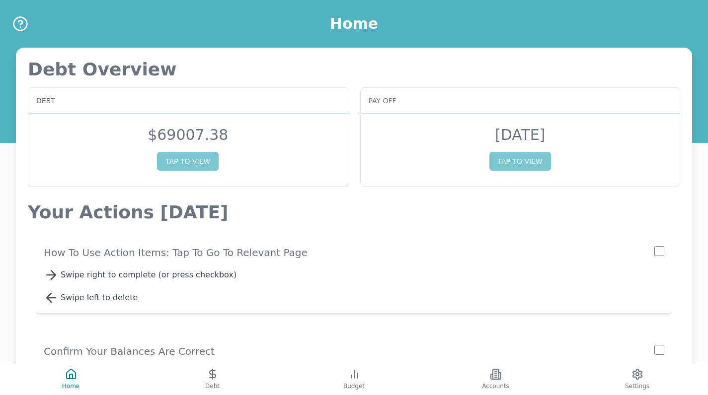
scroll to position [0, 0]
click at [519, 166] on button "TAP TO VIEW" at bounding box center [520, 161] width 62 height 19
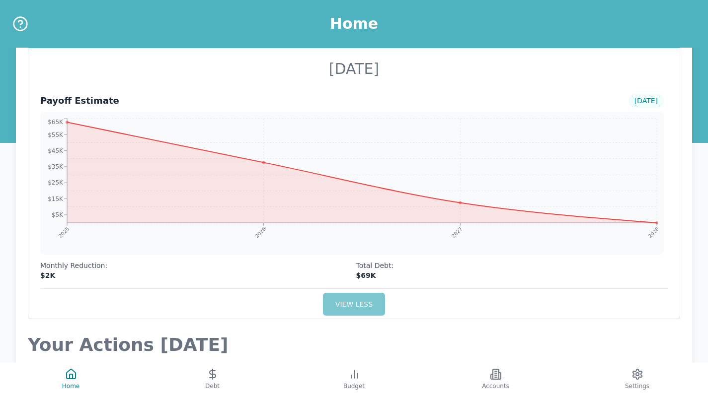
scroll to position [65, 0]
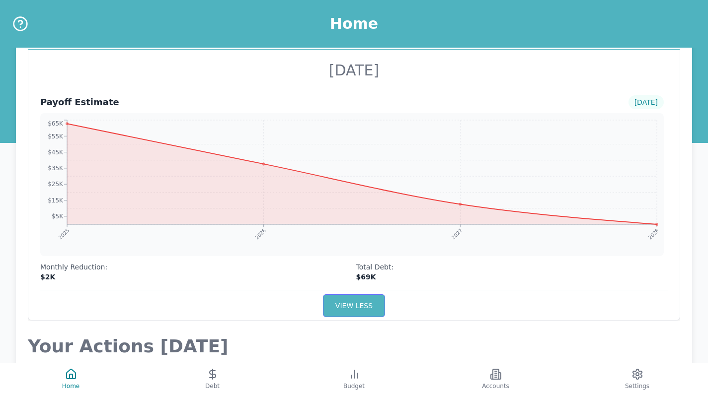
click at [366, 297] on button "VIEW LESS" at bounding box center [354, 306] width 62 height 23
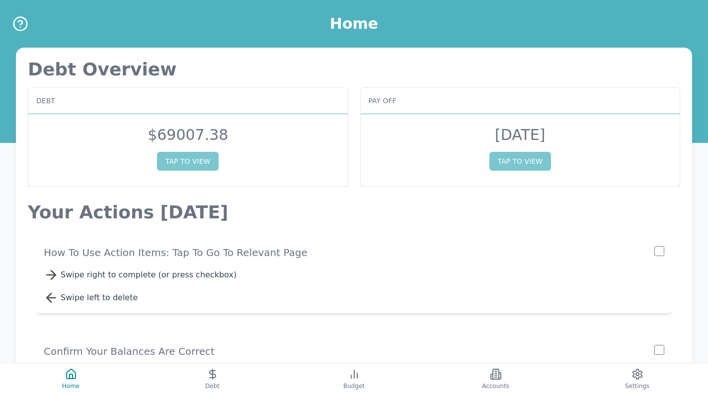
scroll to position [0, 0]
click at [209, 168] on button "TAP TO VIEW" at bounding box center [188, 161] width 62 height 19
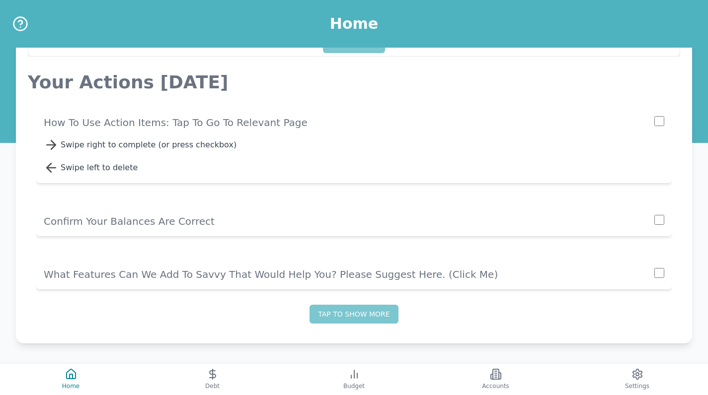
scroll to position [329, 0]
click at [215, 370] on icon at bounding box center [213, 375] width 12 height 12
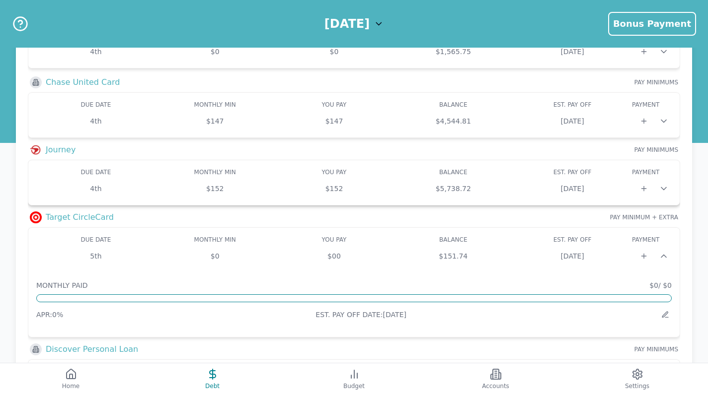
scroll to position [103, 0]
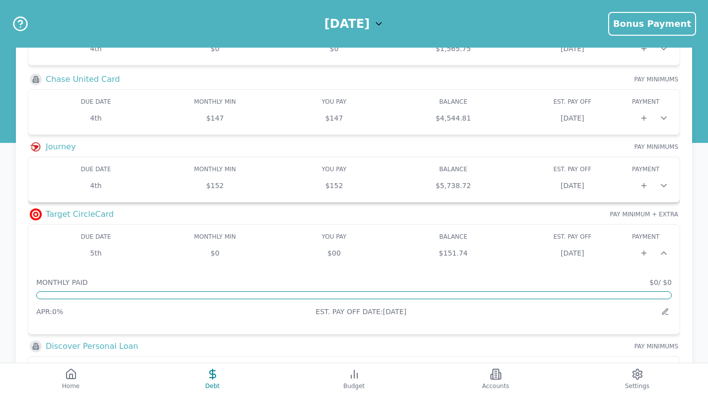
click at [547, 176] on div "DUE DATE MONTHLY MIN MIN YOU PAY BALANCE EST. PAY OFF PAYOFF PAYMENT PAY 4th $1…" at bounding box center [353, 179] width 635 height 29
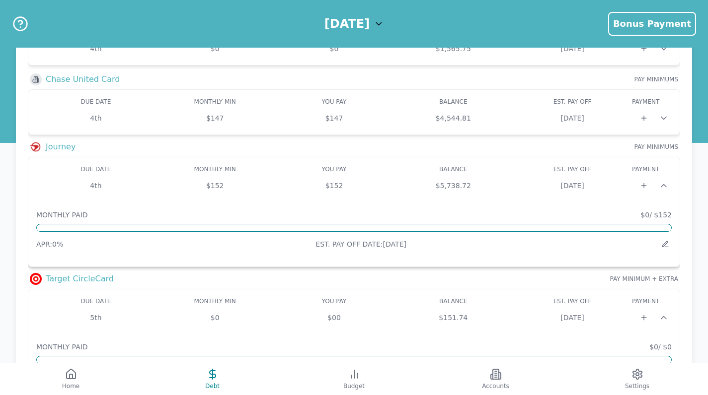
click at [547, 176] on div "DUE DATE MONTHLY MIN MIN YOU PAY BALANCE EST. PAY OFF PAYOFF PAYMENT PAY 4th $1…" at bounding box center [353, 179] width 635 height 29
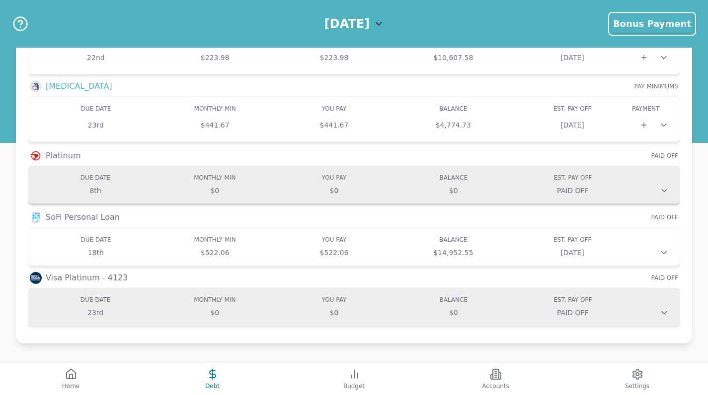
scroll to position [634, 0]
click at [648, 251] on div at bounding box center [652, 253] width 40 height 10
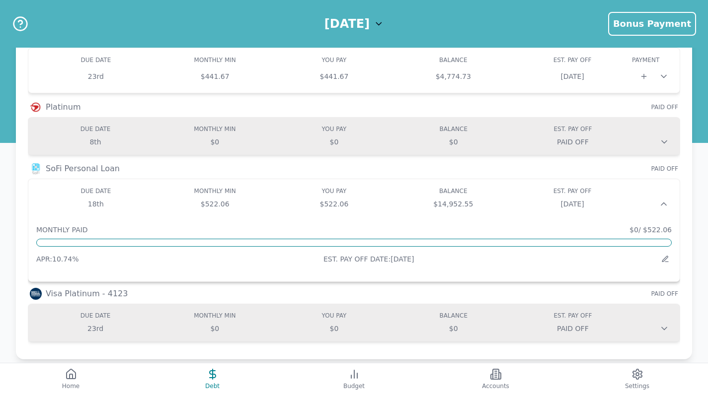
scroll to position [691, 0]
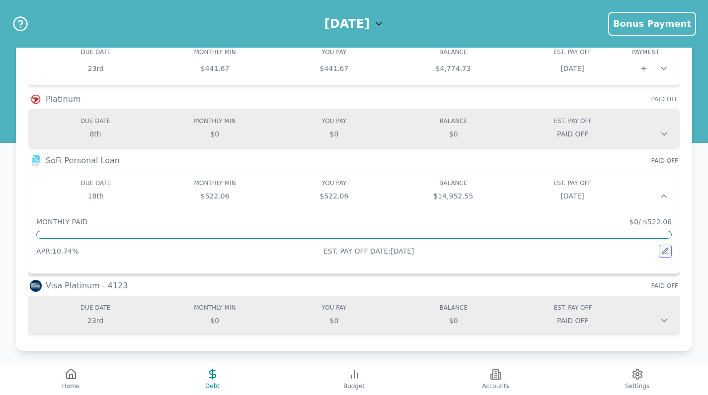
click at [667, 254] on icon at bounding box center [666, 254] width 3 height 0
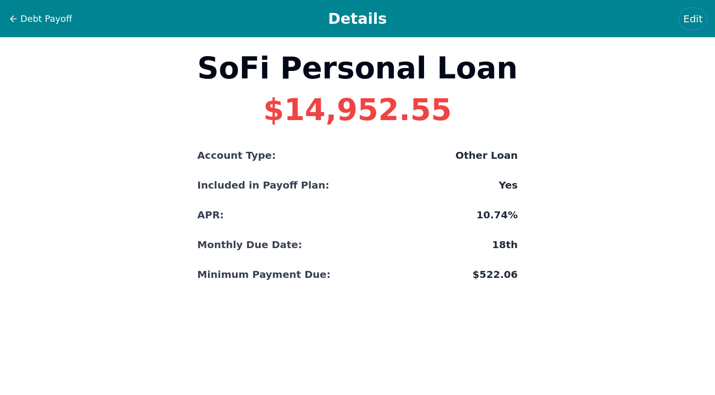
click at [690, 12] on span "Edit" at bounding box center [693, 19] width 19 height 14
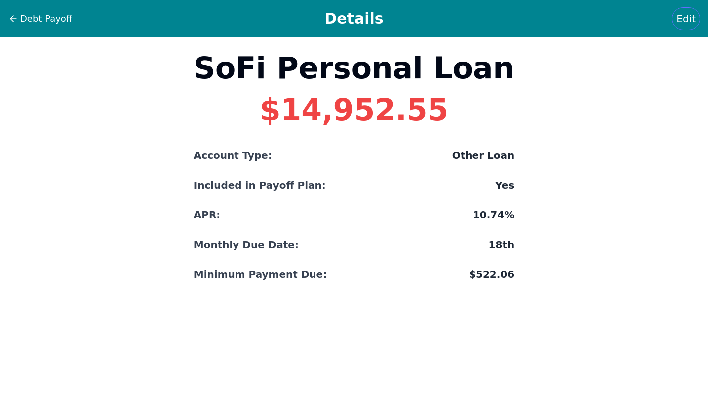
select select "other"
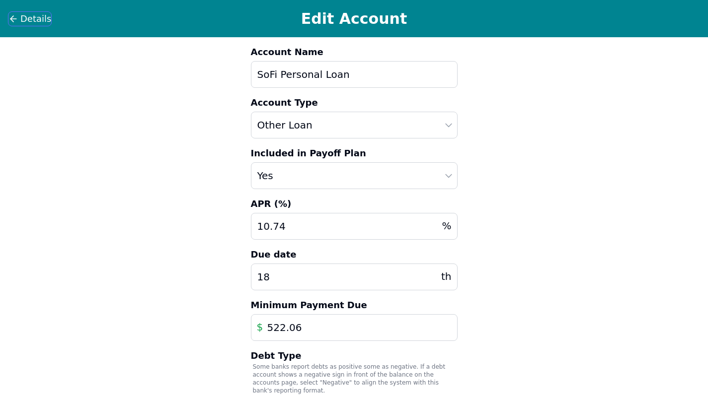
click at [43, 22] on span "Details" at bounding box center [35, 19] width 31 height 14
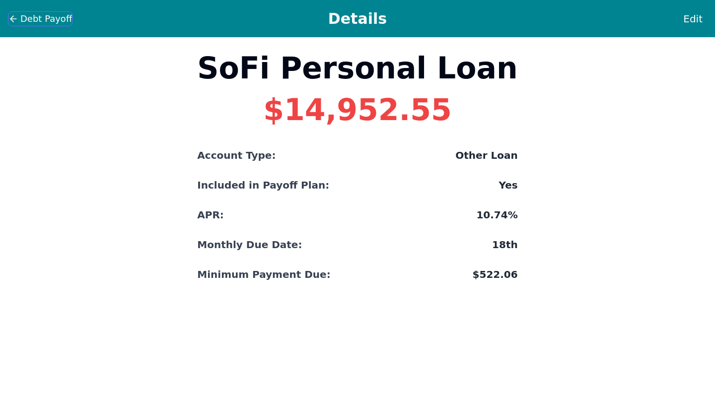
click at [29, 18] on span "Debt Payoff" at bounding box center [46, 19] width 52 height 14
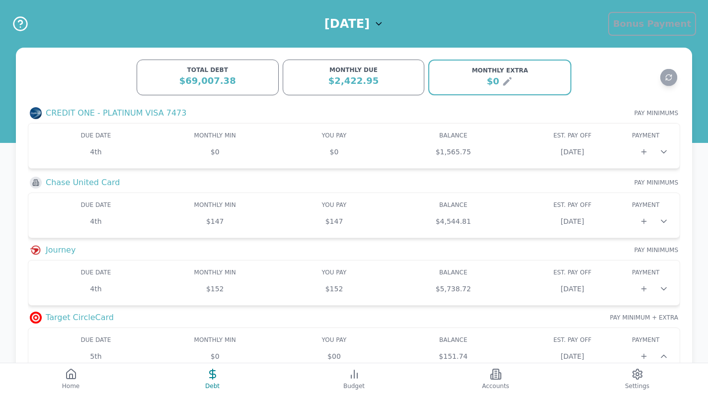
click at [662, 28] on span "Bonus Payment" at bounding box center [652, 23] width 78 height 10
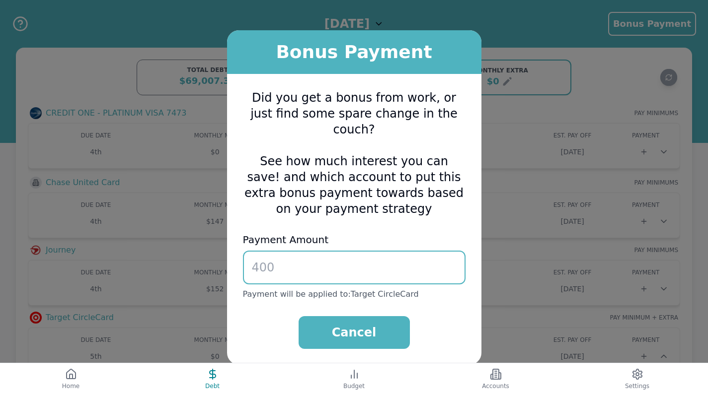
click at [352, 266] on input "number" at bounding box center [354, 268] width 223 height 34
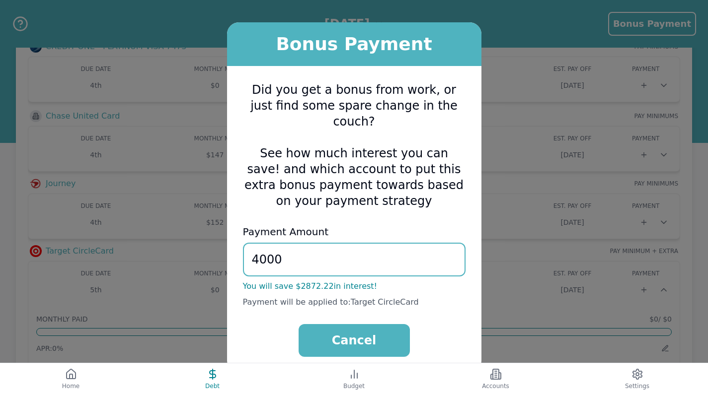
scroll to position [102, 0]
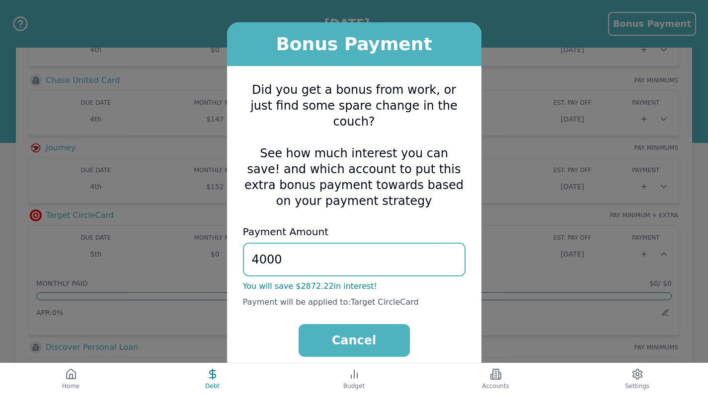
type input "4000"
click at [436, 227] on label "Payment Amount" at bounding box center [354, 232] width 223 height 14
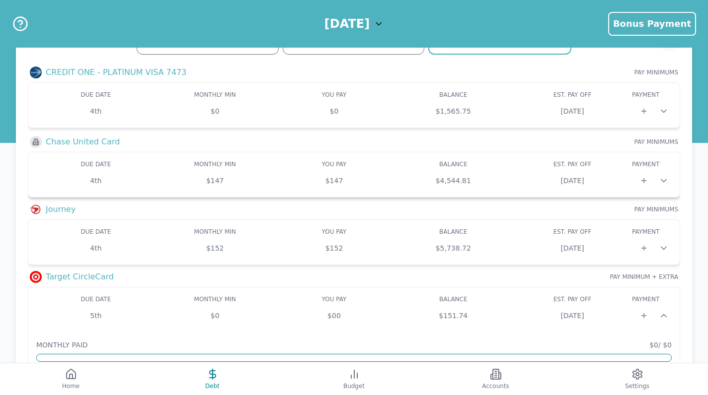
scroll to position [41, 0]
click at [650, 114] on button at bounding box center [643, 111] width 17 height 17
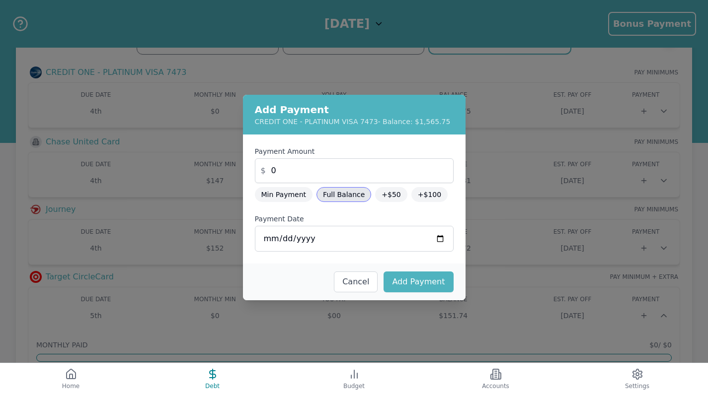
click at [345, 195] on button "Full Balance" at bounding box center [343, 194] width 55 height 15
type input "1565.75"
click at [303, 244] on input "[DATE]" at bounding box center [354, 239] width 199 height 26
type input "[DATE]"
click at [408, 289] on button "Add Payment" at bounding box center [419, 282] width 70 height 21
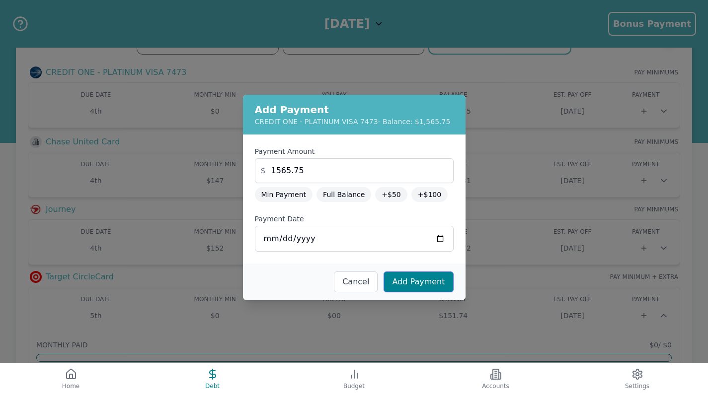
type input "0"
type input "[DATE]"
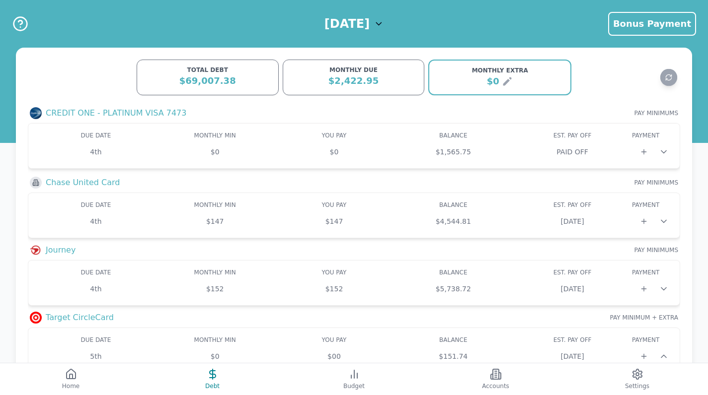
scroll to position [0, 0]
click at [665, 149] on icon at bounding box center [664, 152] width 10 height 10
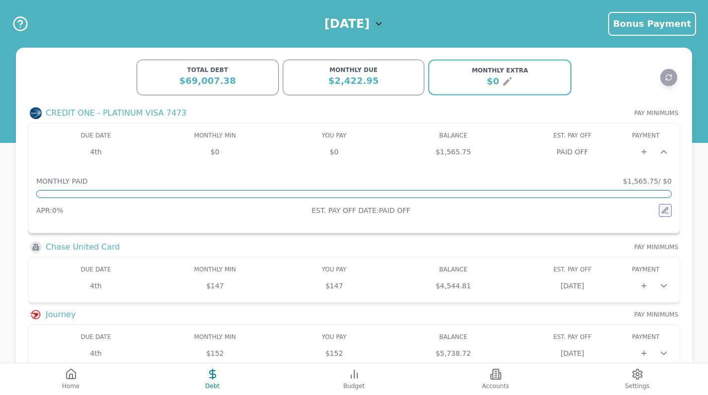
click at [667, 211] on icon at bounding box center [665, 211] width 8 height 8
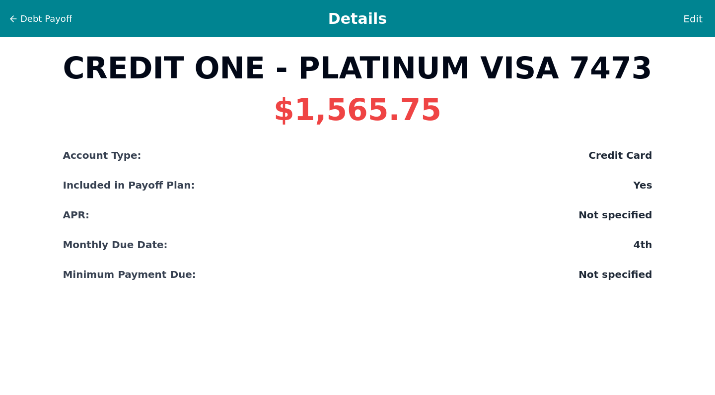
click at [67, 16] on h1 "Details" at bounding box center [358, 19] width 592 height 18
click at [47, 19] on span "Debt Payoff" at bounding box center [46, 19] width 52 height 14
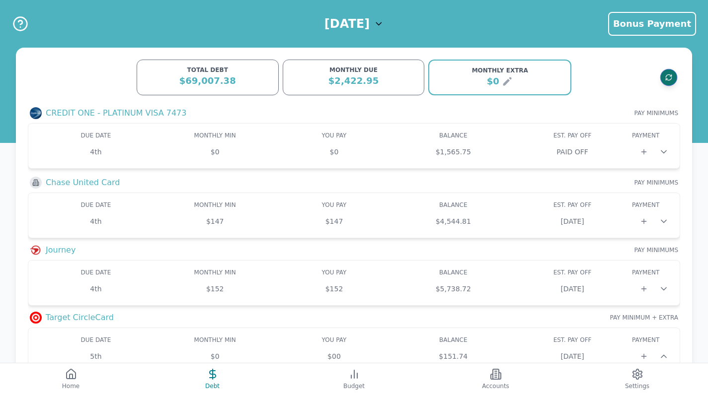
click at [675, 76] on button "Refresh data" at bounding box center [668, 77] width 17 height 17
click at [507, 79] on icon at bounding box center [507, 82] width 12 height 12
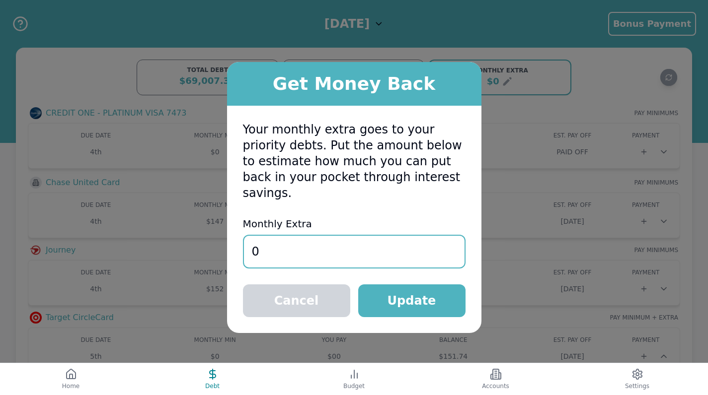
click at [402, 237] on input "0" at bounding box center [354, 252] width 223 height 34
click at [398, 218] on label "Monthly Extra" at bounding box center [354, 224] width 223 height 14
click at [378, 248] on input "500" at bounding box center [354, 252] width 223 height 34
type input "5"
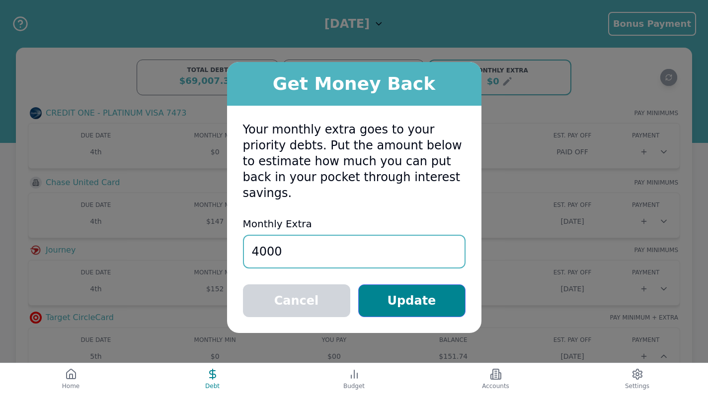
type input "4000"
click at [385, 296] on button "Update" at bounding box center [411, 301] width 107 height 33
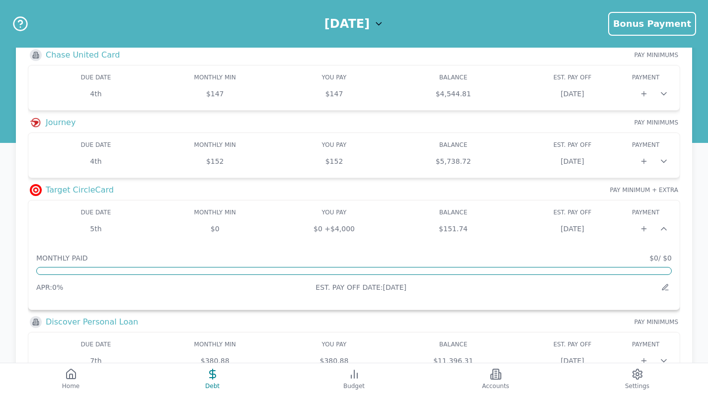
scroll to position [127, 0]
click at [665, 288] on icon at bounding box center [665, 288] width 8 height 8
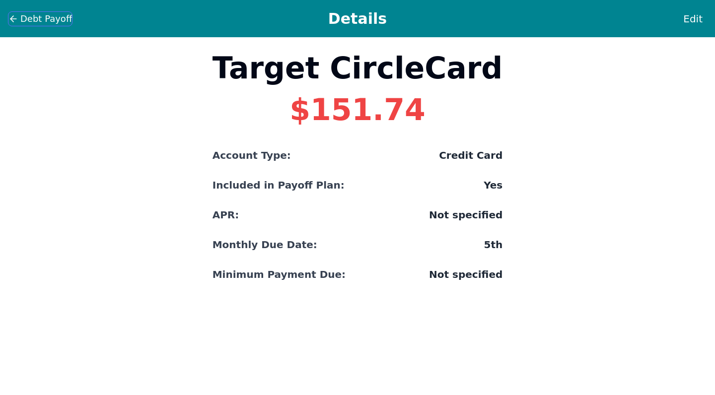
click at [32, 18] on span "Debt Payoff" at bounding box center [46, 19] width 52 height 14
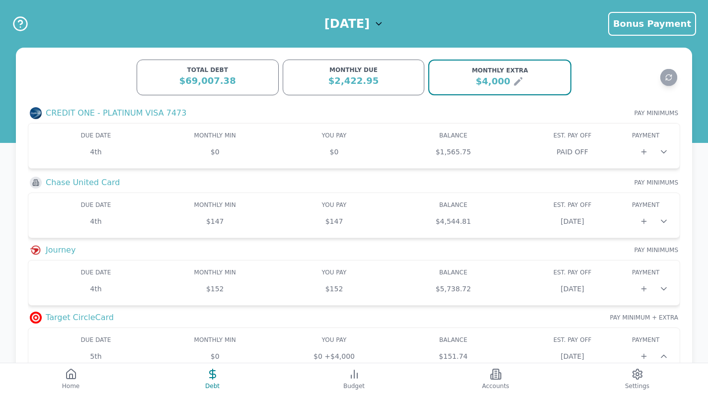
click at [530, 80] on div "$4,000" at bounding box center [499, 82] width 129 height 14
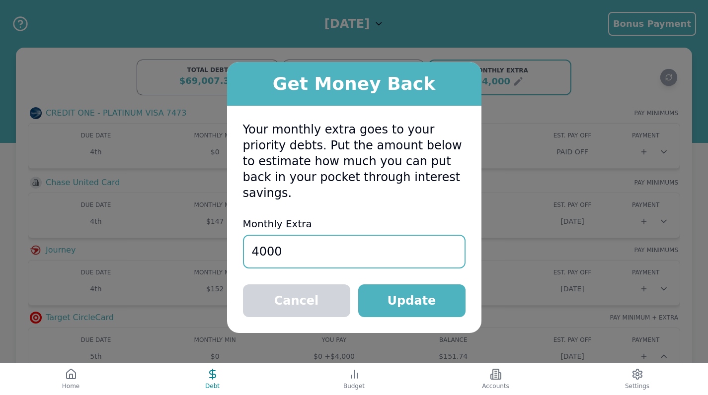
click at [333, 256] on input "4000" at bounding box center [354, 252] width 223 height 34
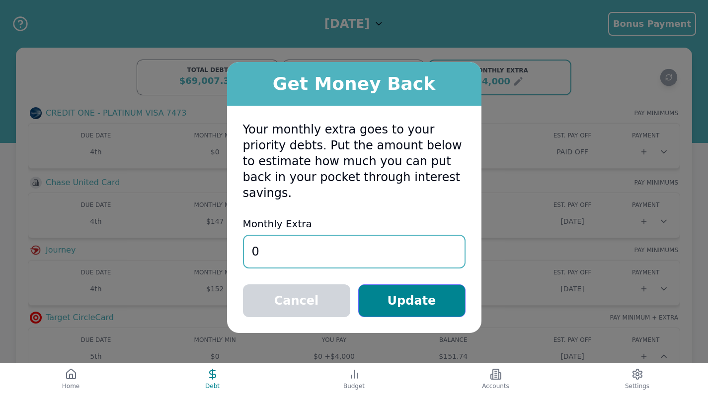
type input "0"
click at [394, 299] on button "Update" at bounding box center [411, 301] width 107 height 33
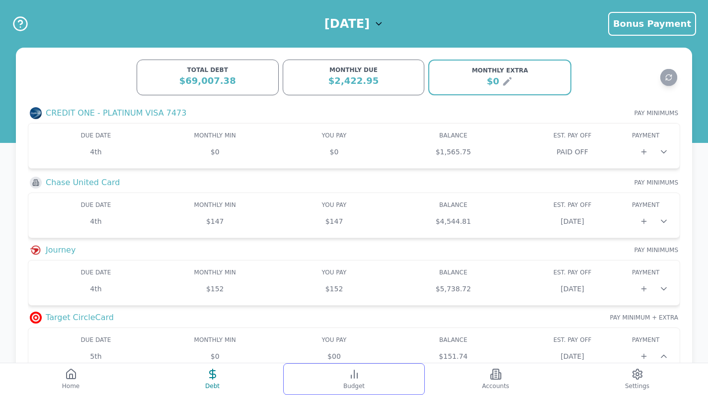
click at [367, 373] on button "Budget" at bounding box center [354, 380] width 142 height 32
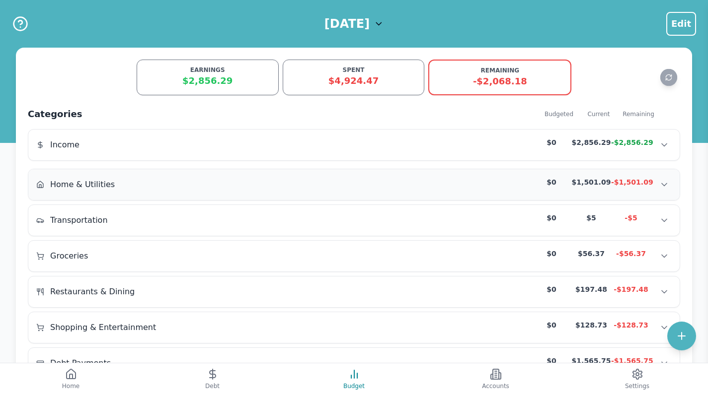
click at [362, 176] on div "Home & Utilities $0 $1,501.09 -$1,501.09 Home & Utilities $0 $1,501.09 -$1,501.…" at bounding box center [353, 184] width 651 height 31
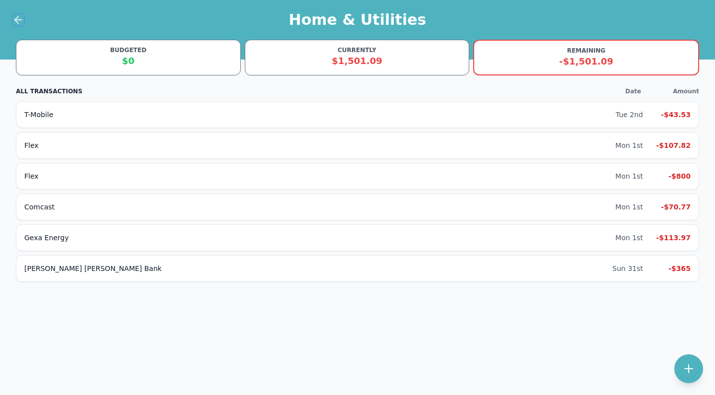
click at [20, 20] on icon at bounding box center [18, 20] width 7 height 0
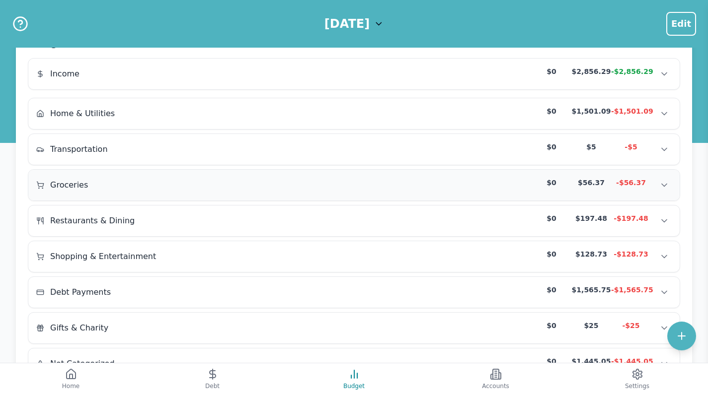
scroll to position [72, 0]
click at [127, 292] on div "Debt Payments" at bounding box center [99, 292] width 127 height 12
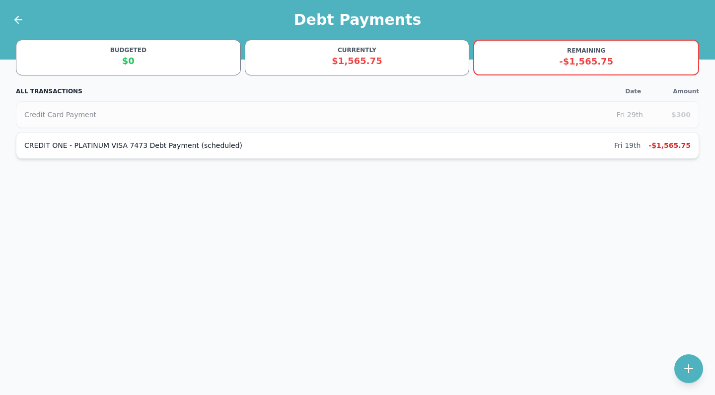
click at [152, 152] on div "CREDIT ONE - PLATINUM VISA 7473 Debt Payment (scheduled) Fri 19th -$1,565.75" at bounding box center [358, 145] width 684 height 27
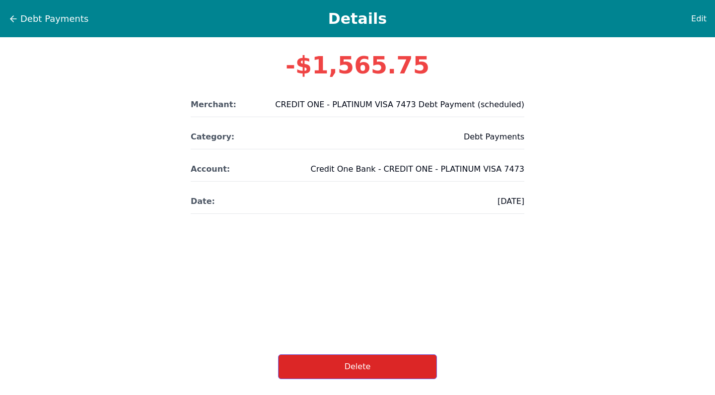
click at [353, 375] on button "Delete" at bounding box center [357, 367] width 159 height 25
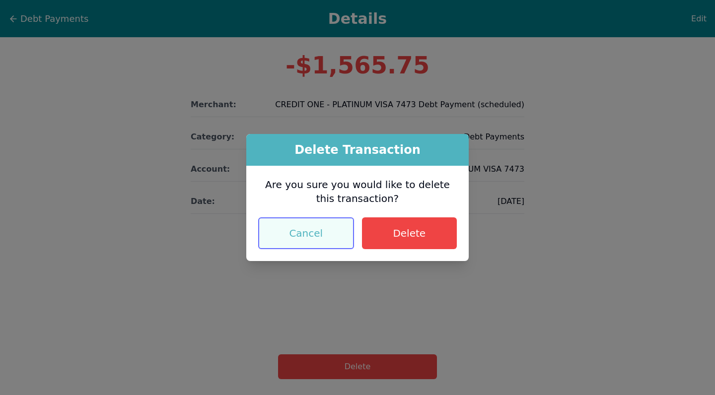
click at [330, 242] on button "Cancel" at bounding box center [306, 234] width 96 height 32
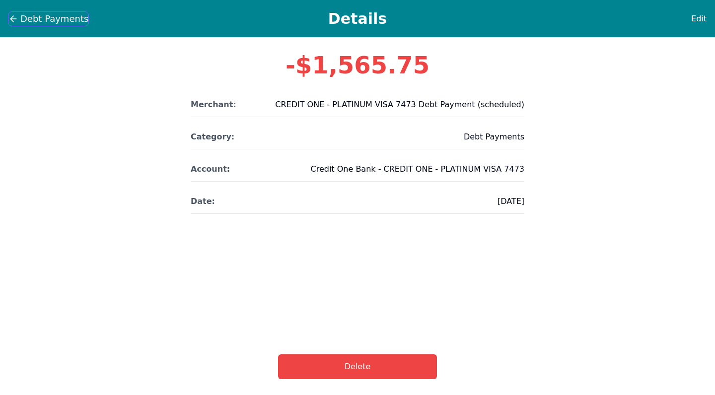
click at [11, 22] on icon at bounding box center [13, 19] width 10 height 10
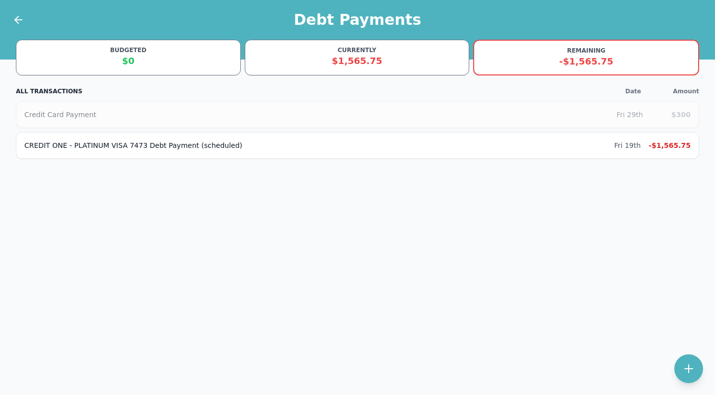
click at [11, 22] on div at bounding box center [12, 20] width 25 height 40
click at [15, 20] on icon at bounding box center [18, 20] width 7 height 0
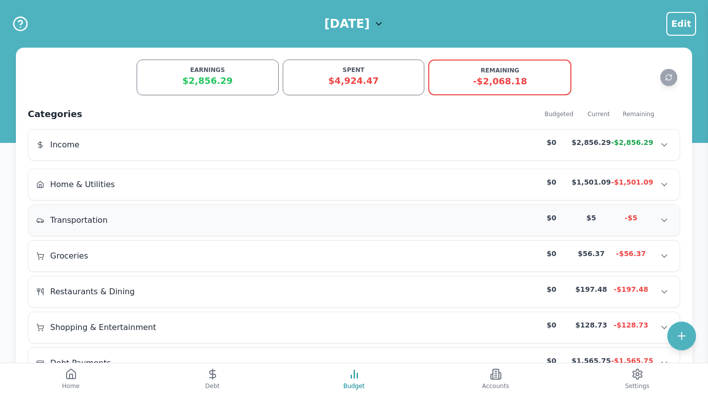
scroll to position [2, 0]
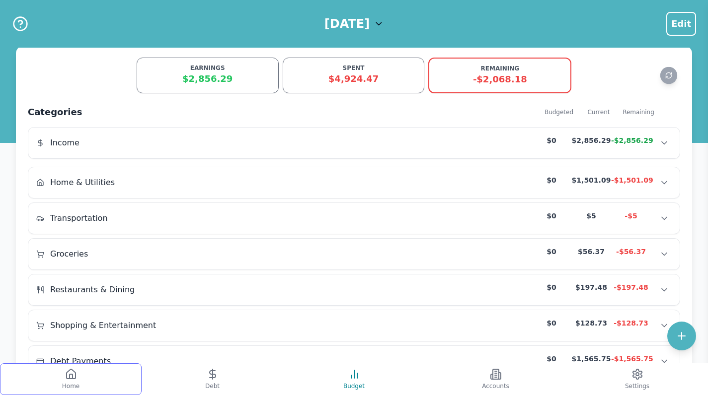
click at [97, 383] on button "Home" at bounding box center [71, 380] width 142 height 32
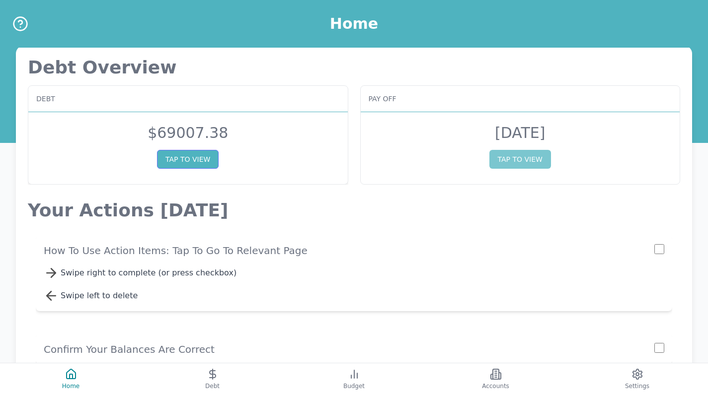
click at [210, 162] on button "TAP TO VIEW" at bounding box center [188, 159] width 62 height 19
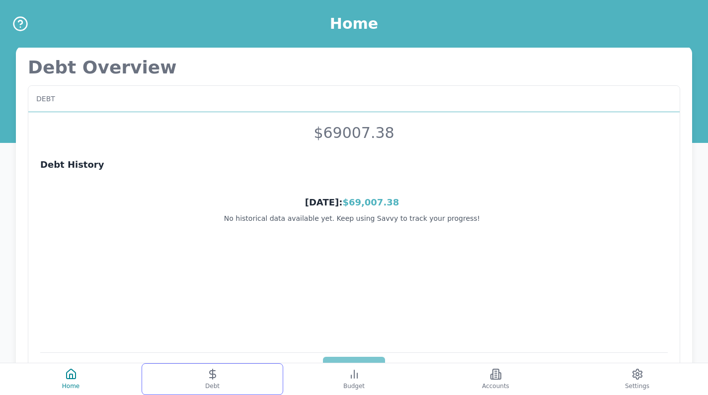
click at [218, 389] on span "Debt" at bounding box center [212, 387] width 14 height 8
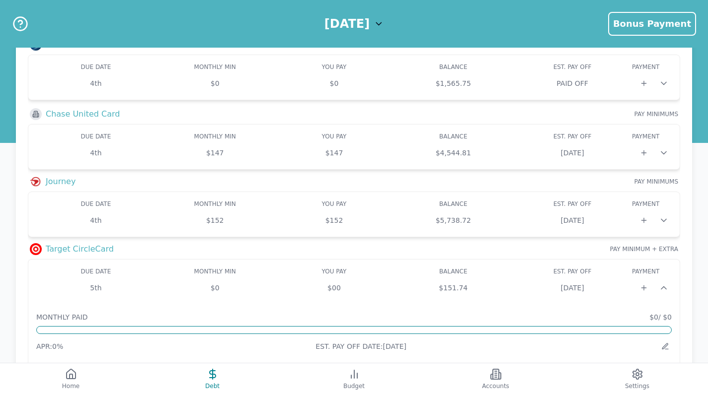
scroll to position [74, 0]
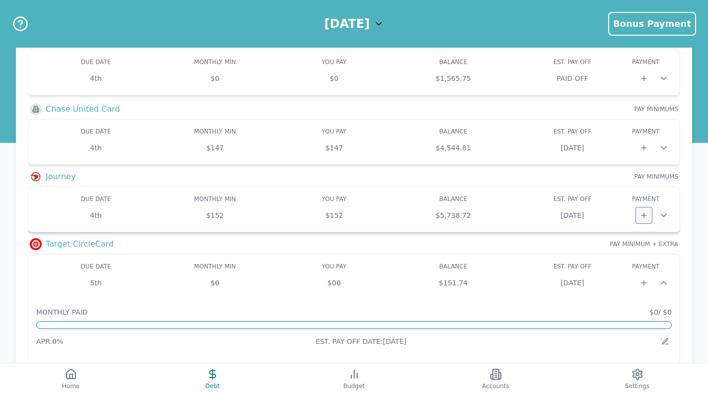
click at [644, 217] on icon at bounding box center [644, 216] width 8 height 8
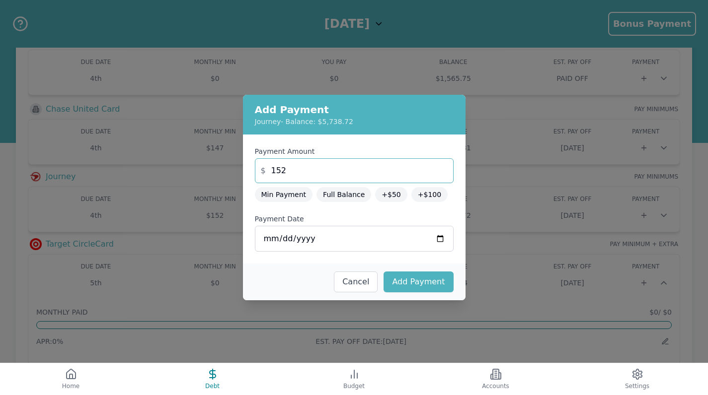
click at [376, 175] on input "152" at bounding box center [354, 170] width 199 height 25
type input "3500"
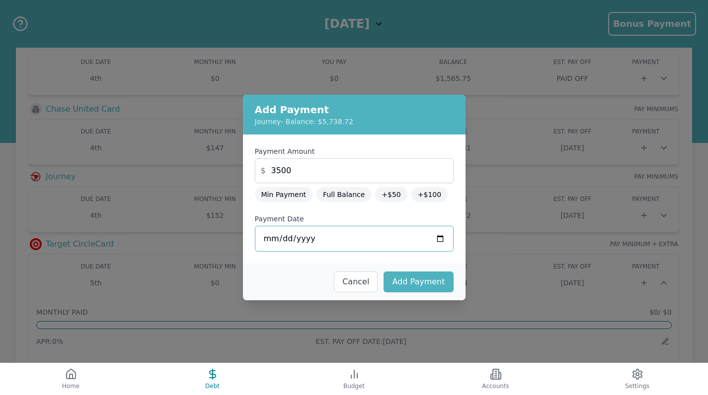
click at [329, 235] on input "[DATE]" at bounding box center [354, 239] width 199 height 26
type input "[DATE]"
click at [427, 284] on button "Add Payment" at bounding box center [419, 282] width 70 height 21
type input "152"
type input "[DATE]"
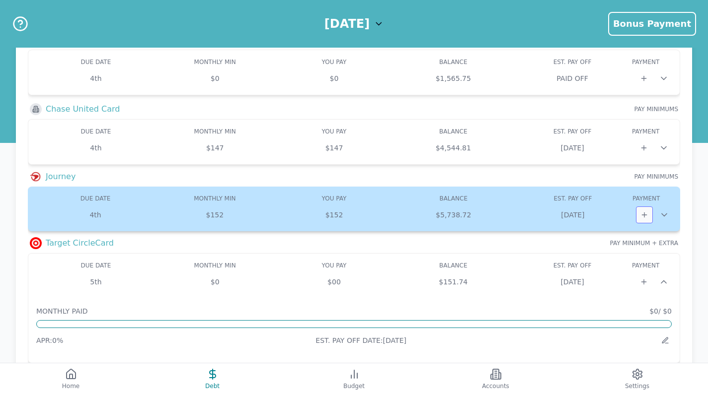
click at [648, 215] on button at bounding box center [644, 215] width 17 height 17
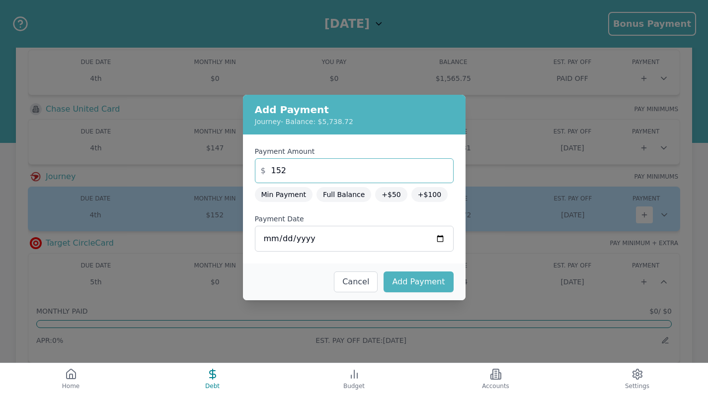
click at [369, 165] on input "152" at bounding box center [354, 170] width 199 height 25
type input "3500"
click at [351, 209] on form "Payment Amount $ 3500 Min Payment Full Balance +$50 +$100 Payment Date [DATE]" at bounding box center [354, 199] width 199 height 105
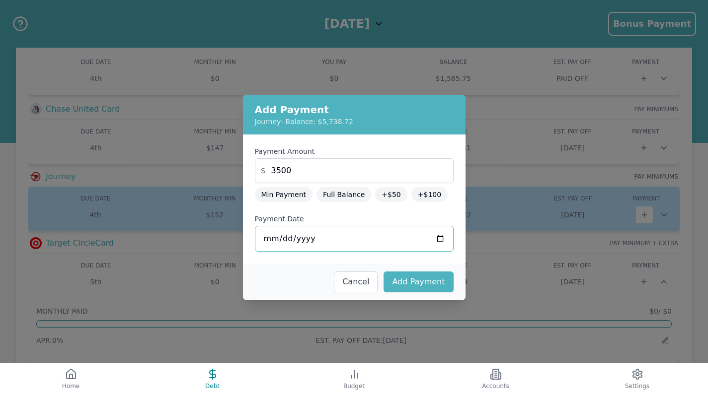
click at [360, 248] on input "[DATE]" at bounding box center [354, 239] width 199 height 26
type input "[DATE]"
click at [407, 215] on label "Payment Date" at bounding box center [354, 219] width 199 height 10
click at [407, 226] on input "[DATE]" at bounding box center [354, 239] width 199 height 26
click at [392, 231] on input "[DATE]" at bounding box center [354, 239] width 199 height 26
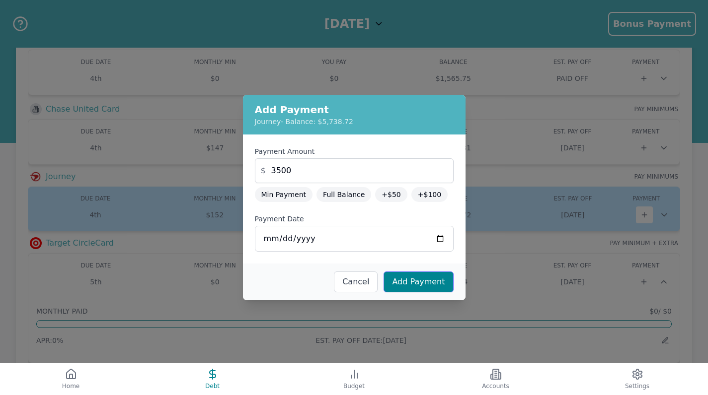
click at [412, 279] on button "Add Payment" at bounding box center [419, 282] width 70 height 21
type input "152"
type input "[DATE]"
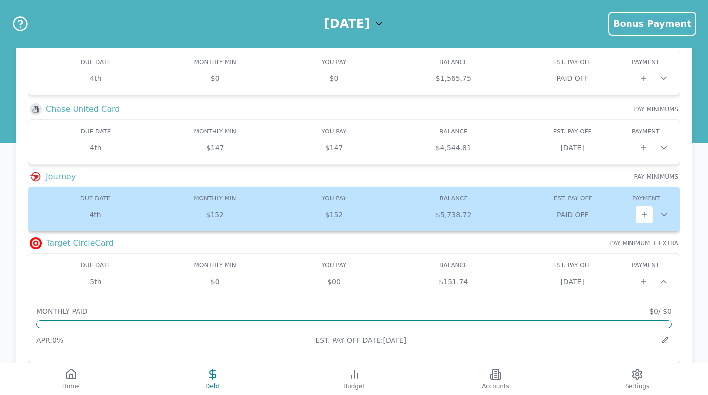
click at [598, 208] on div "4th $152 $152 $5,738.72 PAID OFF" at bounding box center [354, 215] width 636 height 17
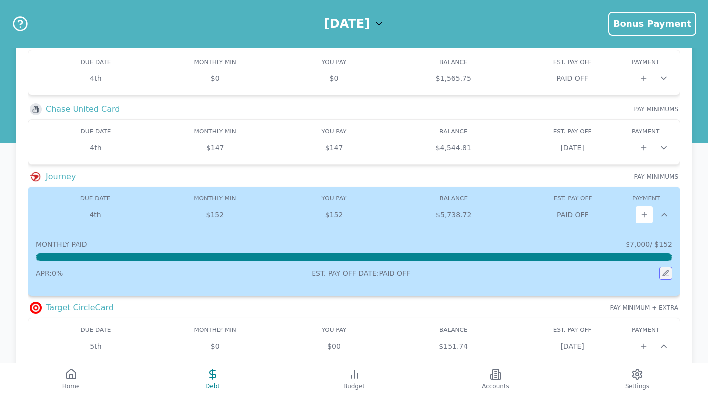
click at [667, 269] on button at bounding box center [665, 273] width 13 height 13
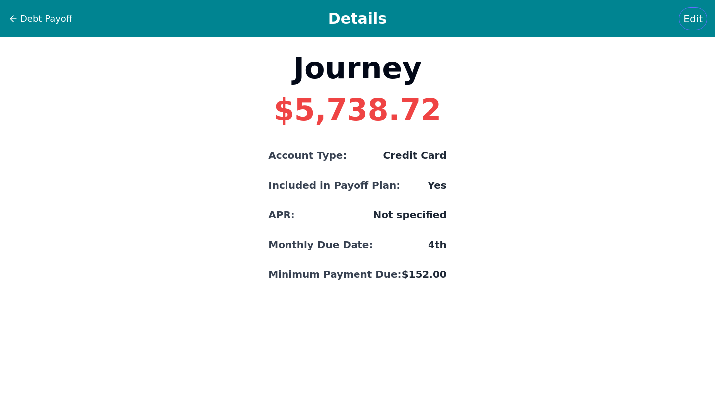
click at [696, 24] on span "Edit" at bounding box center [693, 19] width 19 height 14
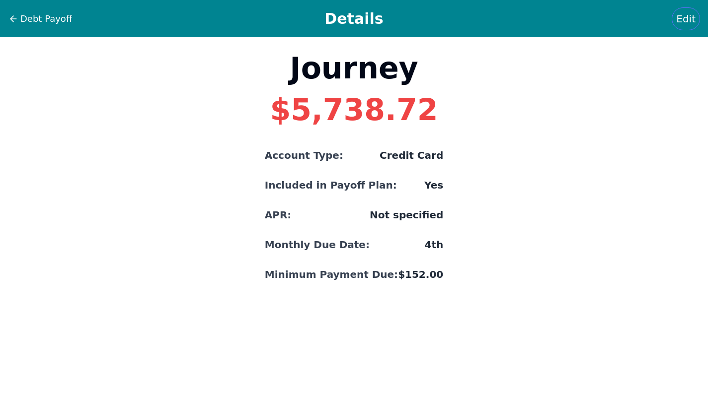
select select "credit"
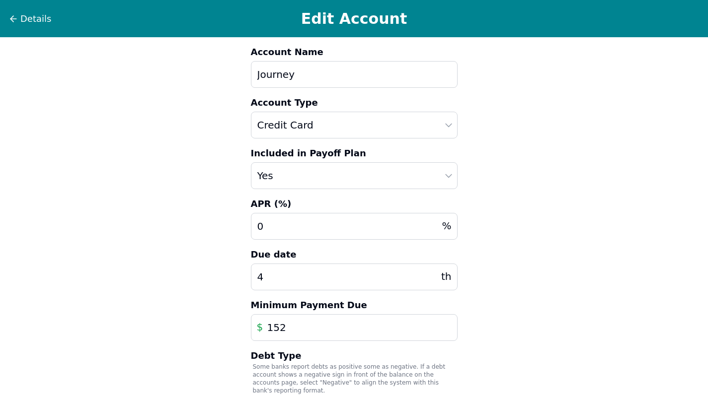
click at [27, 28] on div "Details Edit Account" at bounding box center [354, 18] width 708 height 37
click at [32, 21] on span "Details" at bounding box center [35, 19] width 31 height 14
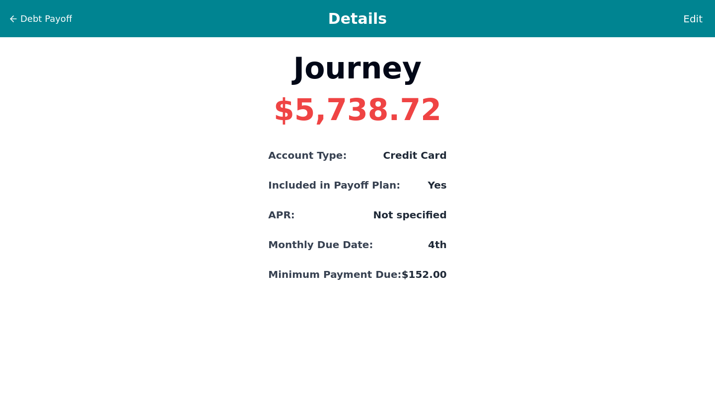
click at [32, 21] on span "Debt Payoff" at bounding box center [46, 19] width 52 height 14
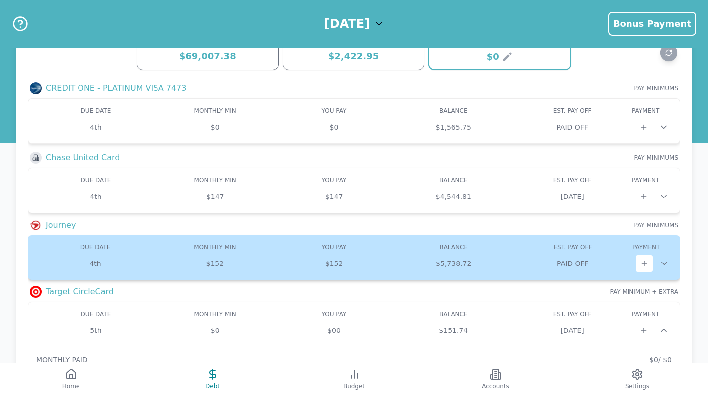
scroll to position [26, 0]
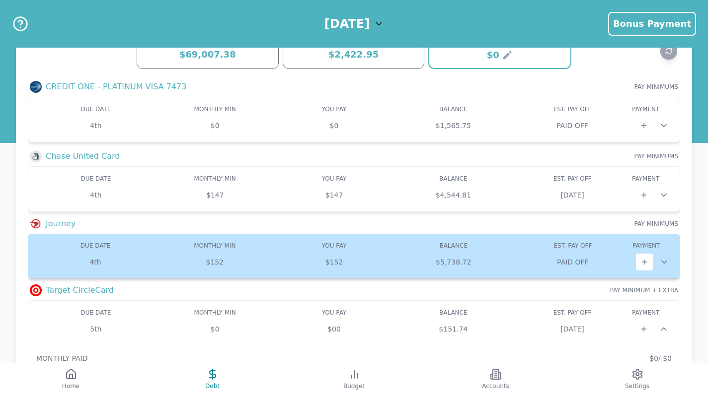
click at [601, 251] on div "DUE DATE MONTHLY MIN MIN YOU PAY BALANCE EST. PAY OFF PAYOFF PAYMENT PAY 4th $1…" at bounding box center [354, 256] width 636 height 29
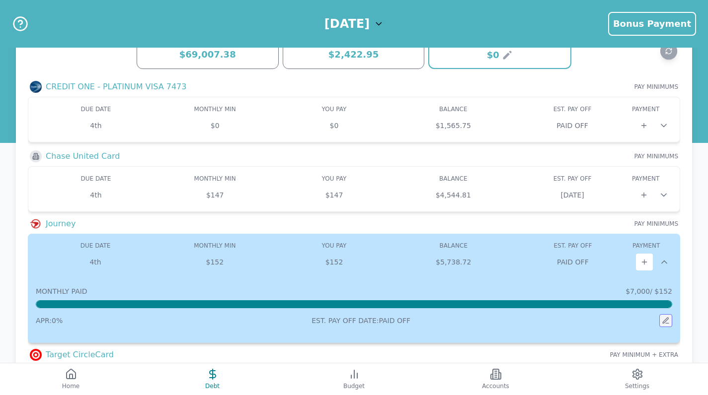
click at [665, 322] on icon at bounding box center [665, 320] width 5 height 5
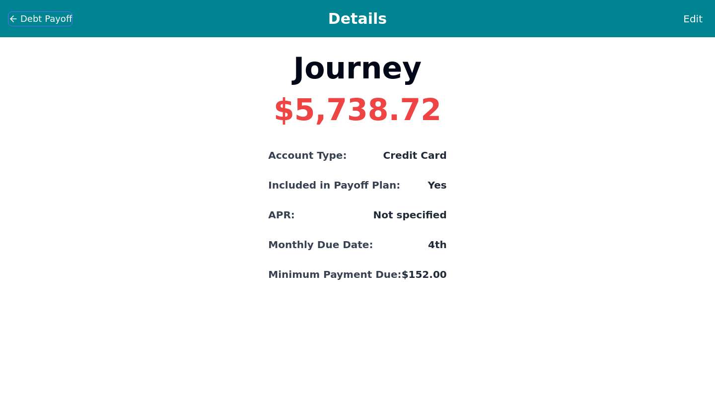
click at [53, 14] on span "Debt Payoff" at bounding box center [46, 19] width 52 height 14
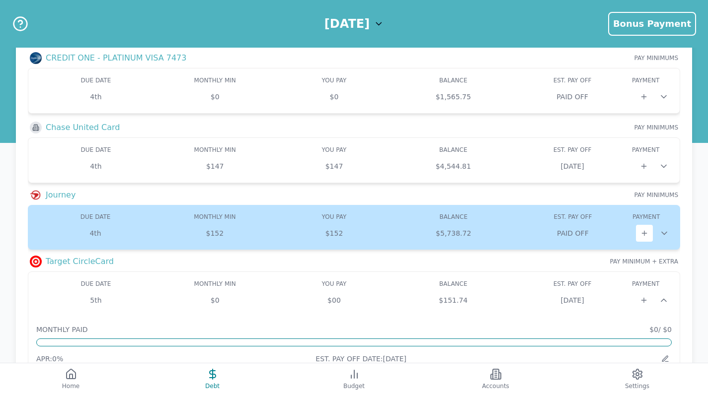
scroll to position [61, 0]
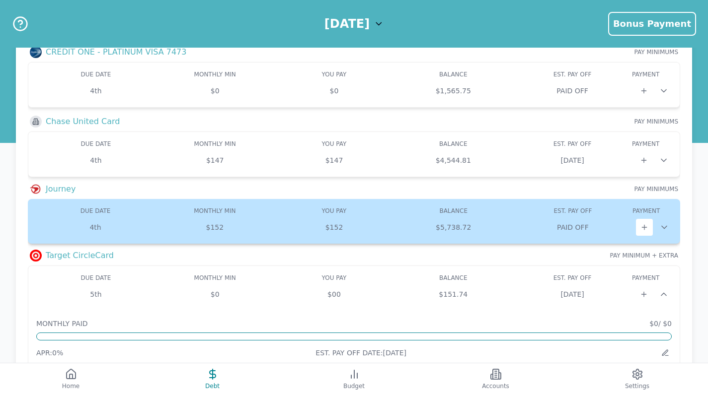
click at [664, 225] on icon at bounding box center [664, 228] width 10 height 10
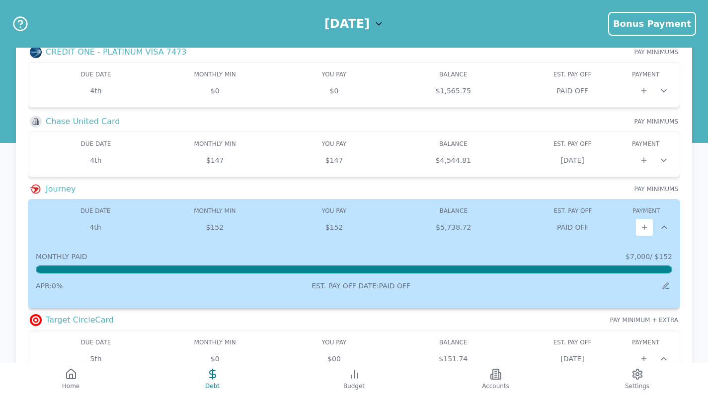
click at [664, 225] on icon at bounding box center [664, 228] width 10 height 10
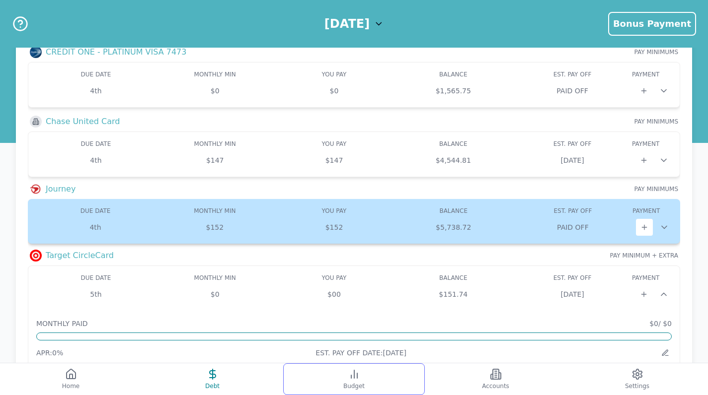
click at [368, 385] on button "Budget" at bounding box center [354, 380] width 142 height 32
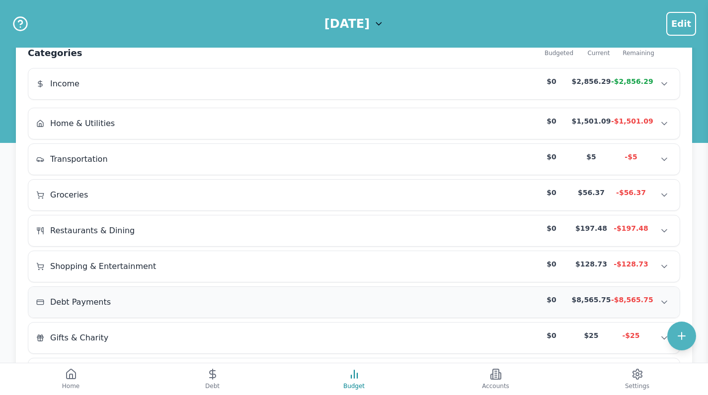
click at [522, 291] on div "Debt Payments $0 $8,565.75 -$8,565.75 Debt Payments $0 $8,565.75 -$8,565.75 Deb…" at bounding box center [353, 302] width 651 height 31
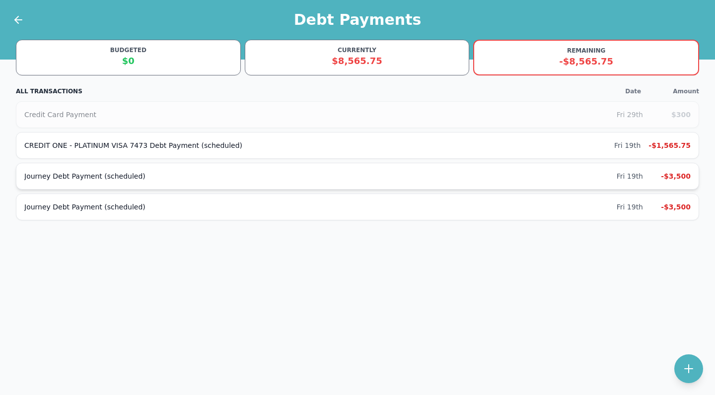
click at [549, 177] on div "Journey Debt Payment (scheduled)" at bounding box center [320, 176] width 593 height 10
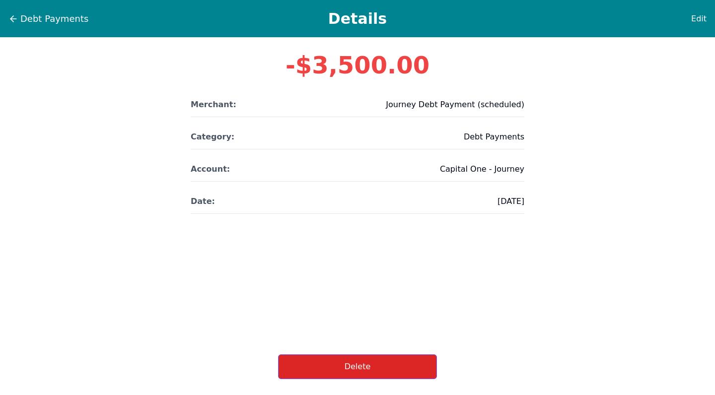
click at [368, 378] on button "Delete" at bounding box center [357, 367] width 159 height 25
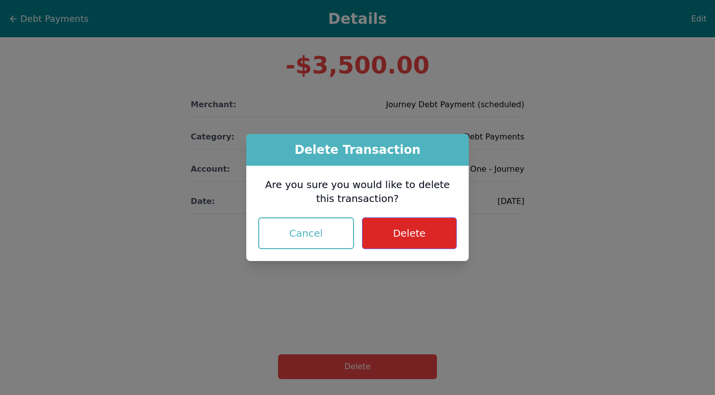
click at [412, 235] on button "Delete" at bounding box center [409, 234] width 95 height 32
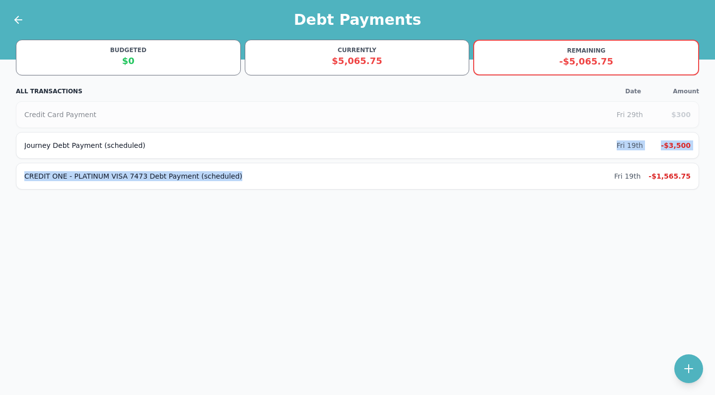
drag, startPoint x: 397, startPoint y: 231, endPoint x: 416, endPoint y: 218, distance: 22.9
click at [416, 218] on div "BUDGETED $0 CURRENTLY $5,065.75 REMAINING -$5,065.75 ALL TRANSACTIONS Date Amou…" at bounding box center [357, 120] width 715 height 241
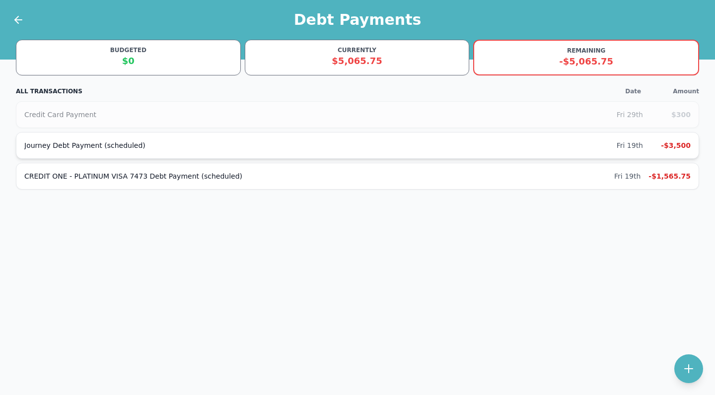
click at [122, 146] on div "Journey Debt Payment (scheduled)" at bounding box center [320, 146] width 593 height 10
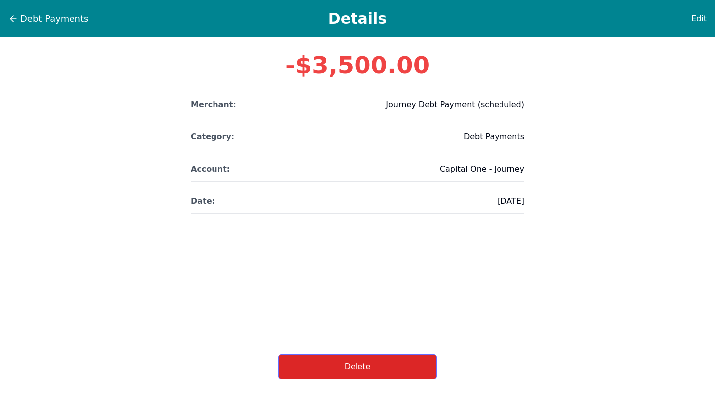
click at [334, 355] on button "Delete" at bounding box center [357, 367] width 159 height 25
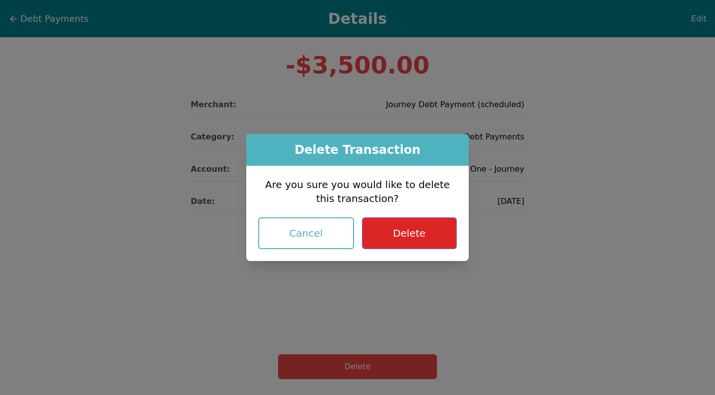
click at [401, 240] on button "Delete" at bounding box center [409, 234] width 95 height 32
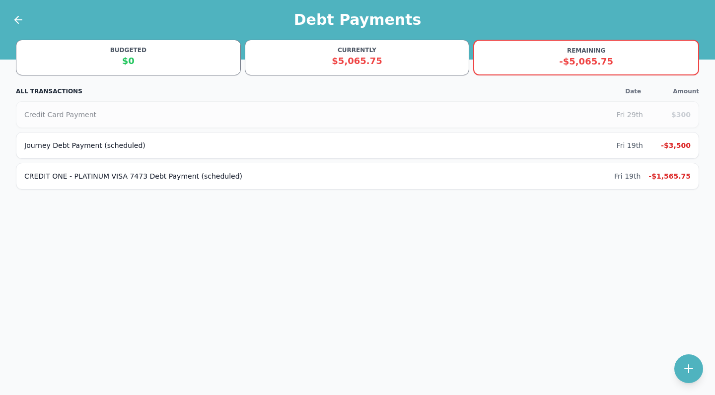
click at [395, 229] on div "Debt Payments BUDGETED $0 CURRENTLY $5,065.75 REMAINING -$5,065.75 ALL TRANSACT…" at bounding box center [357, 197] width 715 height 395
click at [386, 146] on div "CREDIT ONE - PLATINUM VISA 7473 Debt Payment (scheduled)" at bounding box center [319, 146] width 590 height 10
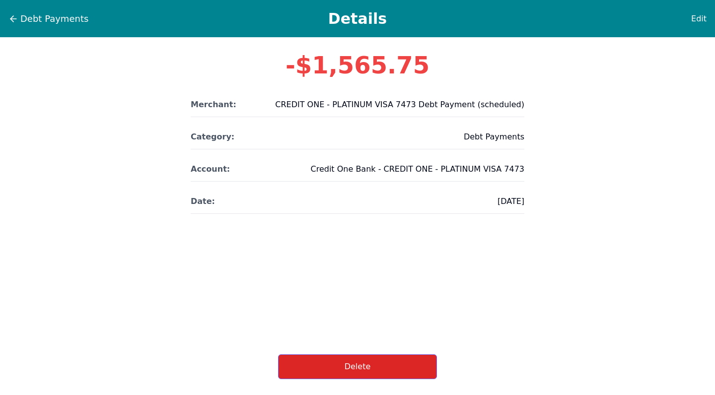
click at [368, 370] on button "Delete" at bounding box center [357, 367] width 159 height 25
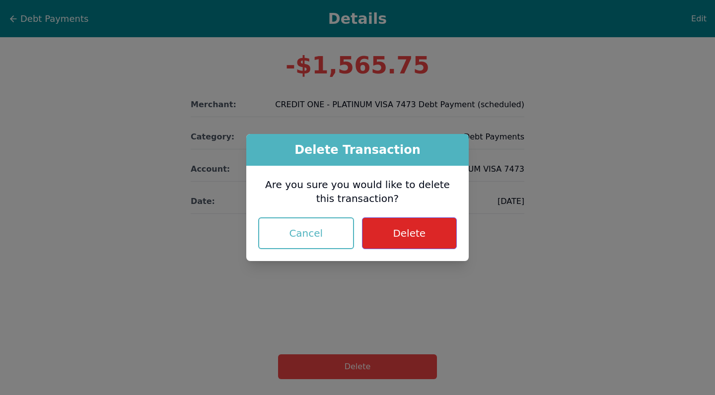
click at [393, 241] on button "Delete" at bounding box center [409, 234] width 95 height 32
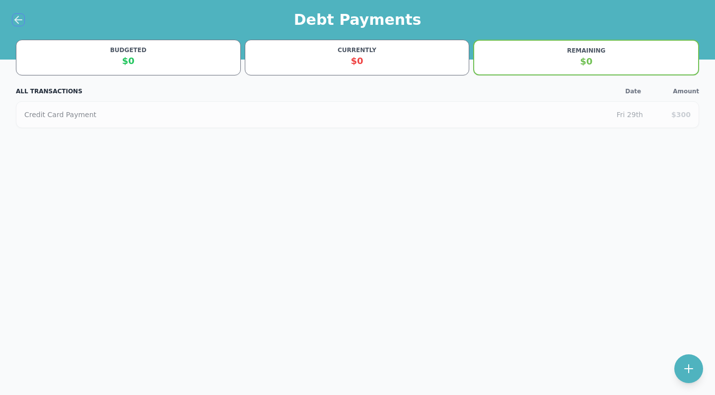
click at [17, 14] on icon at bounding box center [18, 20] width 12 height 12
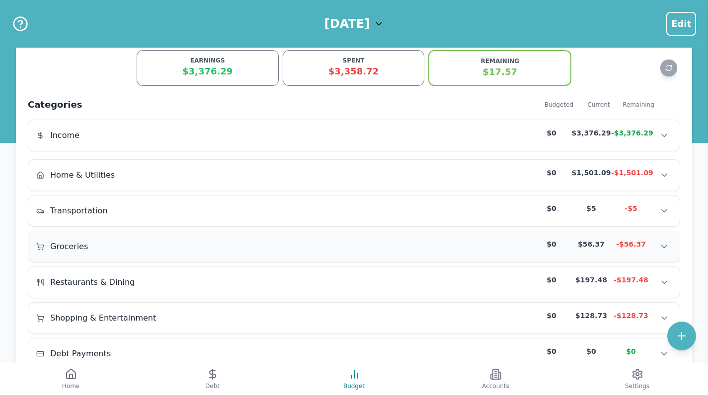
scroll to position [10, 0]
click at [208, 256] on div "Groceries $0 $56.37 -$56.37 Groceries $0 $56.37 -$56.37 Groceries $0 $56.37 -$5…" at bounding box center [353, 246] width 651 height 31
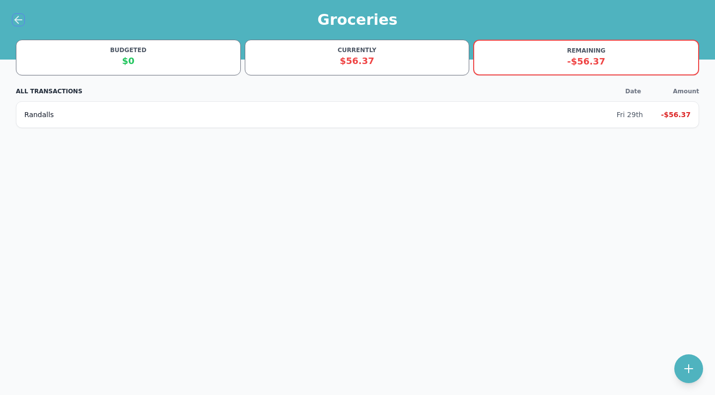
click at [14, 18] on icon at bounding box center [18, 20] width 12 height 12
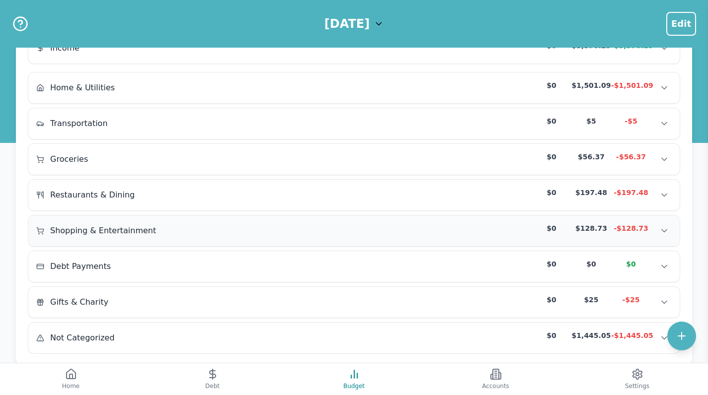
scroll to position [100, 0]
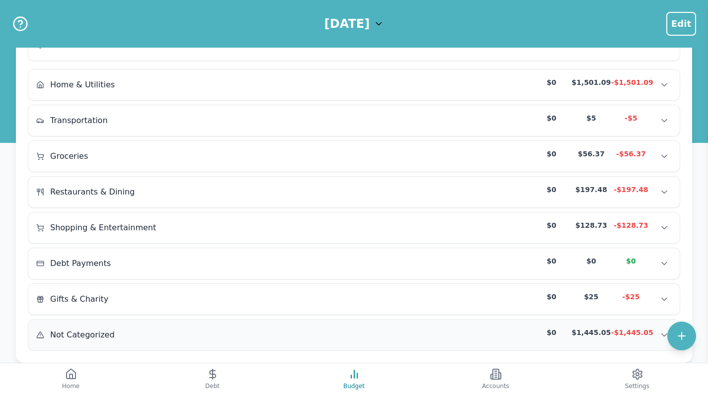
click at [273, 330] on div "Not Categorized $0 $1,445.05 -$1,445.05" at bounding box center [353, 335] width 635 height 15
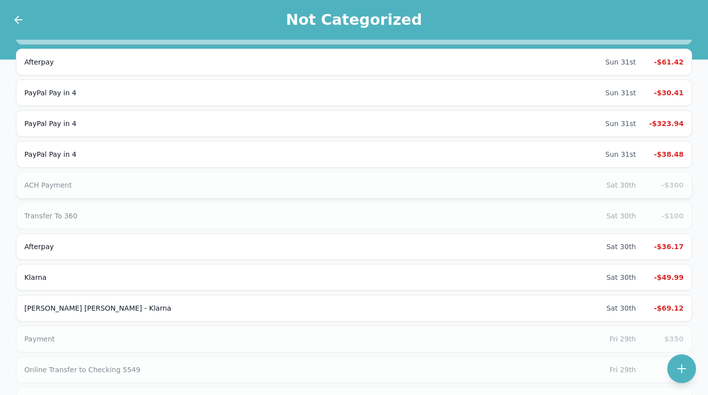
scroll to position [514, 0]
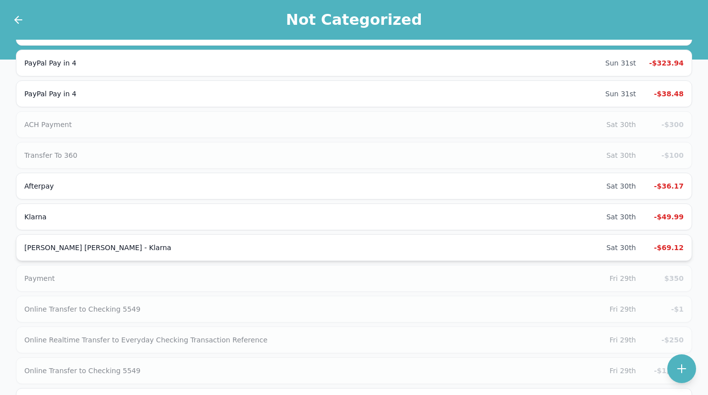
click at [286, 240] on div "[PERSON_NAME] [PERSON_NAME] - Klarna Sat 30th -$69.12" at bounding box center [354, 248] width 676 height 27
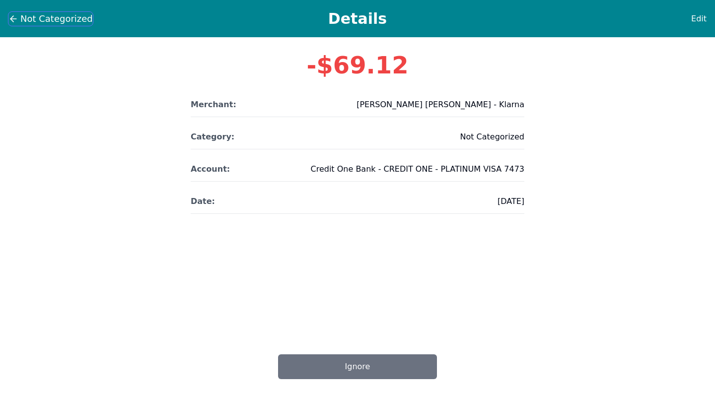
click at [51, 23] on span "Not Categorized" at bounding box center [56, 19] width 73 height 14
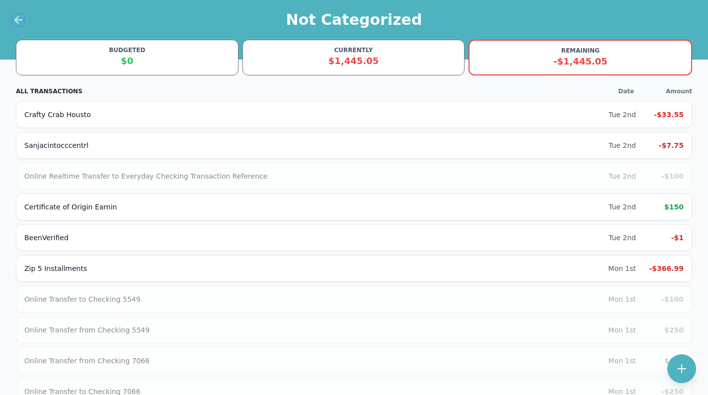
click at [13, 17] on icon at bounding box center [18, 20] width 12 height 12
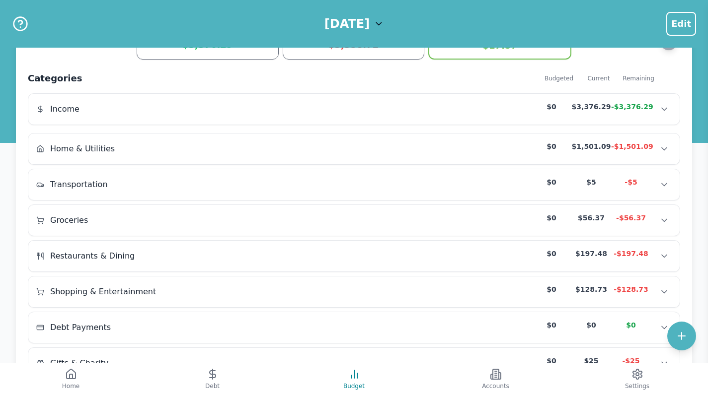
scroll to position [36, 0]
click at [153, 157] on div "Home & Utilities $0 $1,501.09 -$1,501.09 Home & Utilities $0 $1,501.09 -$1,501.…" at bounding box center [353, 149] width 651 height 31
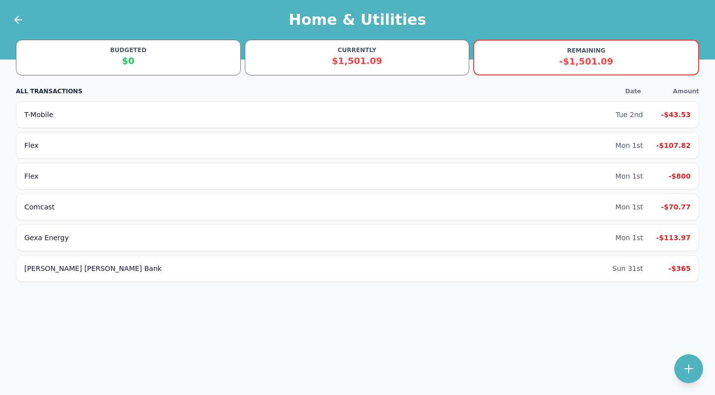
click at [26, 17] on div "Home & Utilities" at bounding box center [357, 20] width 715 height 40
click at [17, 21] on icon at bounding box center [18, 20] width 12 height 12
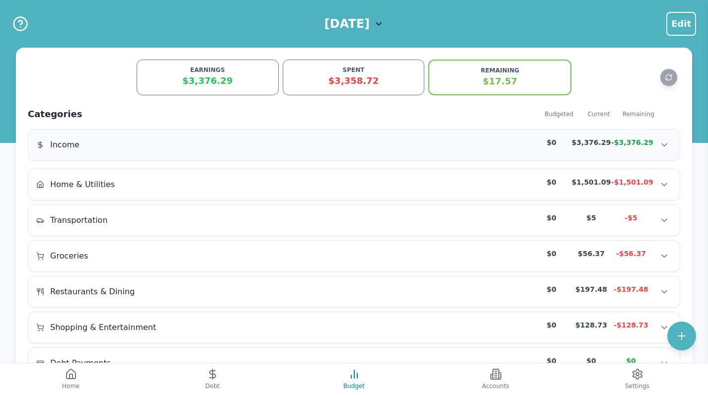
click at [103, 148] on div "Income" at bounding box center [99, 145] width 127 height 12
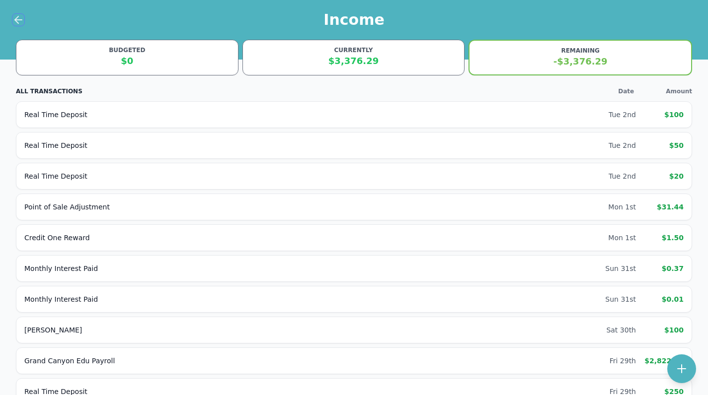
click at [21, 23] on icon at bounding box center [18, 20] width 12 height 12
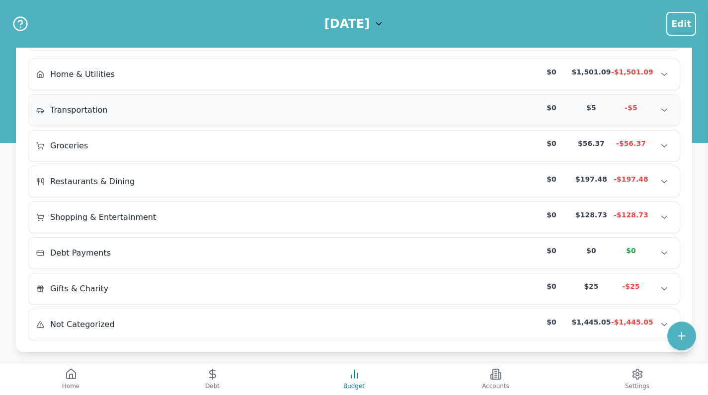
scroll to position [112, 0]
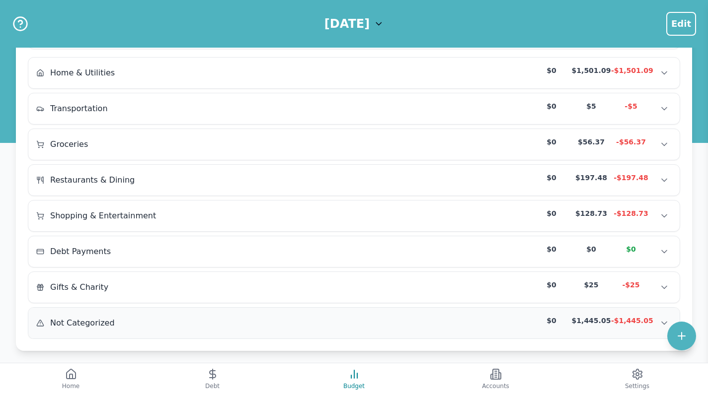
click at [72, 331] on div "Not Categorized $0 $1,445.05 -$1,445.05 Not Categorized $0 $1,445.05 -$1,445.05…" at bounding box center [353, 323] width 651 height 31
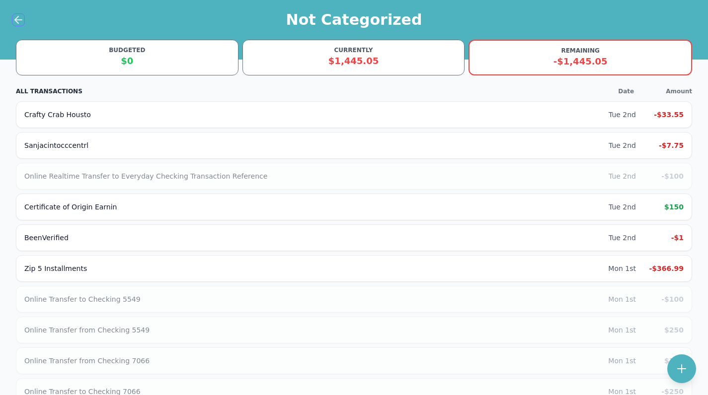
click at [22, 16] on icon at bounding box center [18, 20] width 12 height 12
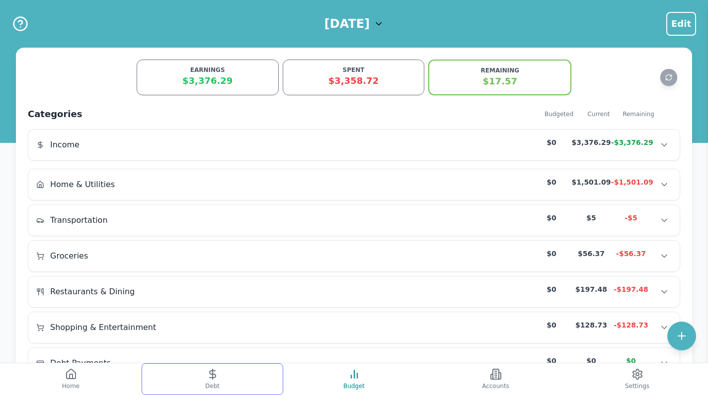
click at [202, 374] on button "Debt" at bounding box center [213, 380] width 142 height 32
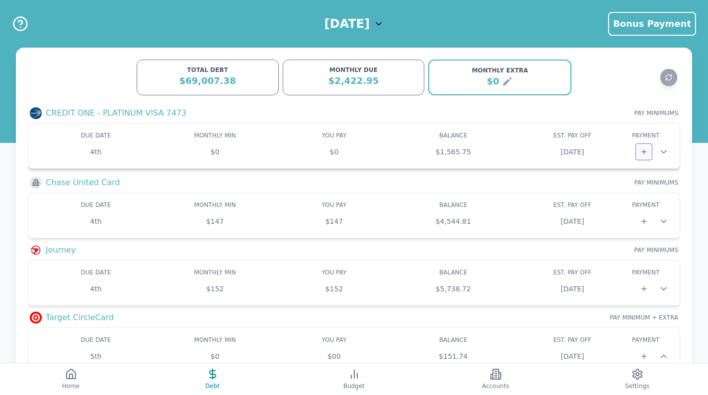
click at [646, 147] on button at bounding box center [643, 152] width 17 height 17
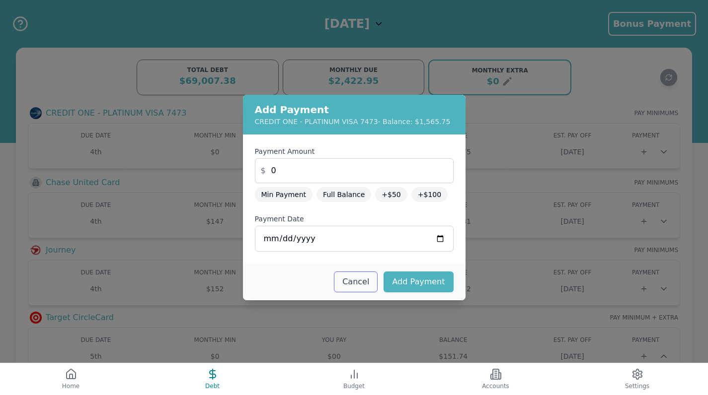
click at [378, 284] on button "Cancel" at bounding box center [356, 282] width 44 height 21
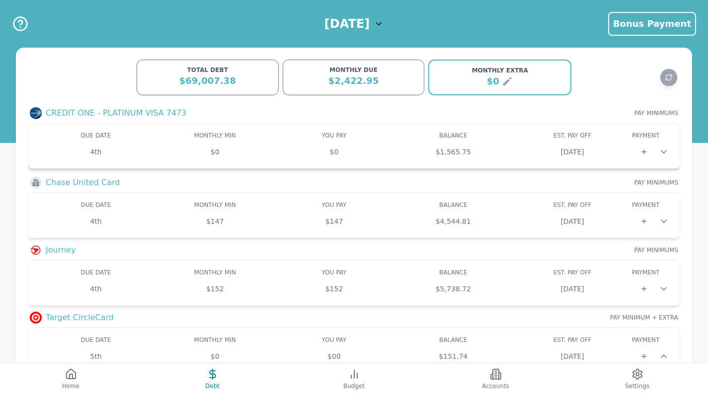
click at [666, 150] on icon at bounding box center [664, 152] width 10 height 10
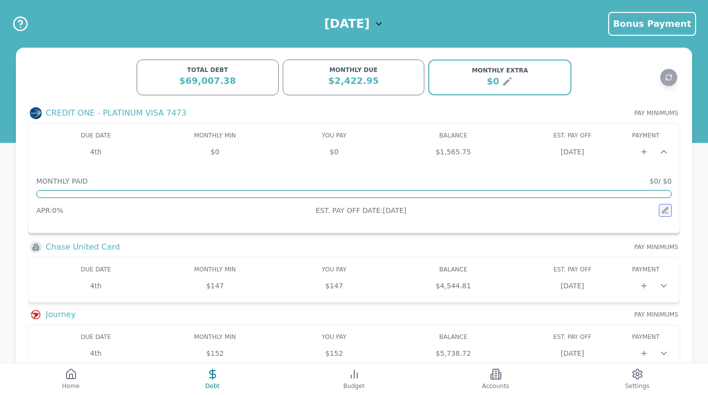
click at [671, 213] on button at bounding box center [665, 210] width 13 height 13
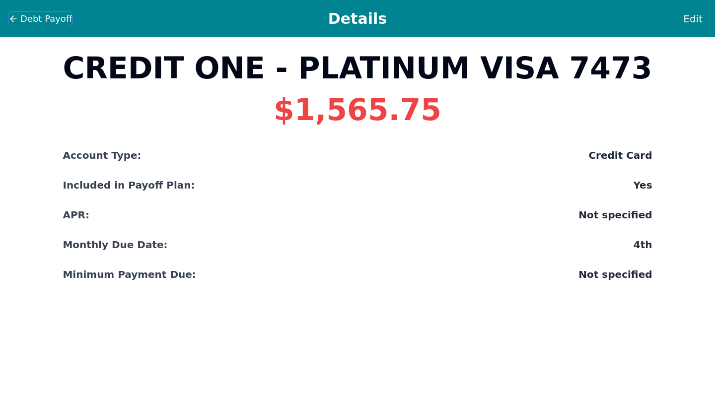
click at [50, 17] on span "Debt Payoff" at bounding box center [46, 19] width 52 height 14
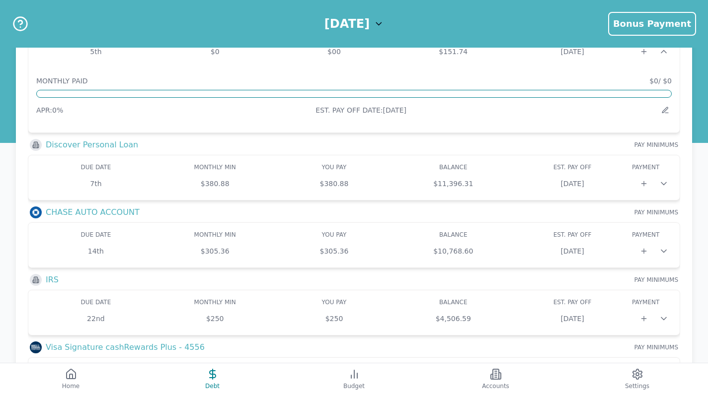
scroll to position [445, 0]
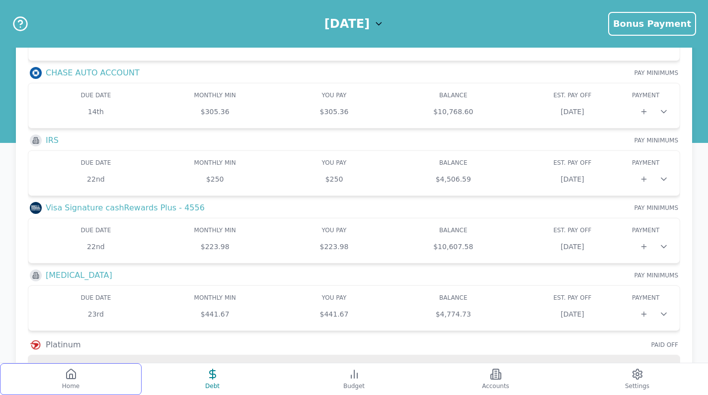
click at [101, 374] on button "Home" at bounding box center [71, 380] width 142 height 32
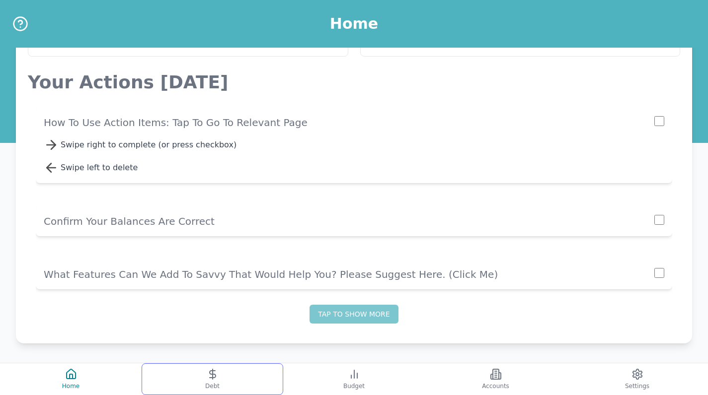
click at [219, 373] on button "Debt" at bounding box center [213, 380] width 142 height 32
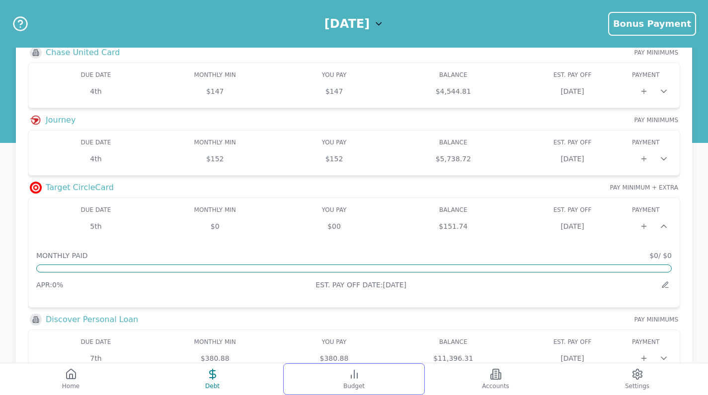
click at [356, 384] on span "Budget" at bounding box center [353, 387] width 21 height 8
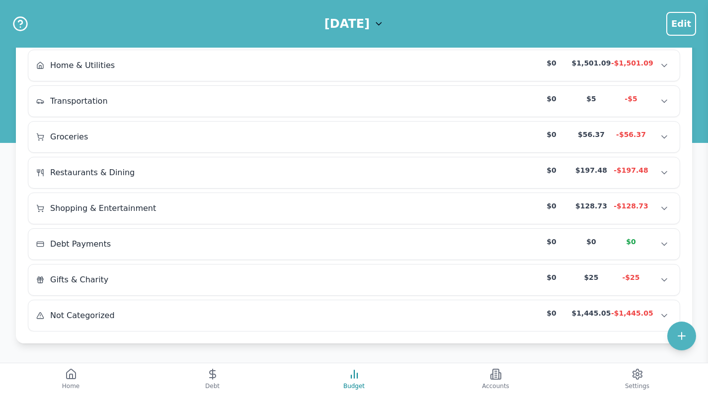
scroll to position [83, 0]
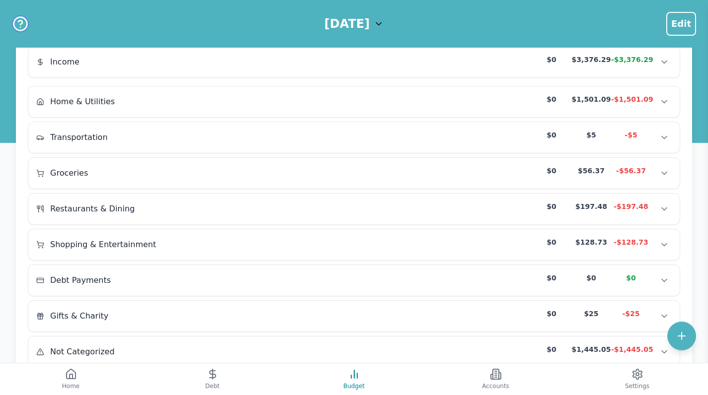
click at [18, 26] on icon "Help" at bounding box center [20, 24] width 16 height 16
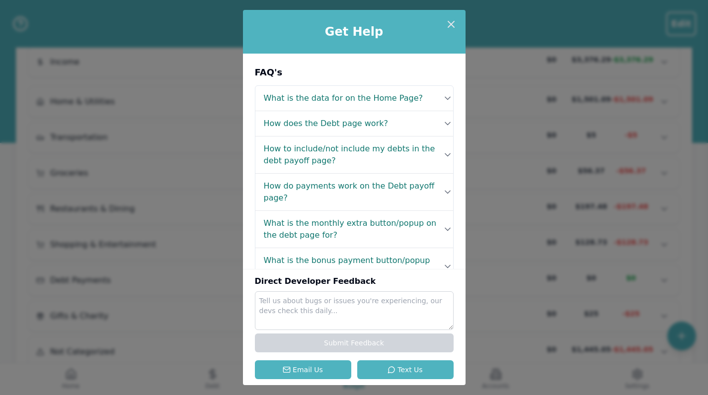
click at [435, 27] on h2 "Get Help" at bounding box center [354, 32] width 207 height 16
click at [446, 25] on icon at bounding box center [451, 24] width 12 height 12
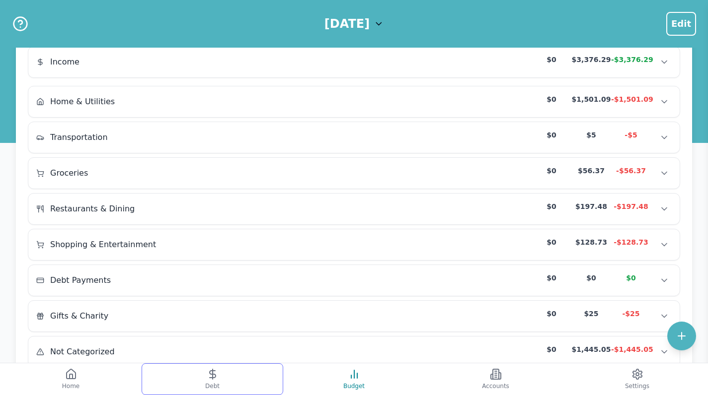
click at [208, 383] on span "Debt" at bounding box center [212, 387] width 14 height 8
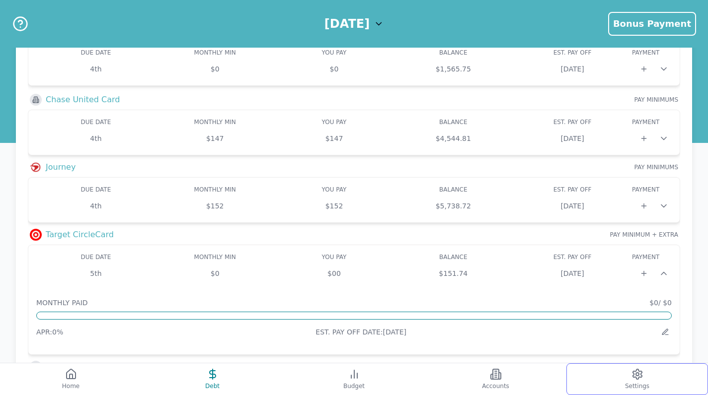
click at [627, 376] on button "Settings" at bounding box center [637, 380] width 142 height 32
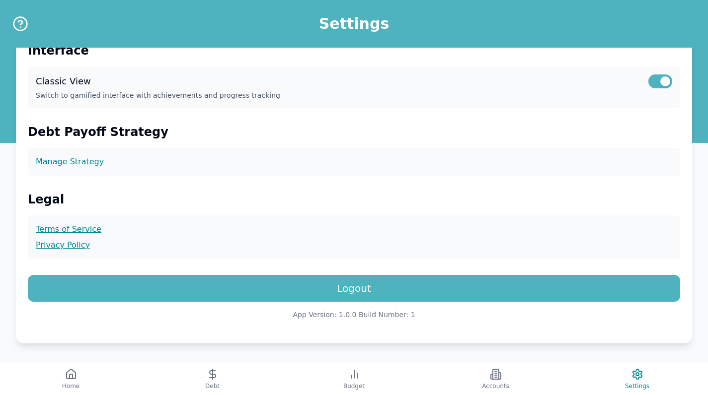
scroll to position [276, 0]
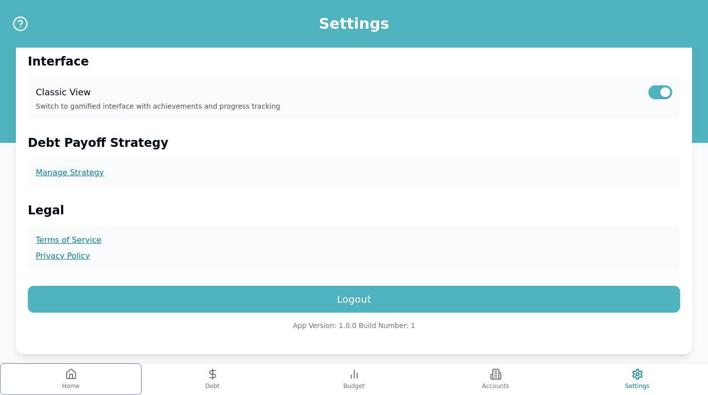
click at [64, 377] on button "Home" at bounding box center [71, 380] width 142 height 32
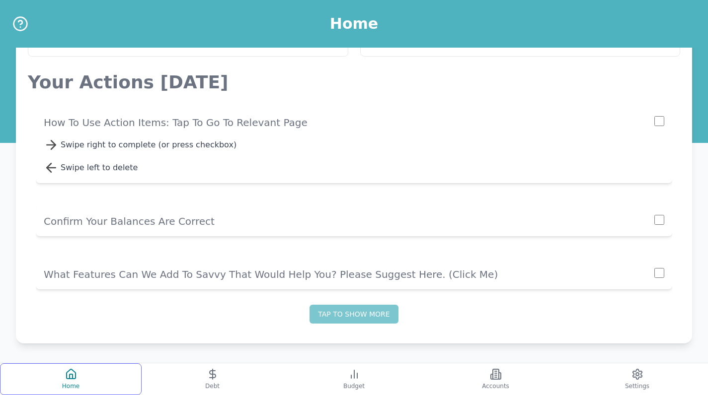
click at [88, 384] on button "Home" at bounding box center [71, 380] width 142 height 32
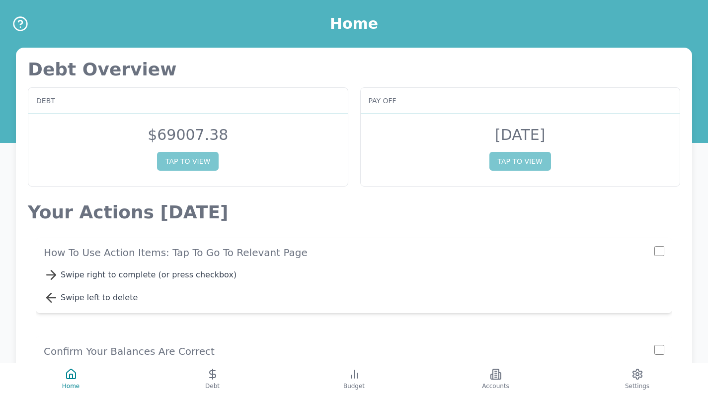
scroll to position [0, 0]
click at [25, 28] on circle "Help" at bounding box center [20, 23] width 13 height 13
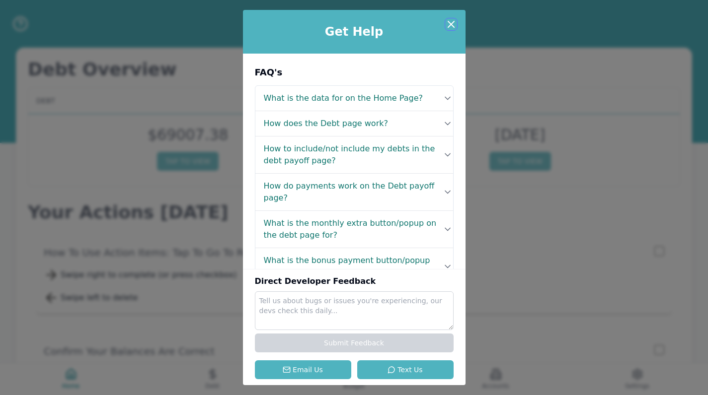
click at [451, 22] on icon at bounding box center [451, 24] width 12 height 12
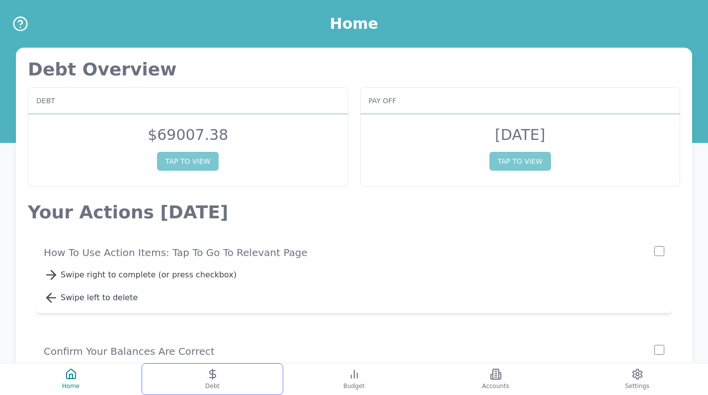
click at [225, 374] on button "Debt" at bounding box center [213, 380] width 142 height 32
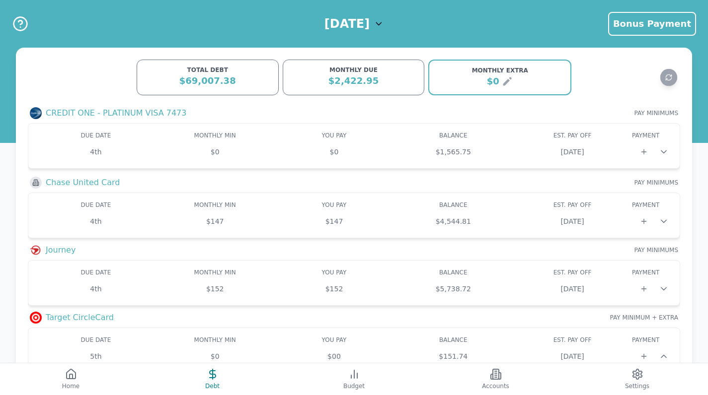
click at [392, 32] on div "[DATE] Bonus Payment Bonus Payment" at bounding box center [354, 24] width 708 height 48
click at [370, 20] on h1 "[DATE]" at bounding box center [346, 24] width 45 height 16
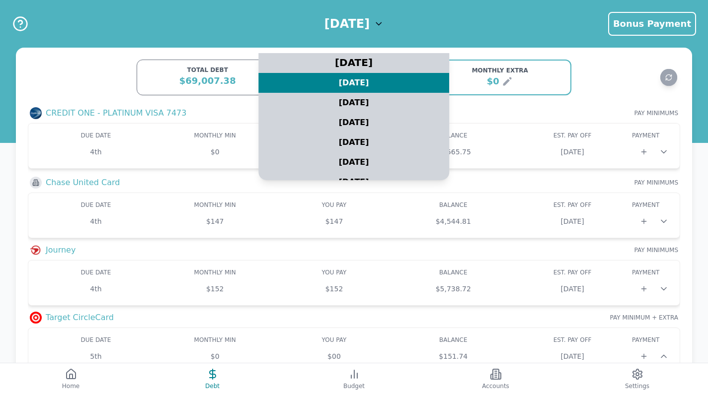
click at [380, 67] on div "[DATE]" at bounding box center [354, 63] width 238 height 25
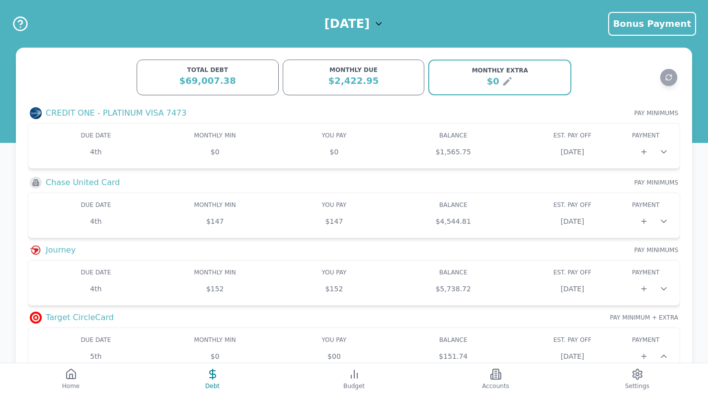
click at [367, 23] on h1 "[DATE]" at bounding box center [346, 24] width 45 height 16
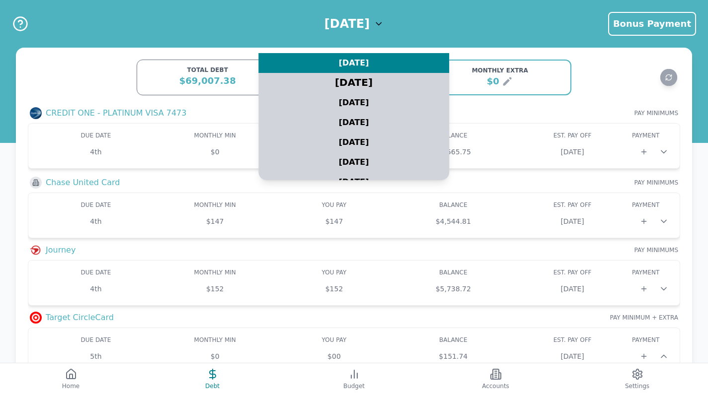
click at [367, 85] on div "[DATE]" at bounding box center [354, 83] width 238 height 25
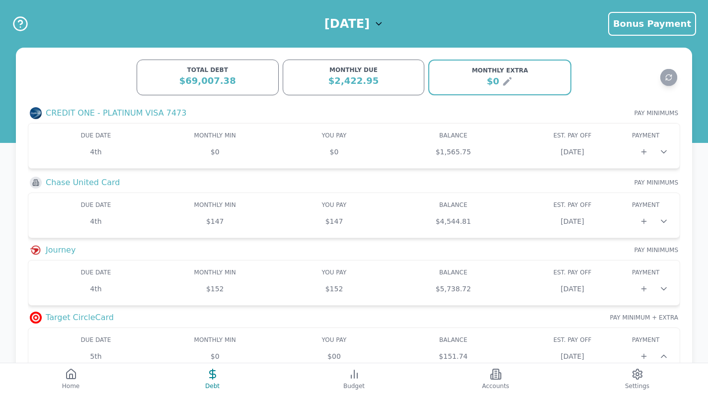
click at [370, 24] on h1 "[DATE]" at bounding box center [346, 24] width 45 height 16
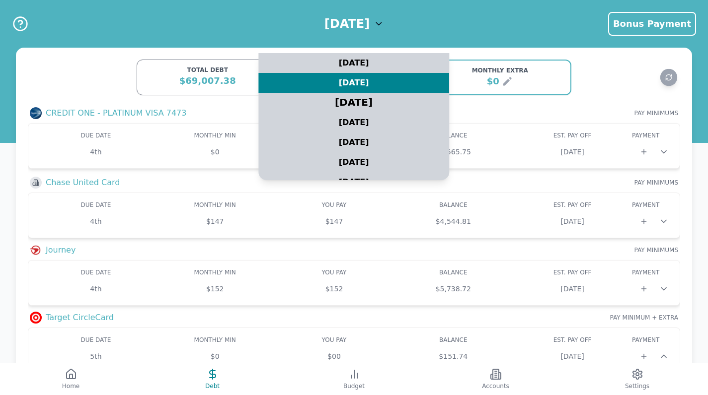
click at [374, 105] on div "[DATE]" at bounding box center [354, 102] width 238 height 25
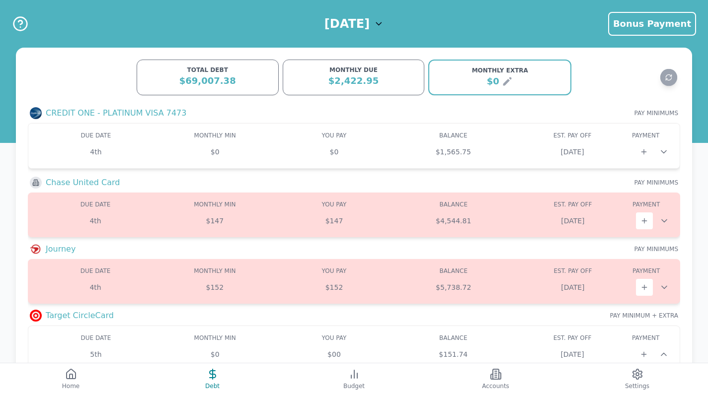
click at [370, 24] on h1 "[DATE]" at bounding box center [346, 24] width 45 height 16
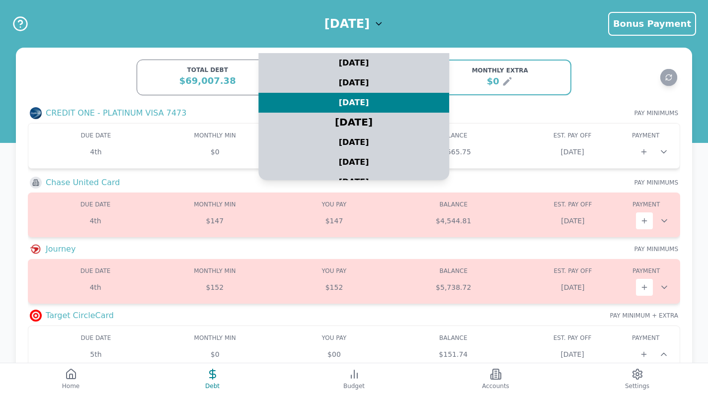
click at [363, 124] on div "[DATE]" at bounding box center [354, 122] width 238 height 25
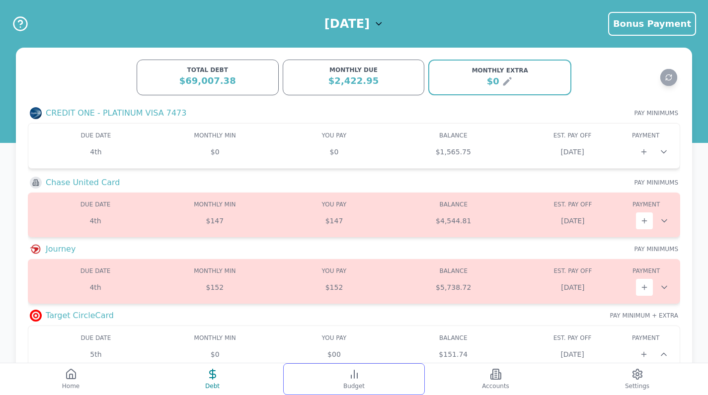
click at [353, 394] on button "Budget" at bounding box center [354, 380] width 142 height 32
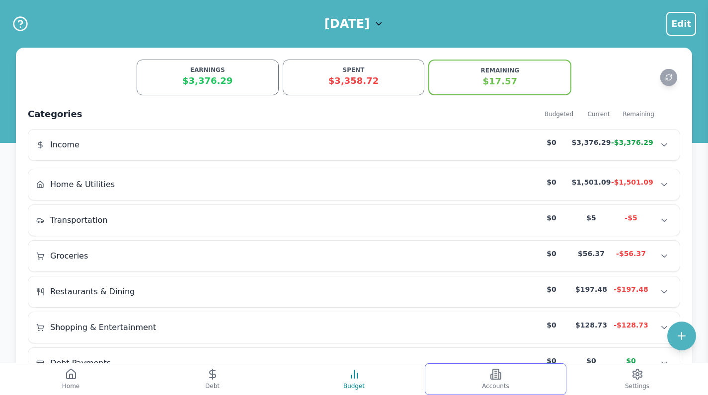
click at [480, 395] on button "Accounts" at bounding box center [496, 380] width 142 height 32
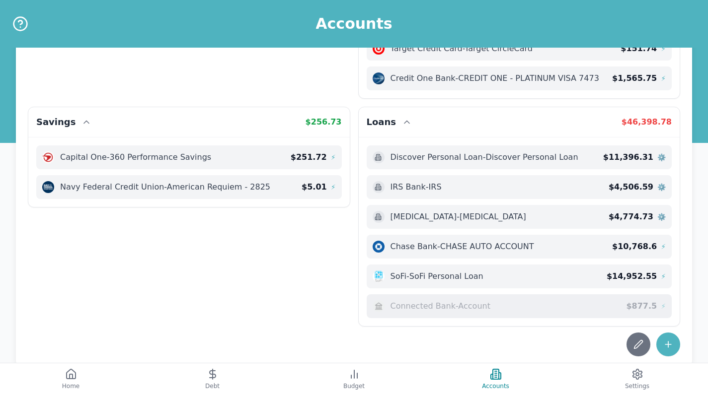
scroll to position [242, 0]
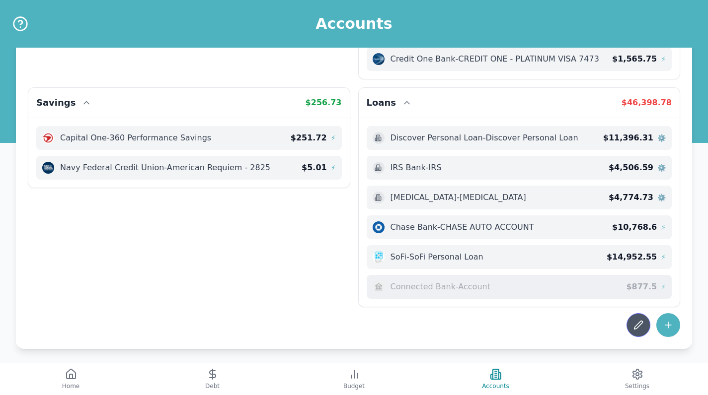
click at [632, 335] on button at bounding box center [639, 326] width 24 height 24
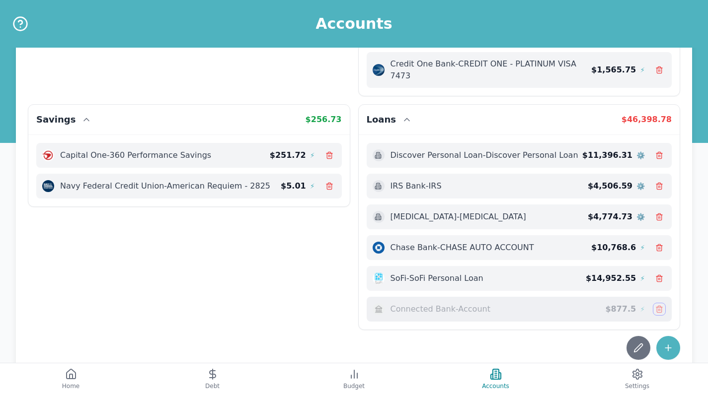
click at [661, 308] on icon at bounding box center [659, 310] width 4 height 5
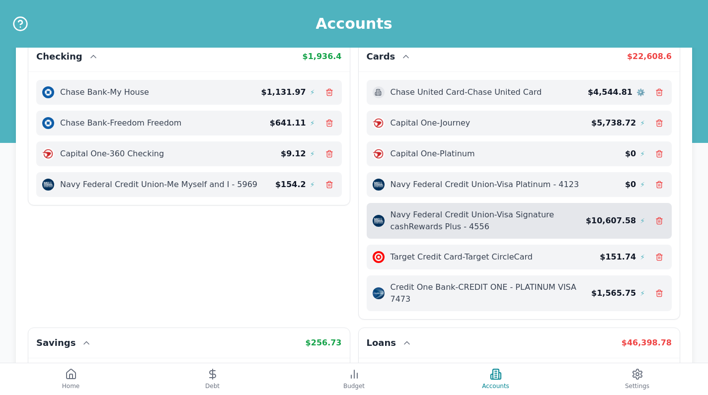
scroll to position [17, 0]
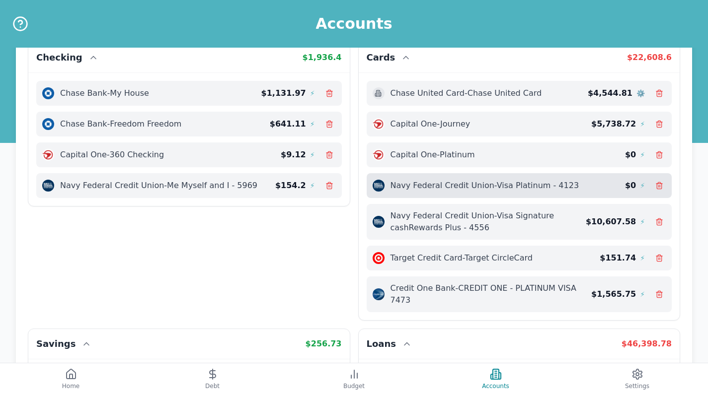
click at [600, 192] on div "Navy Federal Credit Union - Visa Platinum - 4123 $ 0 ⚡" at bounding box center [520, 185] width 306 height 25
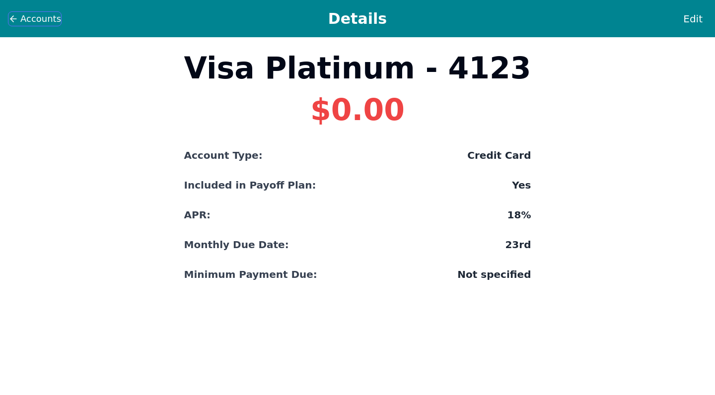
click at [27, 24] on span "Accounts" at bounding box center [40, 19] width 41 height 14
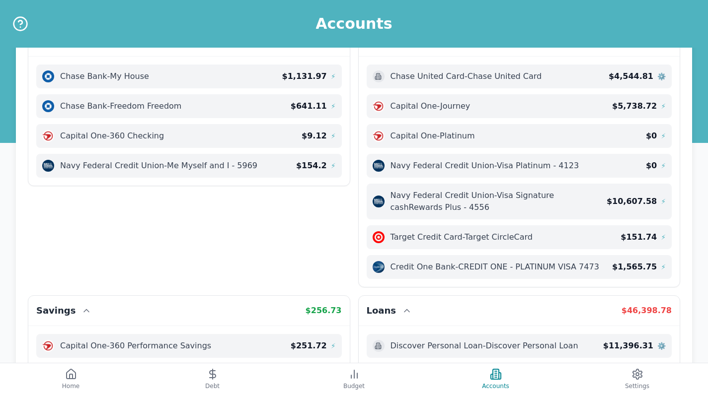
scroll to position [23, 0]
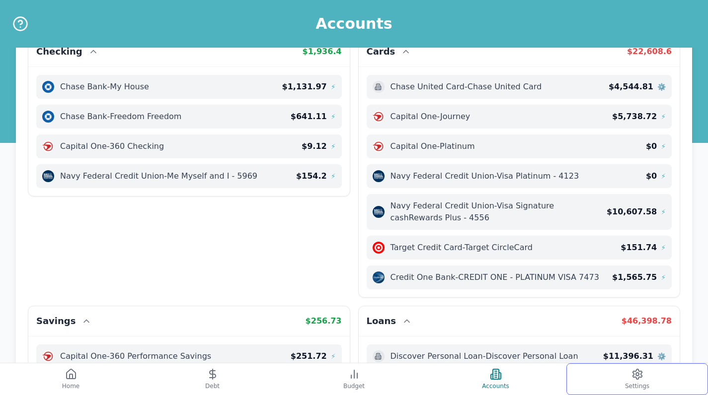
click at [643, 378] on icon at bounding box center [637, 375] width 12 height 12
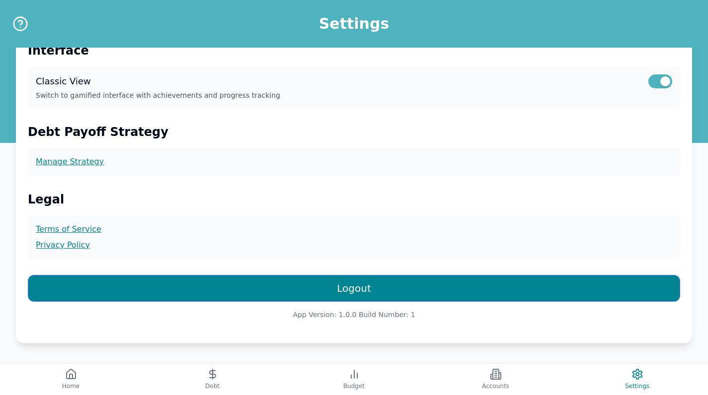
scroll to position [287, 0]
click at [595, 286] on button "Logout" at bounding box center [354, 288] width 652 height 27
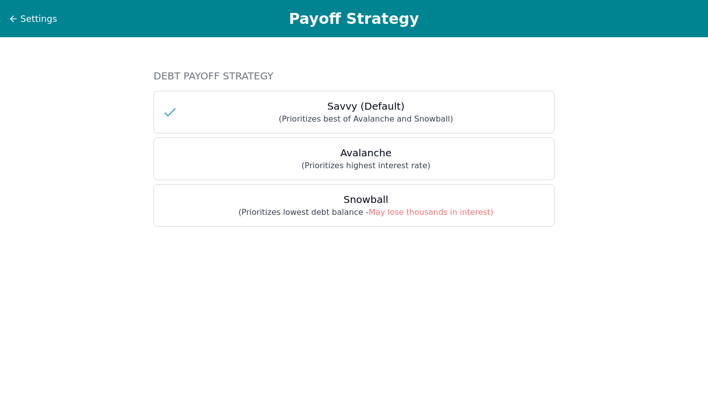
click at [324, 124] on p "(Prioritizes best of Avalanche and Snowball)" at bounding box center [366, 119] width 360 height 12
click at [38, 20] on span "Settings" at bounding box center [38, 19] width 37 height 14
